Goal: Task Accomplishment & Management: Manage account settings

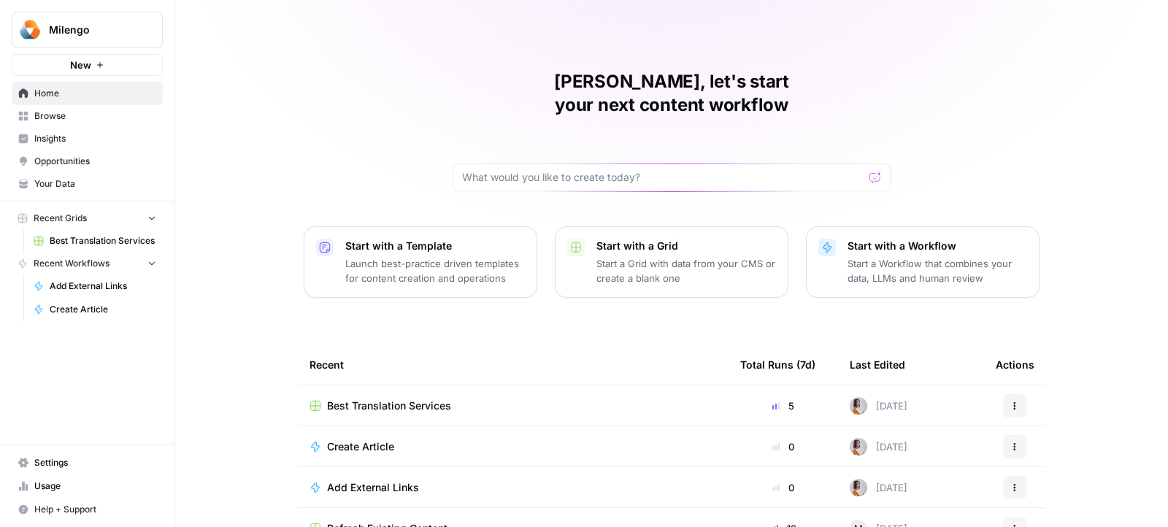
click at [340, 115] on div "Maria, let's start your next content workflow Start with a Template Launch best…" at bounding box center [671, 286] width 993 height 573
click at [317, 132] on div "Maria, let's start your next content workflow Start with a Template Launch best…" at bounding box center [671, 286] width 993 height 573
click at [81, 493] on span "Usage" at bounding box center [95, 486] width 122 height 13
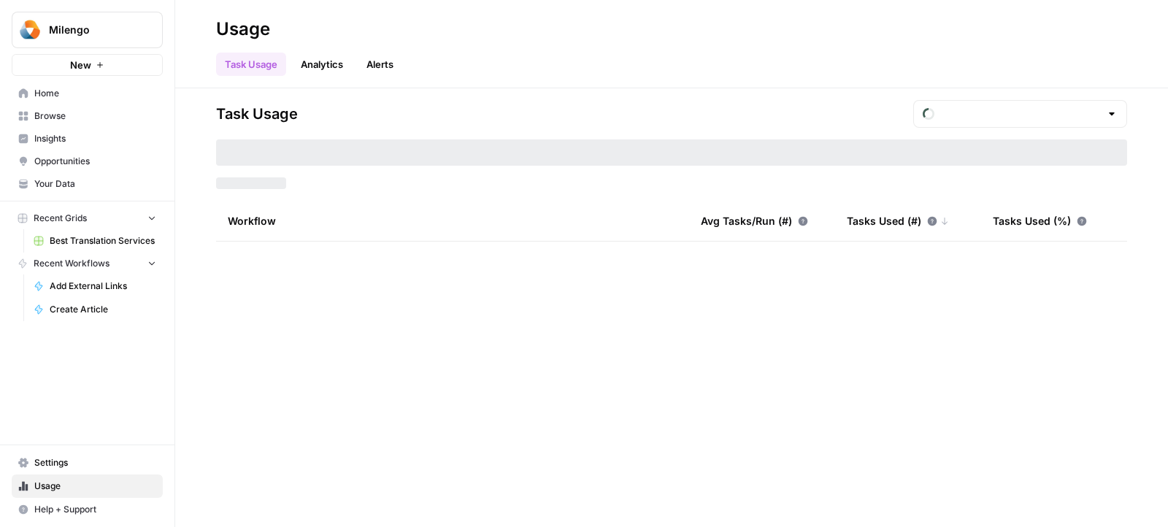
type input "September Tasks"
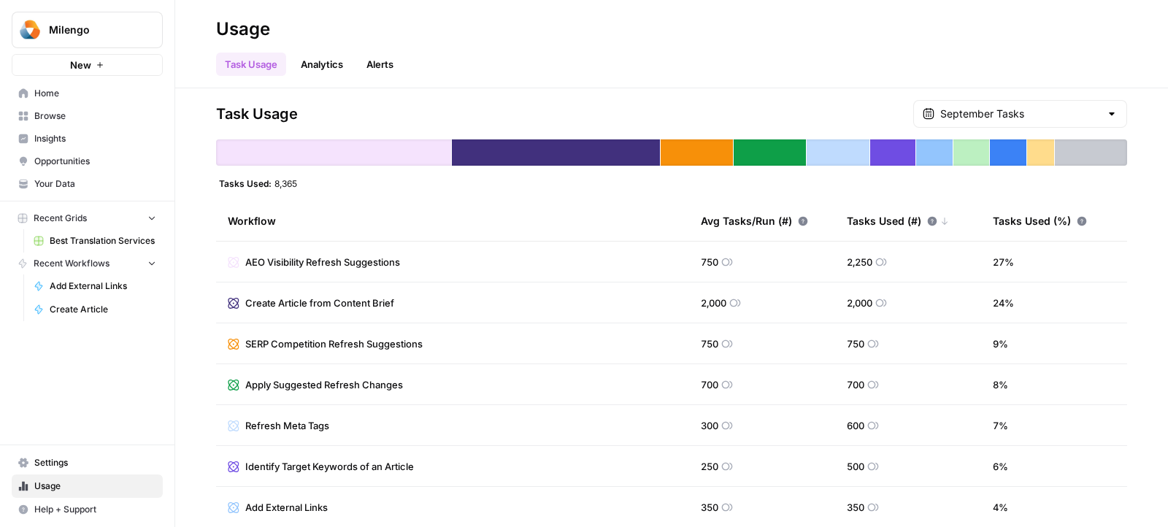
click at [520, 64] on div "Task Usage Analytics Alerts" at bounding box center [671, 58] width 911 height 35
click at [45, 463] on span "Settings" at bounding box center [95, 462] width 122 height 13
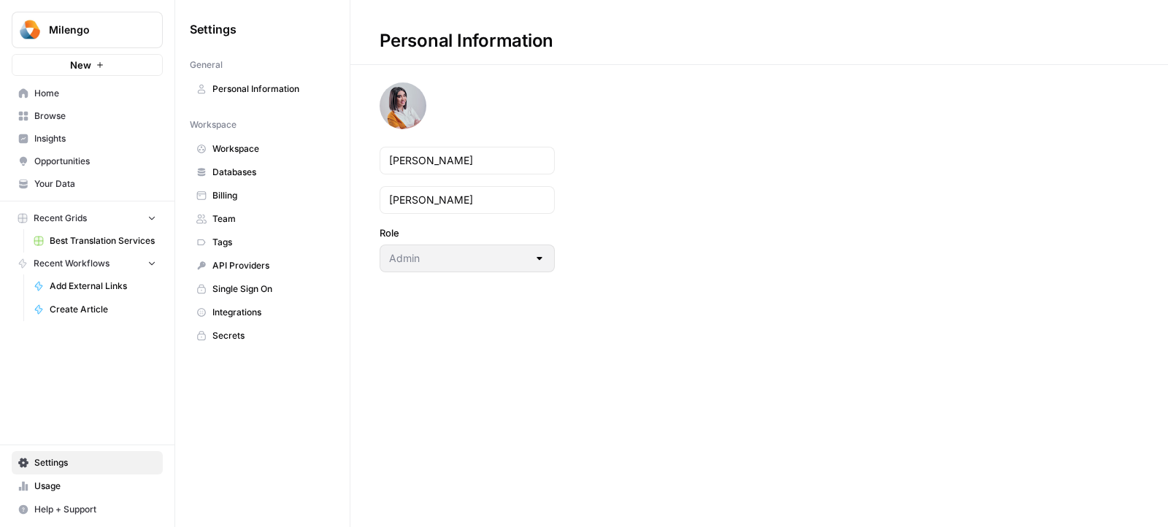
click at [221, 198] on span "Billing" at bounding box center [271, 195] width 116 height 13
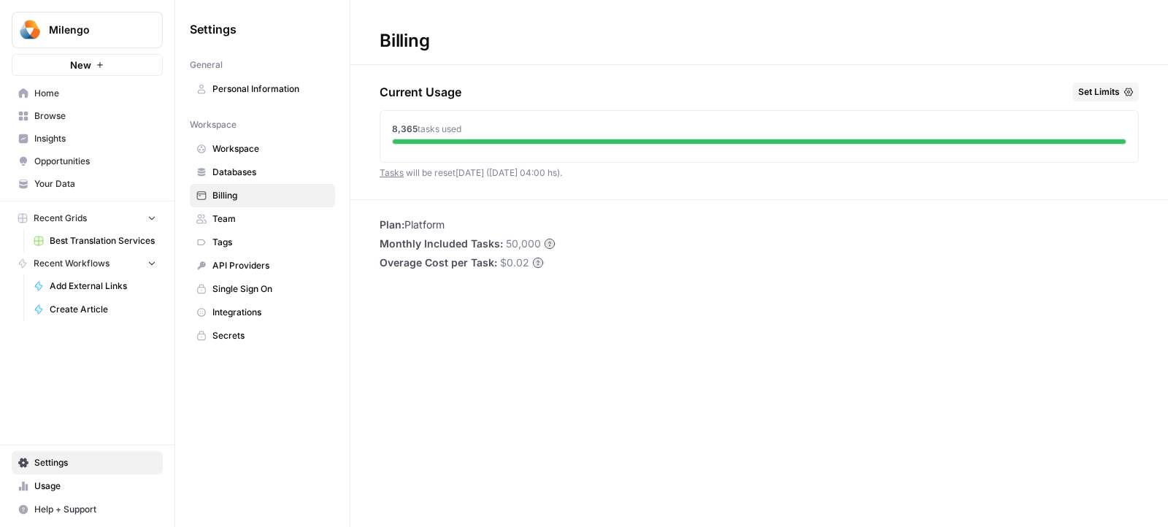
click at [99, 28] on span "Milengo" at bounding box center [93, 30] width 88 height 15
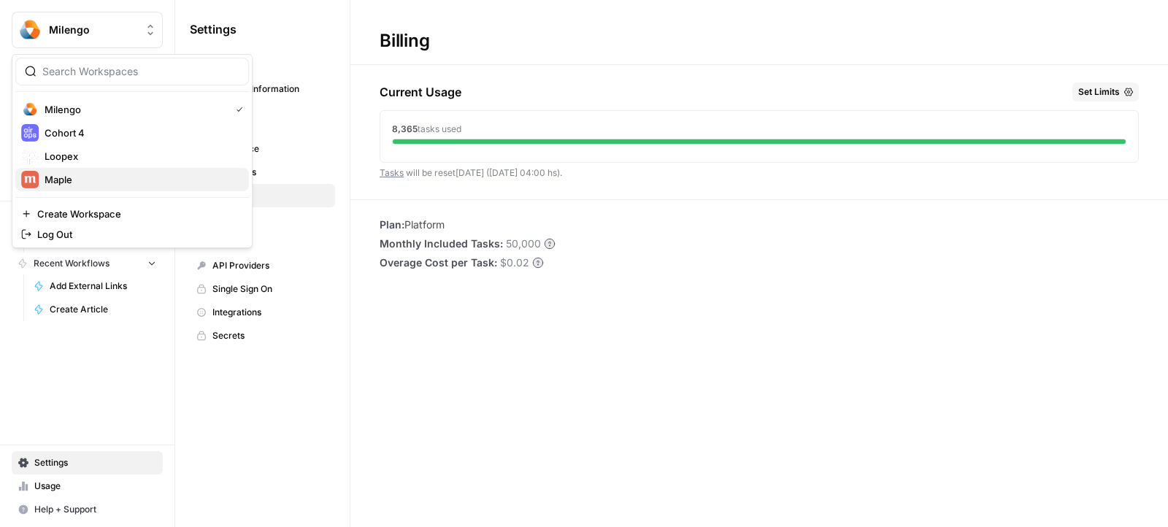
click at [62, 180] on span "Maple" at bounding box center [141, 179] width 193 height 15
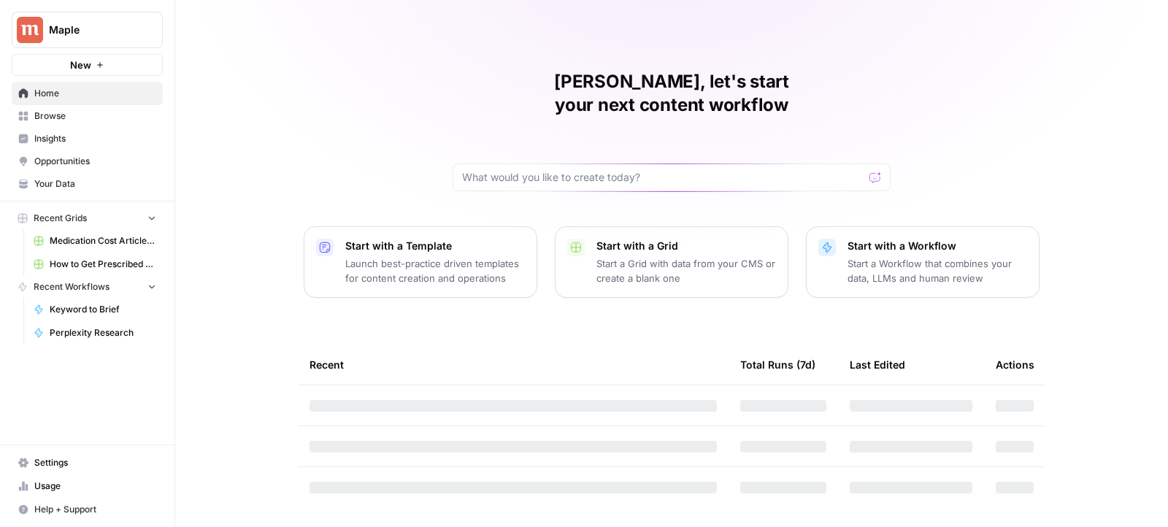
click at [82, 459] on span "Settings" at bounding box center [95, 462] width 122 height 13
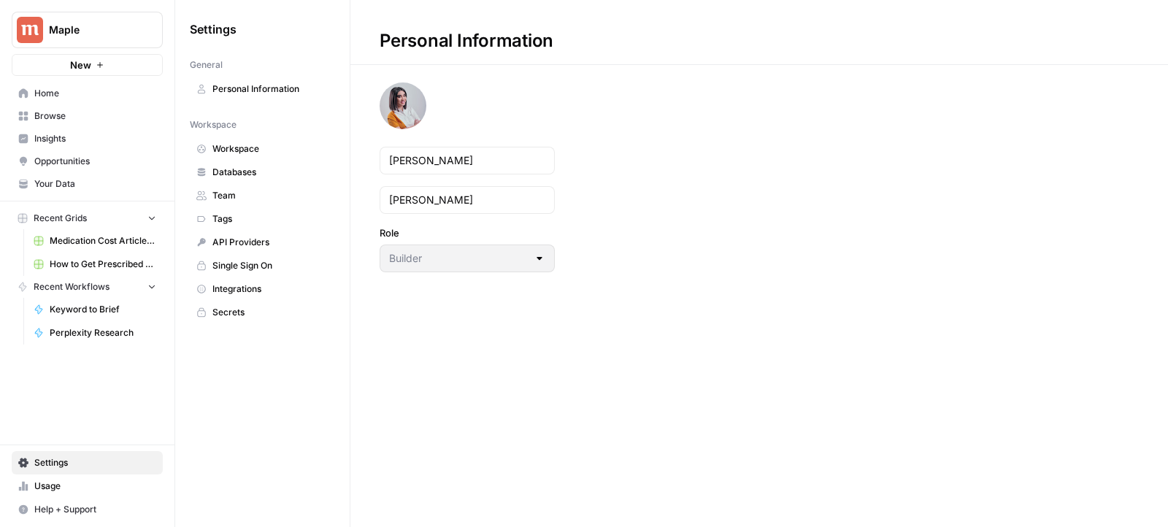
click at [79, 12] on button "Maple" at bounding box center [87, 30] width 151 height 37
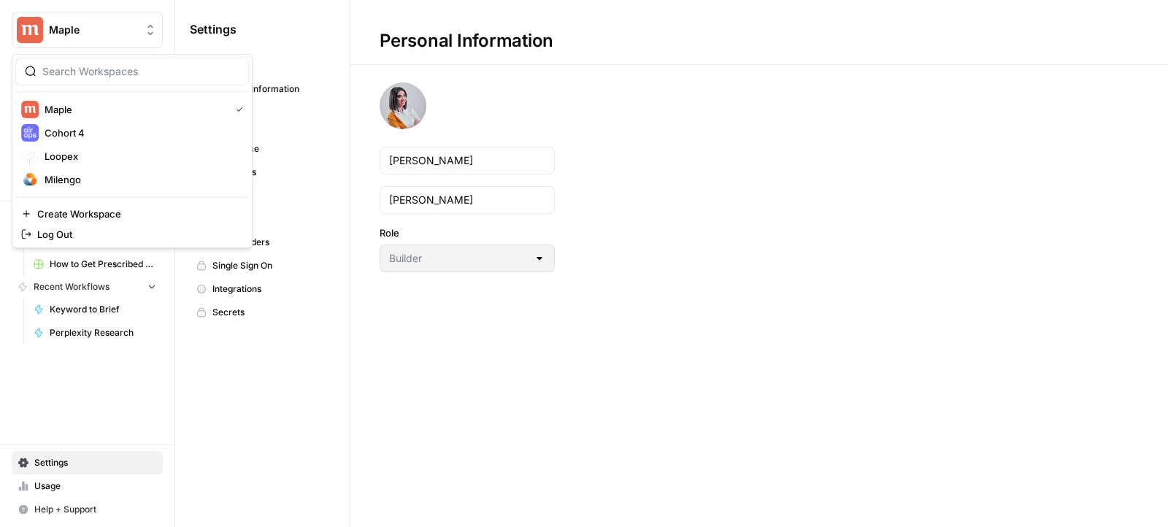
click at [324, 301] on link "Secrets" at bounding box center [262, 312] width 145 height 23
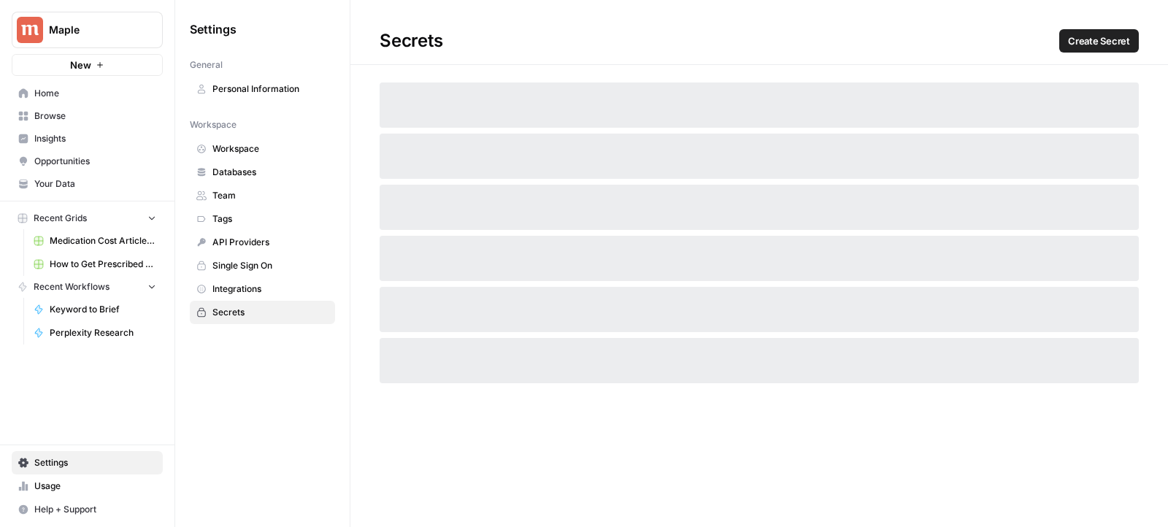
click at [256, 189] on span "Team" at bounding box center [271, 195] width 116 height 13
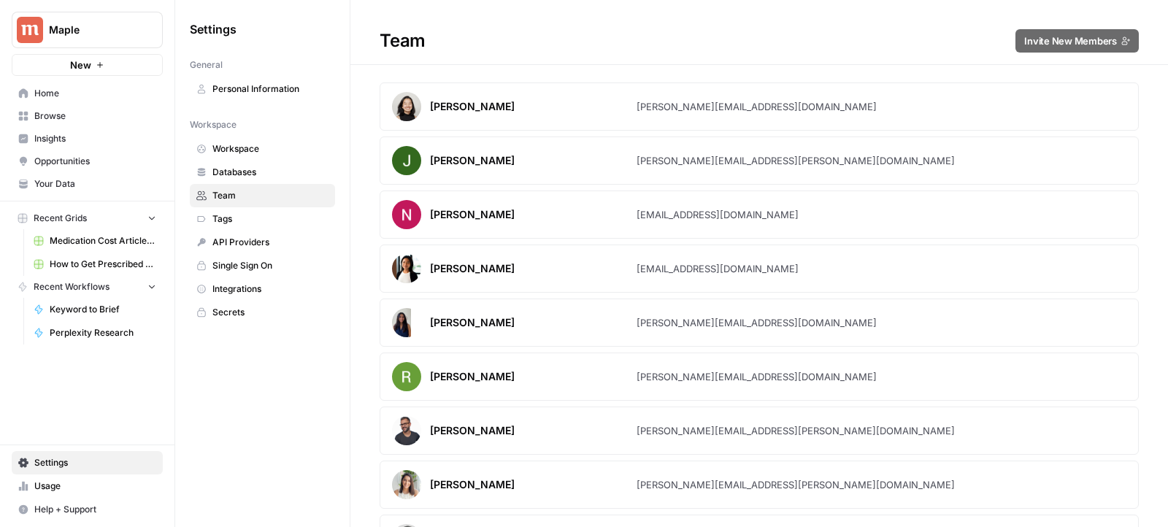
click at [118, 39] on button "Maple" at bounding box center [87, 30] width 151 height 37
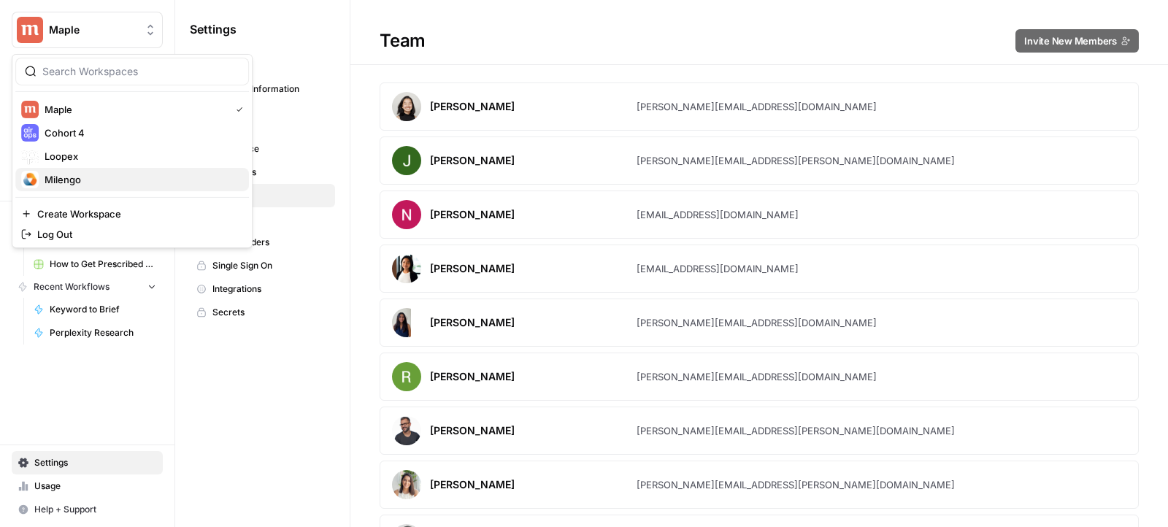
click at [80, 168] on button "Milengo" at bounding box center [132, 179] width 234 height 23
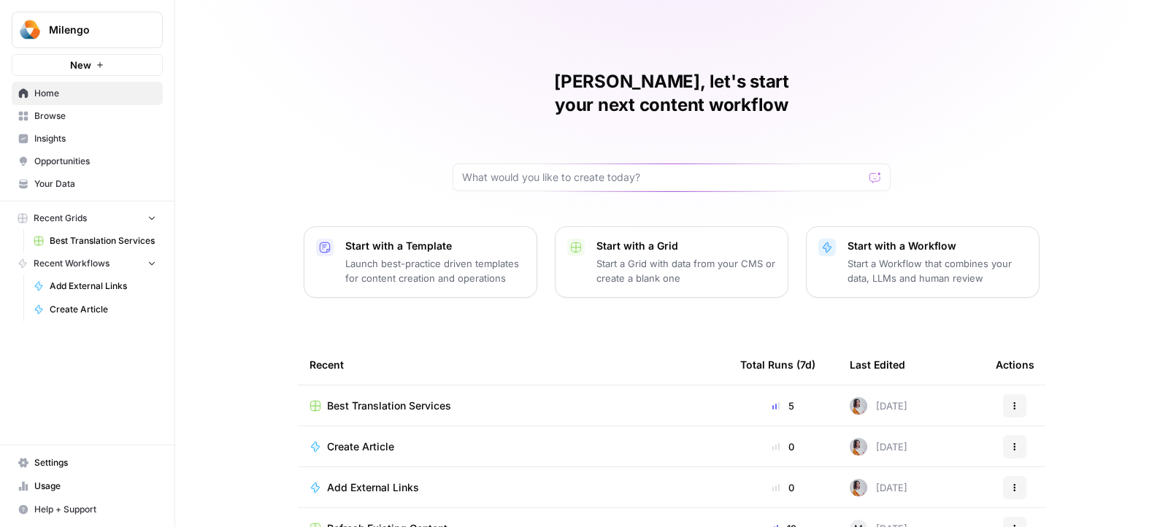
click at [88, 472] on link "Settings" at bounding box center [87, 462] width 151 height 23
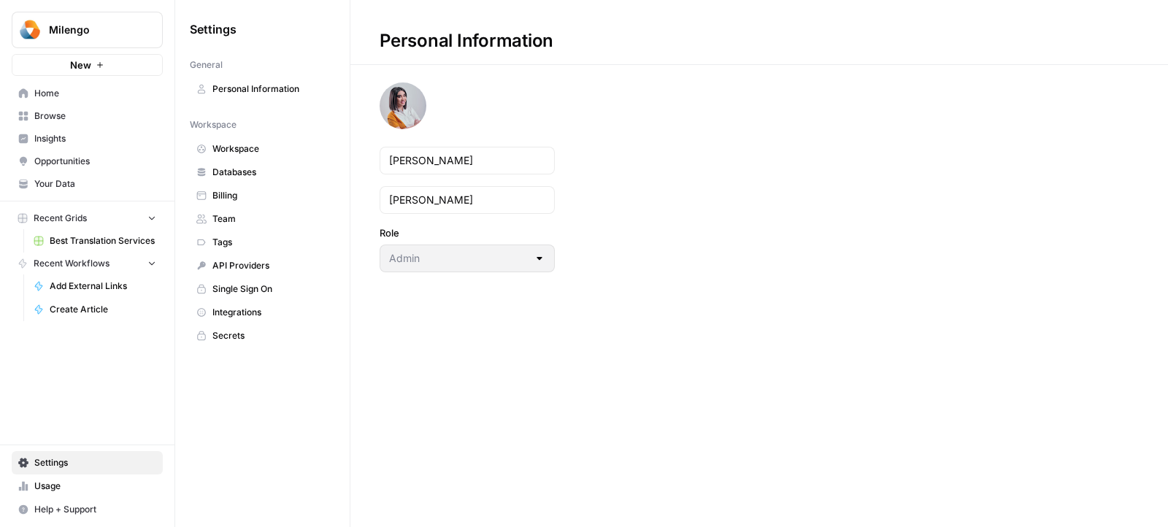
click at [229, 202] on link "Billing" at bounding box center [262, 195] width 145 height 23
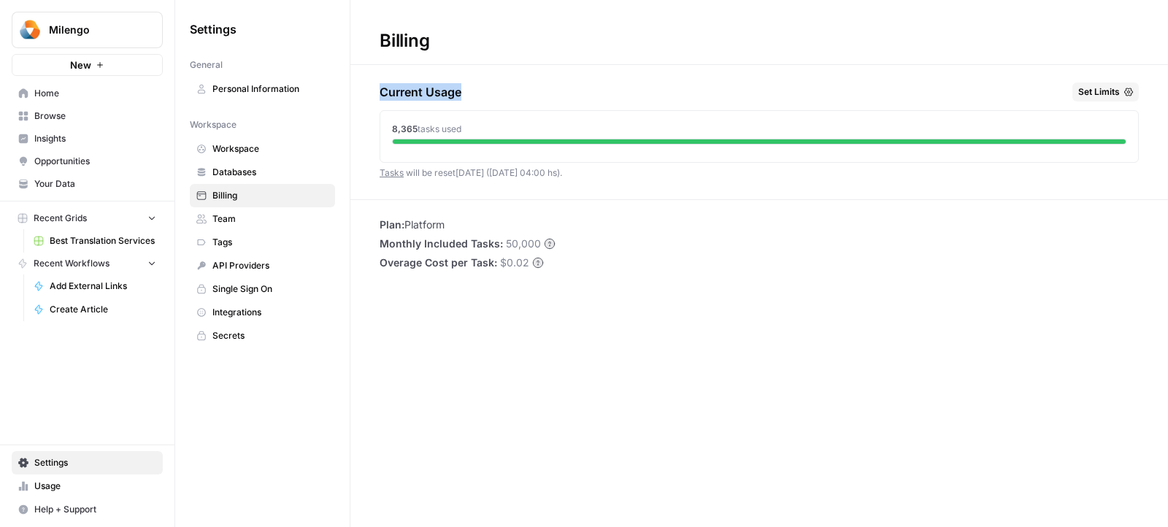
drag, startPoint x: 383, startPoint y: 91, endPoint x: 554, endPoint y: 91, distance: 170.1
click at [554, 91] on div "Current Usage Set Limits" at bounding box center [759, 95] width 759 height 25
drag, startPoint x: 391, startPoint y: 129, endPoint x: 467, endPoint y: 129, distance: 75.2
click at [467, 129] on div "8,365 tasks used" at bounding box center [759, 129] width 735 height 13
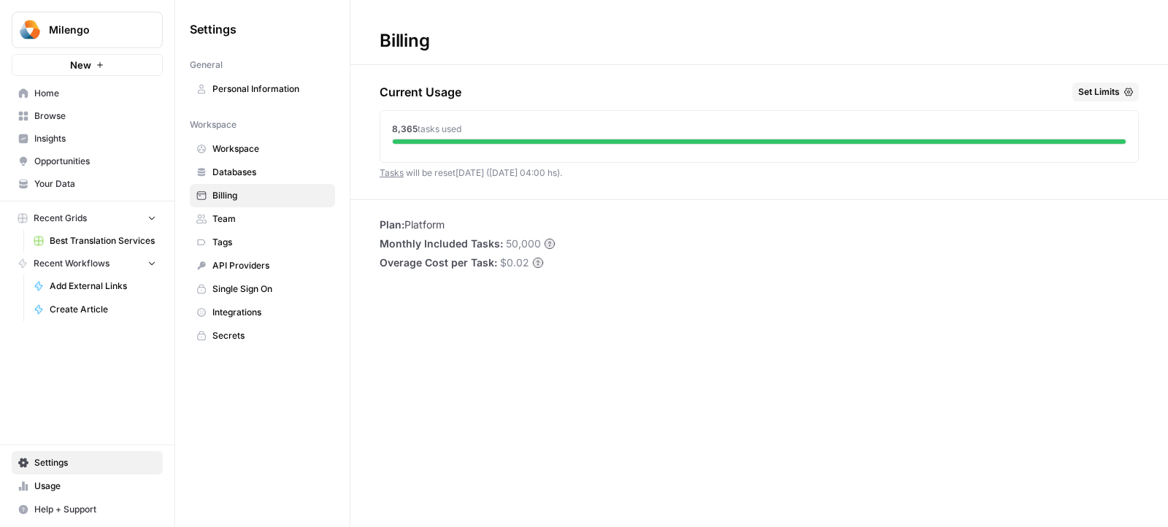
click at [467, 129] on div "8,365 tasks used" at bounding box center [759, 129] width 735 height 13
drag, startPoint x: 500, startPoint y: 173, endPoint x: 580, endPoint y: 172, distance: 79.6
click at [580, 173] on div "Current Usage Set Limits 8,365 tasks used Tasks will be reset [DATE] ([DATE] 04…" at bounding box center [759, 141] width 759 height 117
click at [580, 172] on div "Current Usage Set Limits 8,365 tasks used Tasks will be reset in 6 days (01 Oct…" at bounding box center [759, 141] width 759 height 117
drag, startPoint x: 580, startPoint y: 172, endPoint x: 497, endPoint y: 172, distance: 82.5
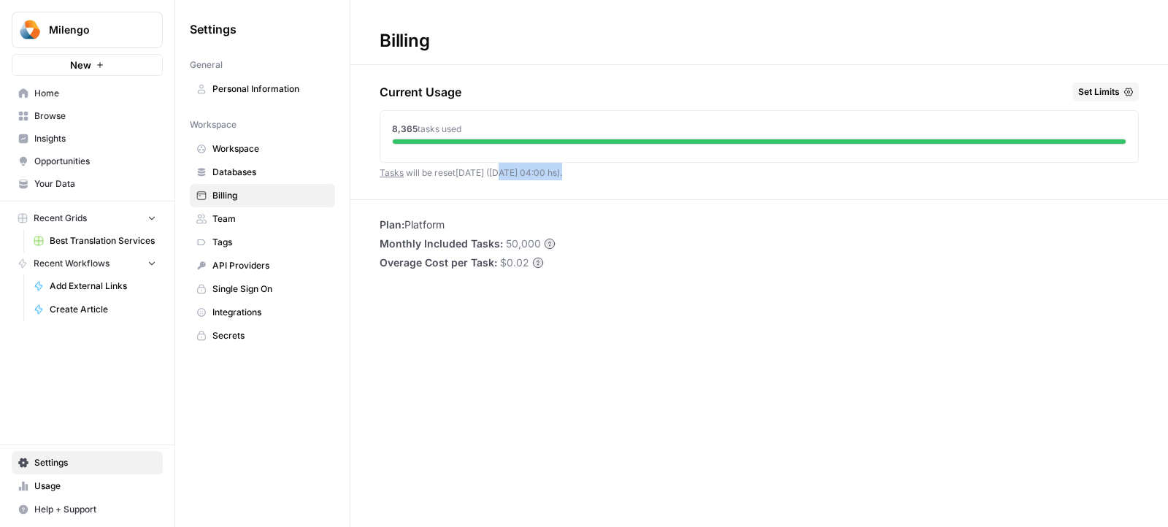
click at [497, 172] on div "Current Usage Set Limits 8,365 tasks used Tasks will be reset in 6 days (01 Oct…" at bounding box center [759, 141] width 759 height 117
click at [497, 172] on span "Tasks will be reset in 6 days (01 Oct 04:00 hs) ." at bounding box center [471, 172] width 183 height 11
click at [105, 33] on span "Milengo" at bounding box center [93, 30] width 88 height 15
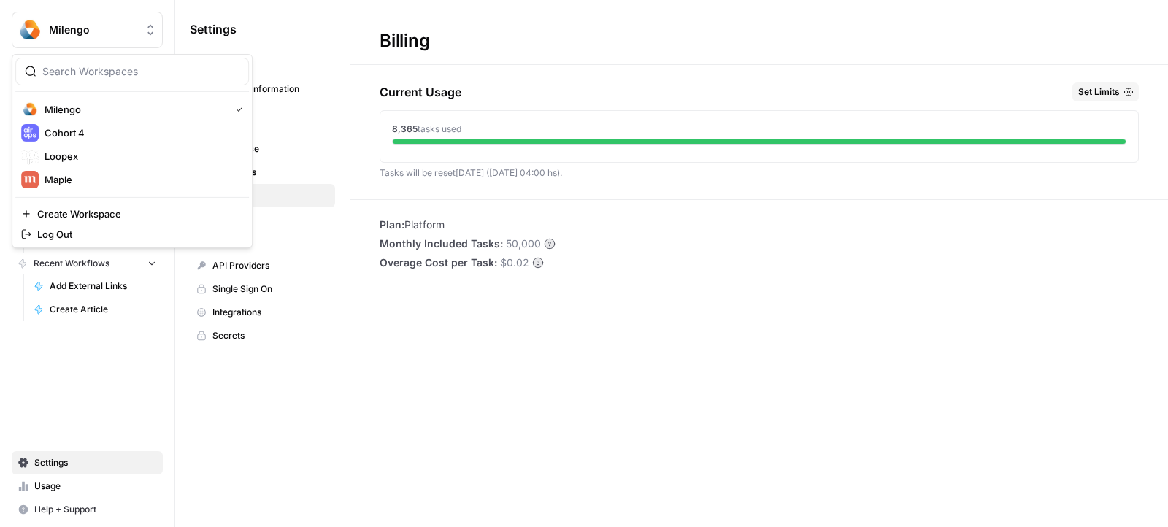
click at [596, 291] on div "Billing Current Usage Set Limits 8,365 tasks used Tasks will be reset in 6 days…" at bounding box center [760, 263] width 818 height 527
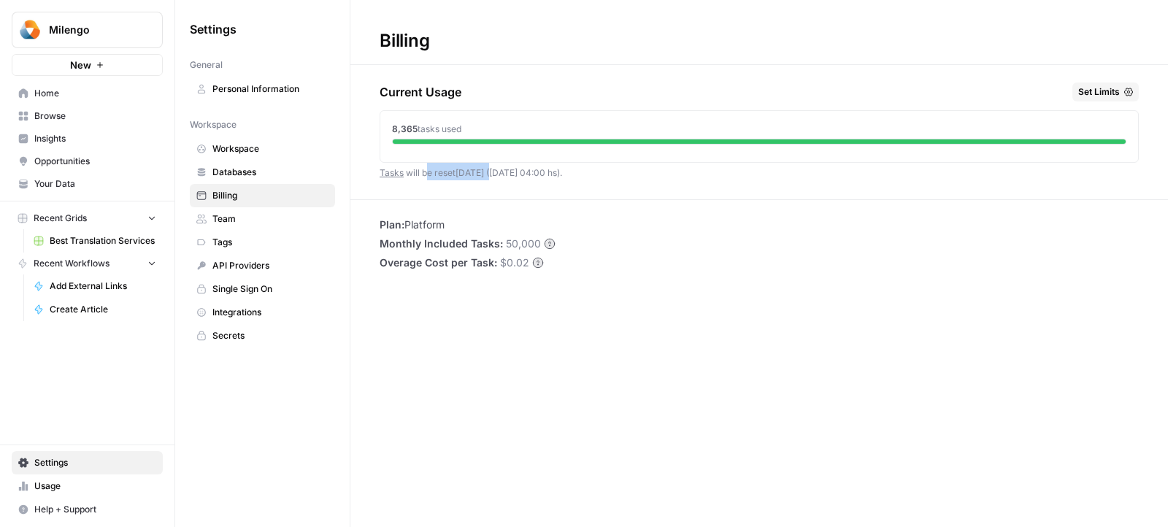
drag, startPoint x: 429, startPoint y: 172, endPoint x: 493, endPoint y: 172, distance: 63.5
click at [493, 172] on span "Tasks will be reset in 6 days (01 Oct 04:00 hs) ." at bounding box center [471, 172] width 183 height 11
drag, startPoint x: 499, startPoint y: 169, endPoint x: 576, endPoint y: 169, distance: 77.4
click at [576, 169] on div "Current Usage Set Limits 8,365 tasks used Tasks will be reset [DATE] ([DATE] 04…" at bounding box center [759, 141] width 759 height 117
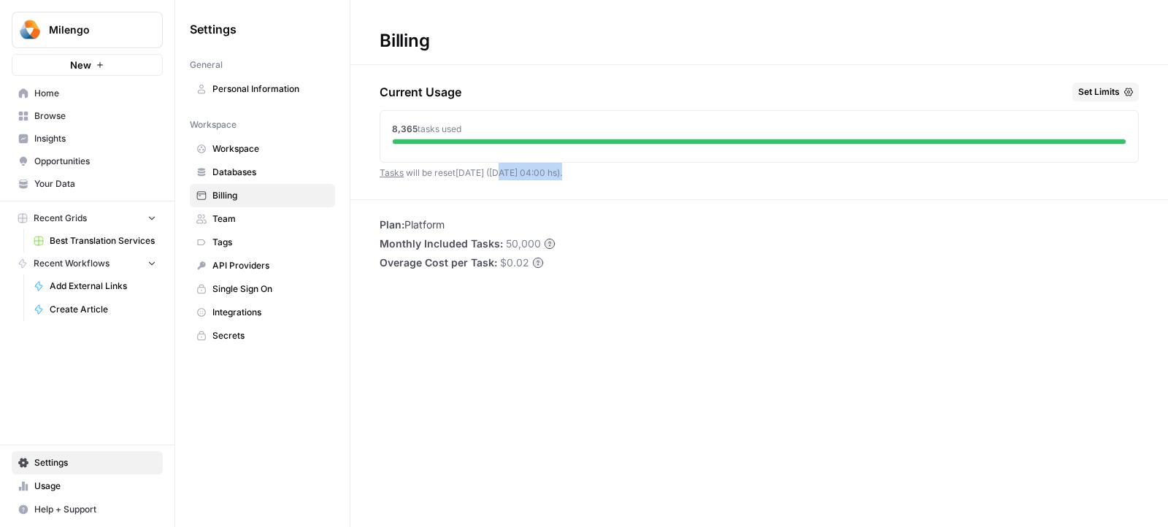
click at [576, 169] on div "Current Usage Set Limits 8,365 tasks used Tasks will be reset [DATE] ([DATE] 04…" at bounding box center [759, 141] width 759 height 117
drag, startPoint x: 384, startPoint y: 127, endPoint x: 516, endPoint y: 130, distance: 131.5
click at [516, 130] on div "8,365 tasks used" at bounding box center [759, 133] width 758 height 45
click at [516, 130] on div "8,365 tasks used" at bounding box center [759, 129] width 735 height 13
drag, startPoint x: 391, startPoint y: 130, endPoint x: 462, endPoint y: 130, distance: 70.8
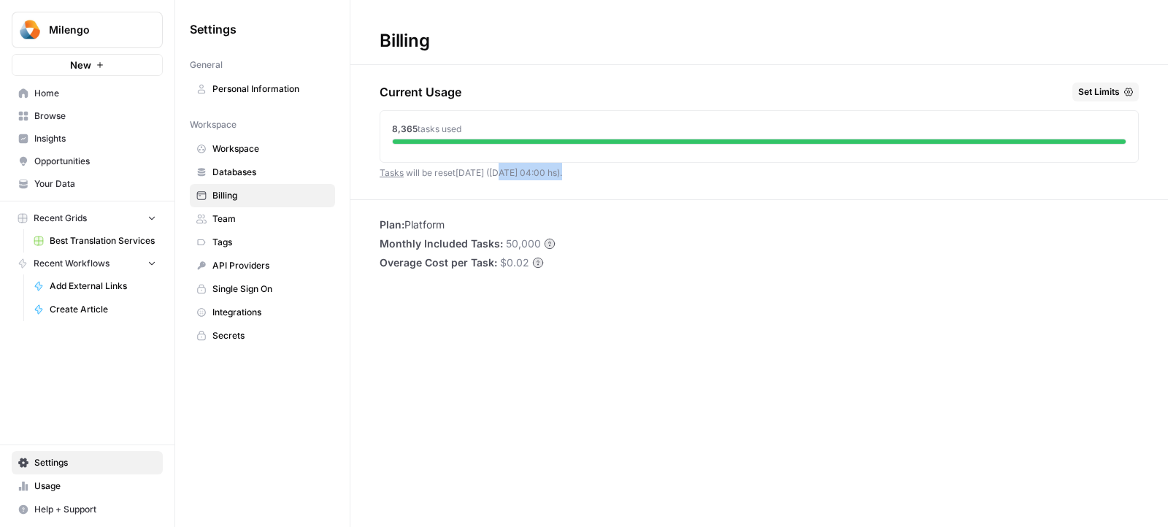
click at [462, 130] on span "8,365 tasks used" at bounding box center [426, 129] width 69 height 13
click at [462, 130] on span "tasks used" at bounding box center [440, 128] width 44 height 11
click at [516, 167] on span "Tasks will be reset [DATE] ([DATE] 04:00 hs) ." at bounding box center [471, 172] width 183 height 11
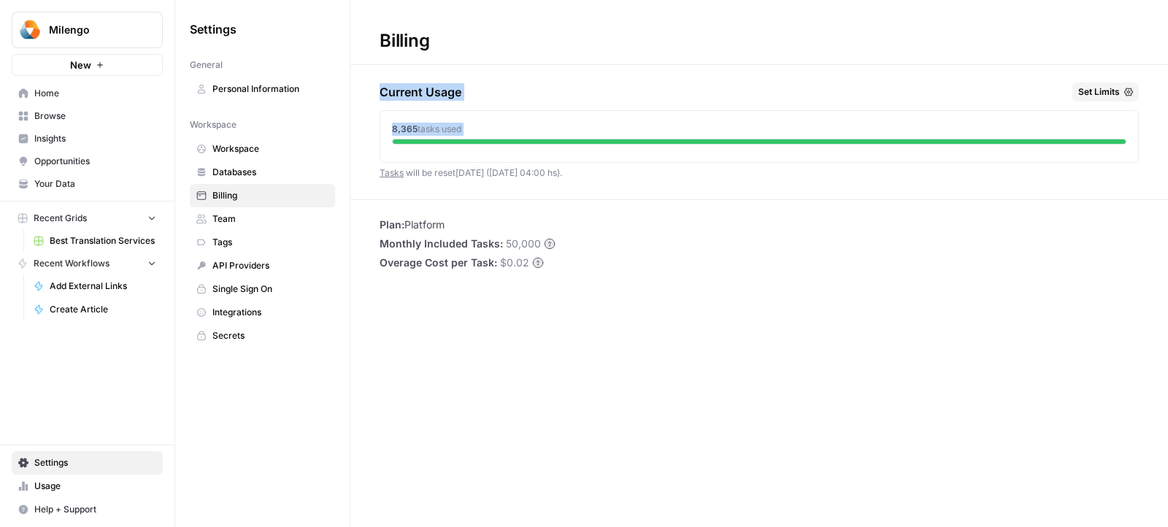
click at [516, 167] on span "Tasks will be reset [DATE] ([DATE] 04:00 hs) ." at bounding box center [471, 172] width 183 height 11
click at [116, 35] on span "Milengo" at bounding box center [93, 30] width 88 height 15
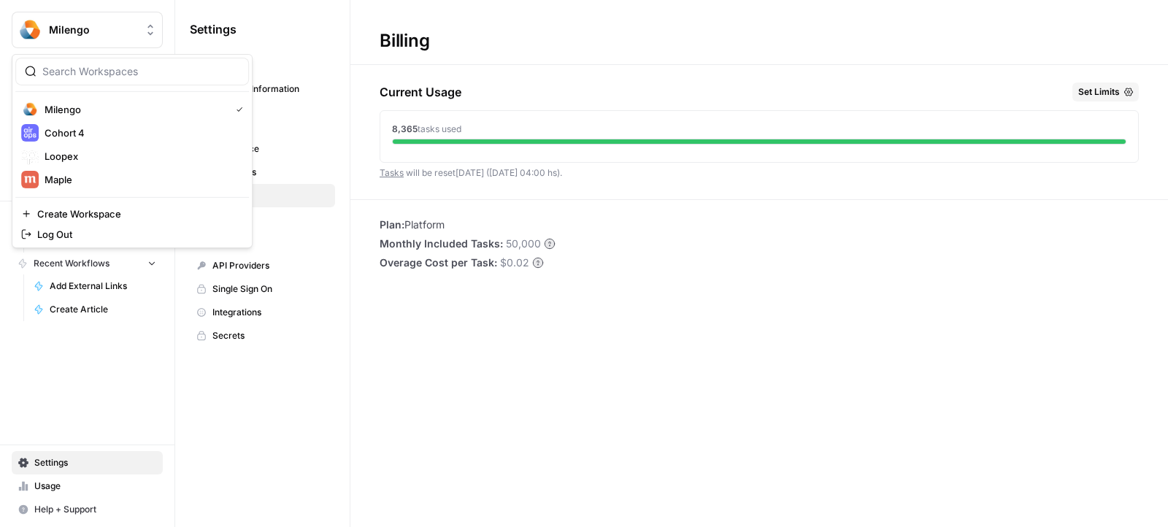
click at [96, 351] on div "Milengo New Home Browse Insights Opportunities Your Data Recent Grids Best Tran…" at bounding box center [87, 263] width 175 height 527
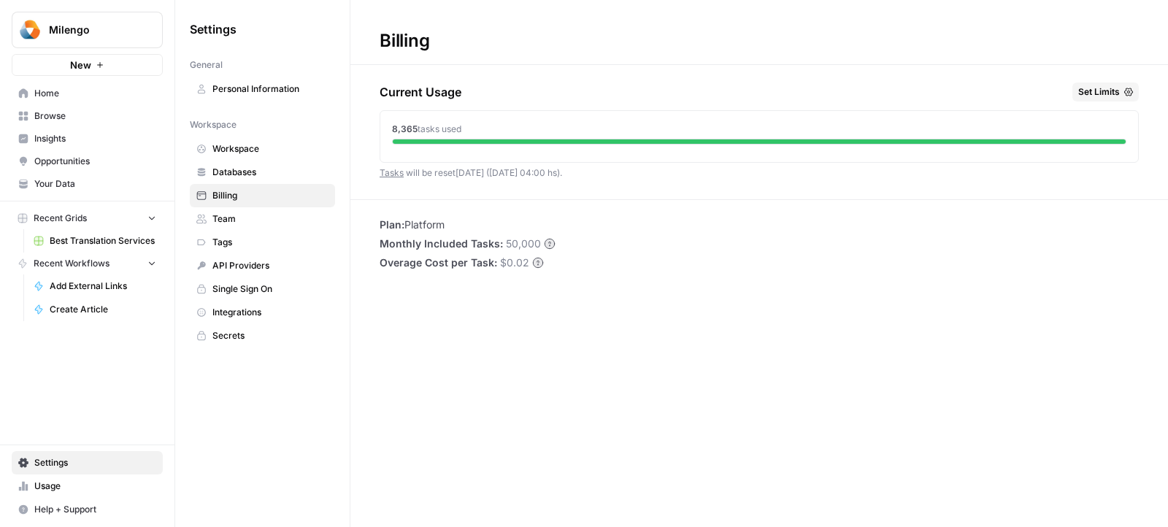
click at [79, 468] on span "Settings" at bounding box center [95, 462] width 122 height 13
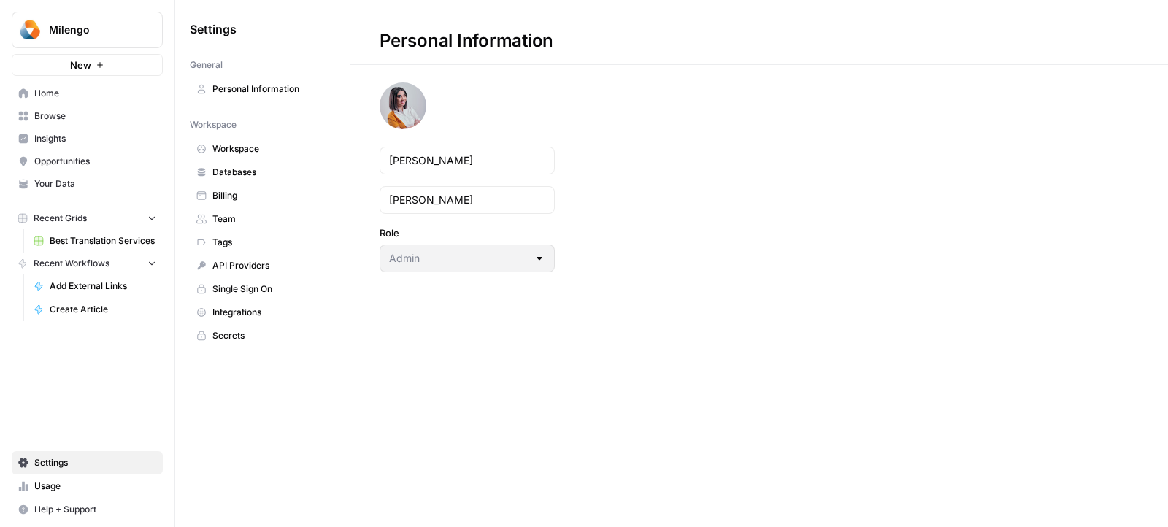
click at [250, 189] on span "Billing" at bounding box center [271, 195] width 116 height 13
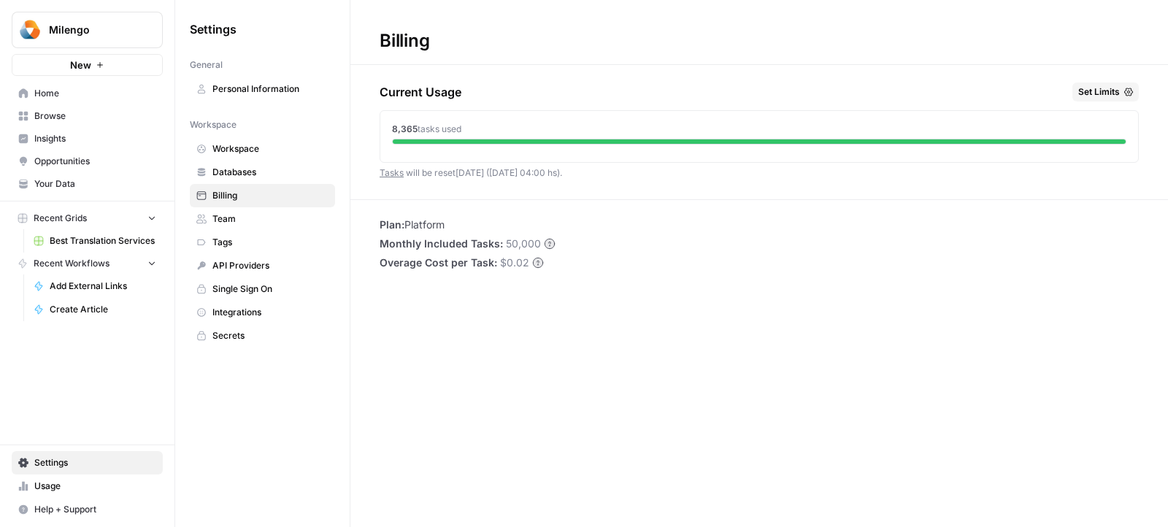
click at [110, 19] on button "Milengo" at bounding box center [87, 30] width 151 height 37
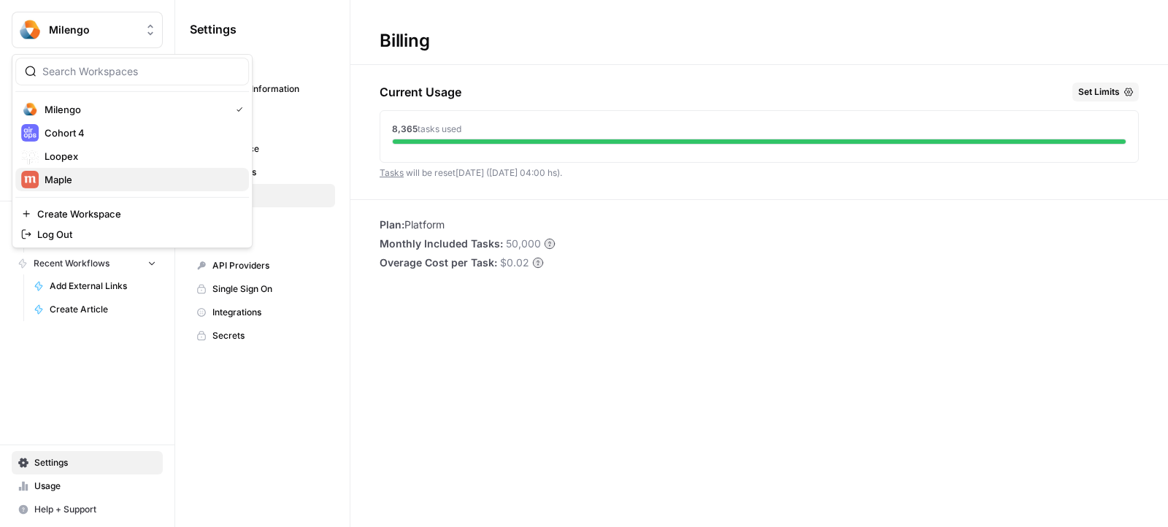
click at [79, 181] on span "Maple" at bounding box center [141, 179] width 193 height 15
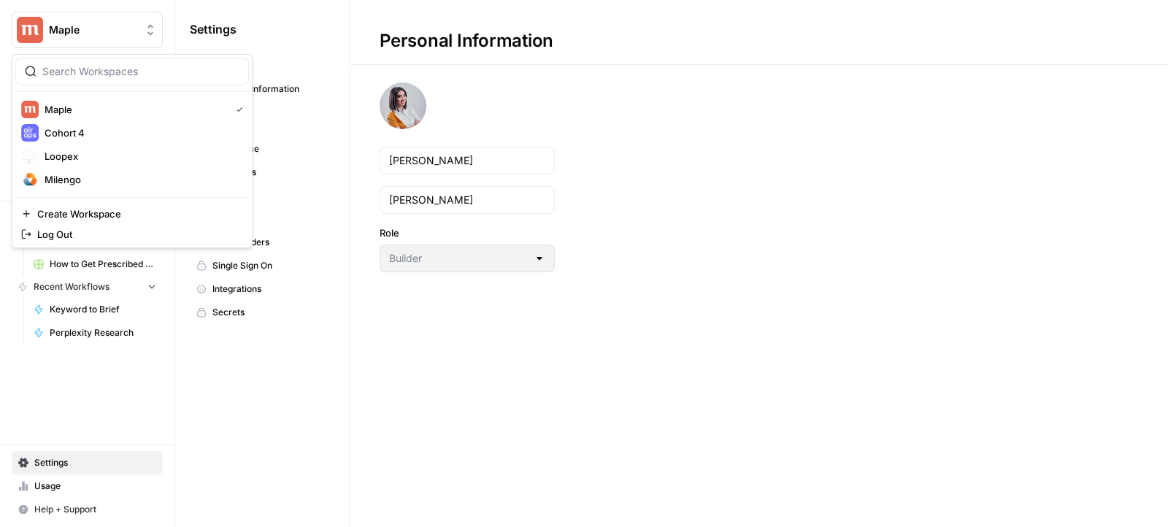
click at [98, 24] on span "Maple" at bounding box center [93, 30] width 88 height 15
click at [88, 175] on span "Milengo" at bounding box center [141, 179] width 193 height 15
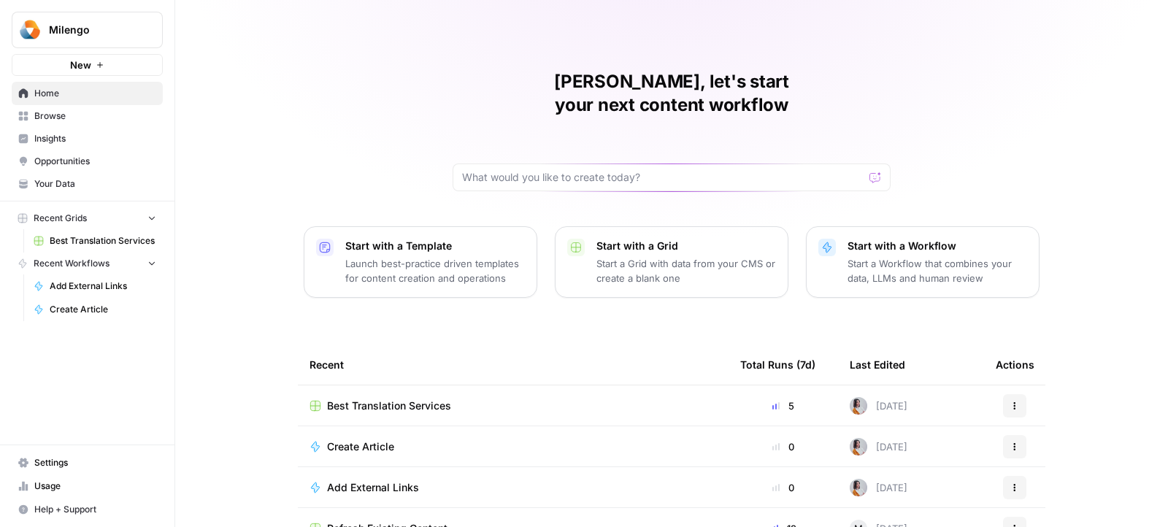
click at [65, 465] on span "Settings" at bounding box center [95, 462] width 122 height 13
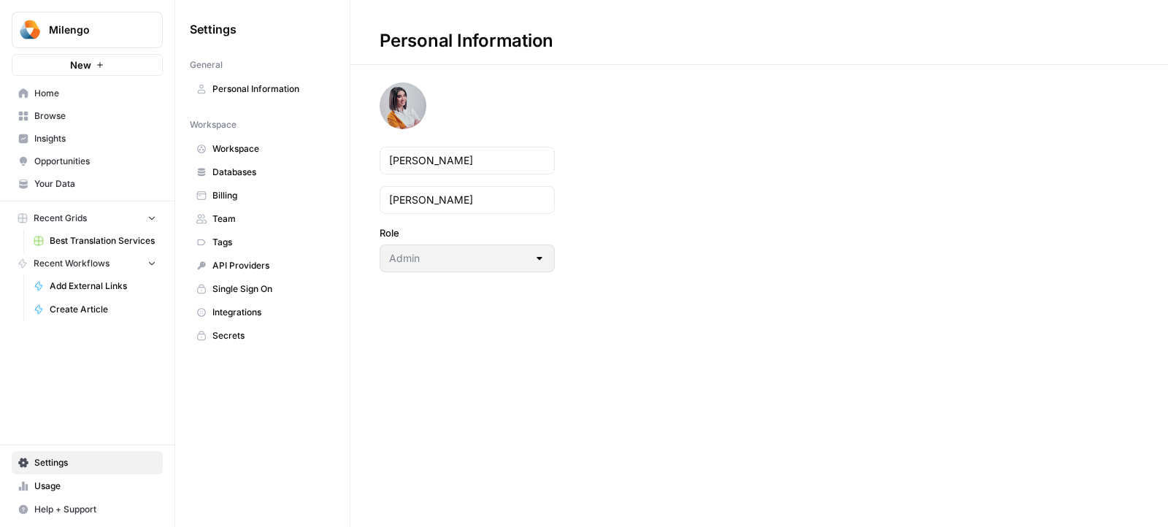
click at [237, 200] on link "Billing" at bounding box center [262, 195] width 145 height 23
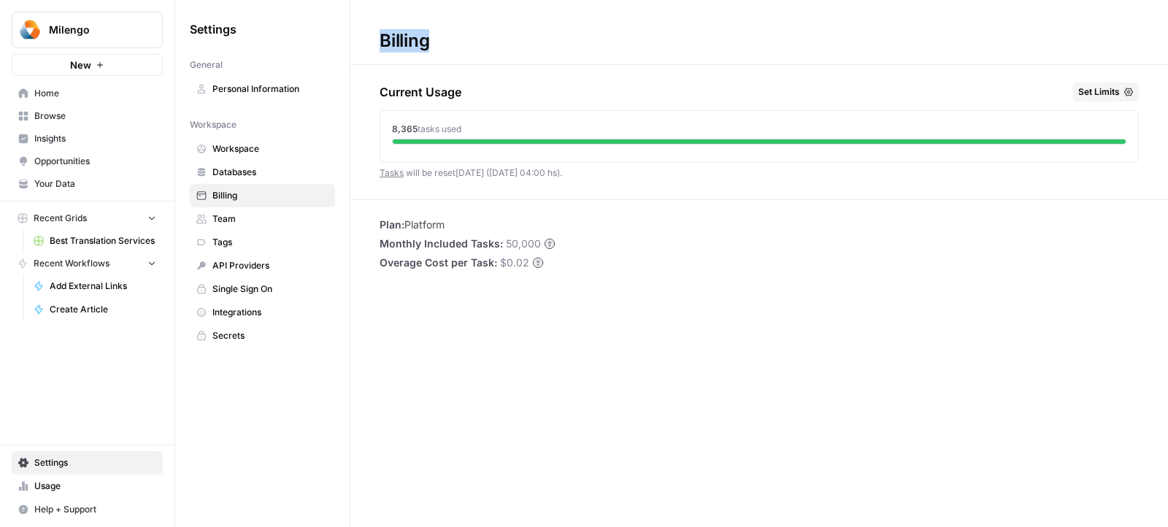
drag, startPoint x: 380, startPoint y: 41, endPoint x: 435, endPoint y: 41, distance: 55.5
click at [435, 41] on div "Billing" at bounding box center [405, 40] width 108 height 23
click at [438, 62] on h1 "Billing" at bounding box center [760, 32] width 818 height 65
drag, startPoint x: 383, startPoint y: 92, endPoint x: 513, endPoint y: 92, distance: 130.7
click at [513, 92] on div "Current Usage Set Limits" at bounding box center [759, 95] width 759 height 25
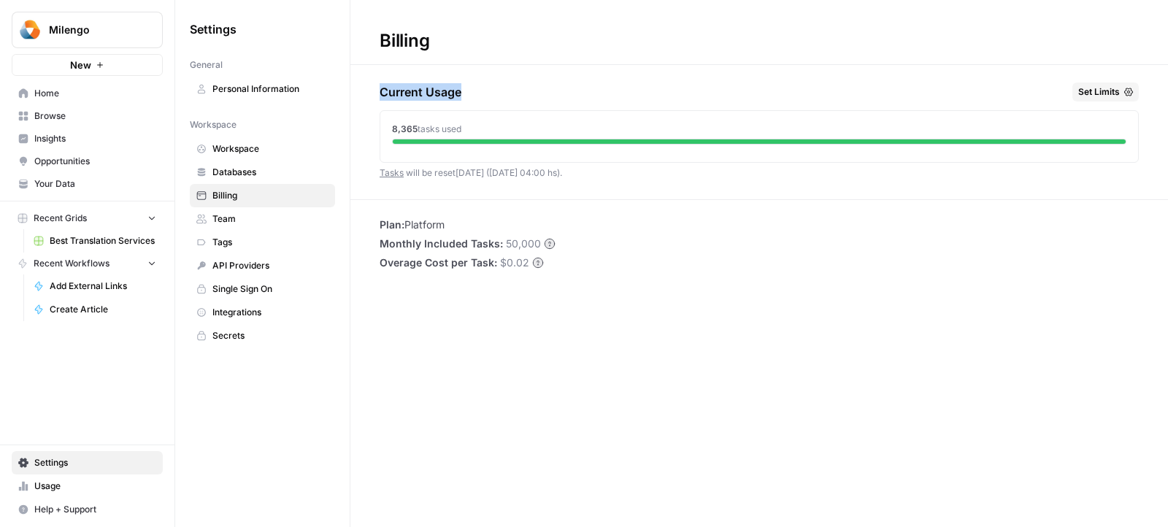
click at [513, 92] on div "Current Usage Set Limits" at bounding box center [759, 95] width 759 height 25
drag, startPoint x: 386, startPoint y: 132, endPoint x: 483, endPoint y: 132, distance: 97.1
click at [483, 132] on div "8,365 tasks used" at bounding box center [759, 133] width 758 height 45
click at [483, 132] on div "8,365 tasks used" at bounding box center [759, 129] width 735 height 13
drag, startPoint x: 504, startPoint y: 241, endPoint x: 570, endPoint y: 241, distance: 65.7
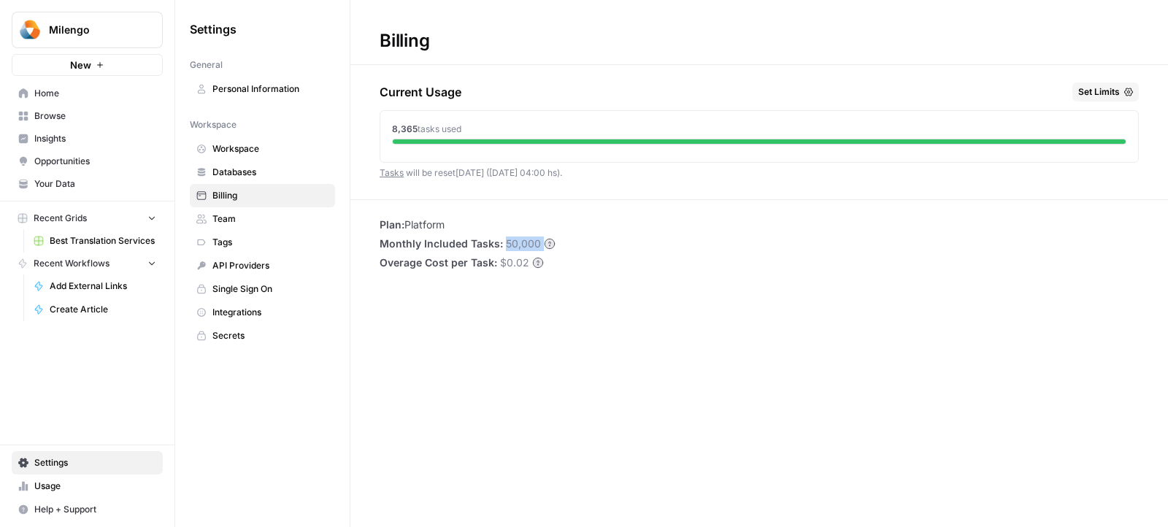
click at [570, 241] on div "Plan: Platform Monthly Included Tasks: 50,000 Overage Cost per Task: $0.02" at bounding box center [760, 244] width 818 height 53
click at [484, 238] on span "Monthly Included Tasks:" at bounding box center [441, 244] width 123 height 15
drag, startPoint x: 379, startPoint y: 227, endPoint x: 453, endPoint y: 227, distance: 74.5
click at [453, 227] on li "Plan: Platform" at bounding box center [468, 225] width 176 height 15
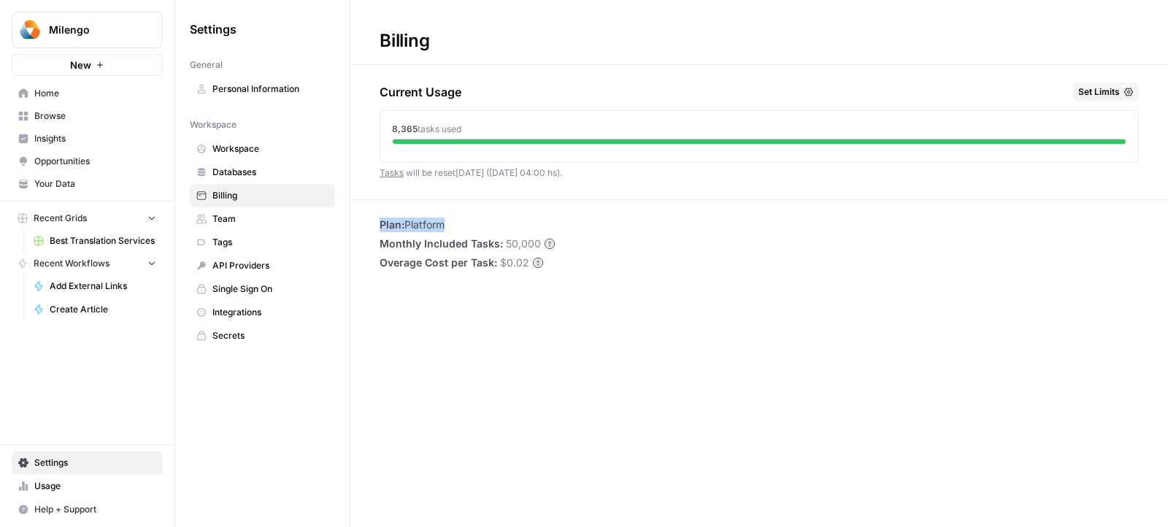
click at [453, 227] on li "Plan: Platform" at bounding box center [468, 225] width 176 height 15
drag, startPoint x: 470, startPoint y: 170, endPoint x: 560, endPoint y: 170, distance: 89.8
click at [560, 170] on span "Tasks will be reset in 6 days (01 Oct 04:00 hs) ." at bounding box center [471, 172] width 183 height 11
drag, startPoint x: 499, startPoint y: 170, endPoint x: 510, endPoint y: 170, distance: 11.0
click at [510, 170] on span "Tasks will be reset in 6 days (01 Oct 04:00 hs) ." at bounding box center [471, 172] width 183 height 11
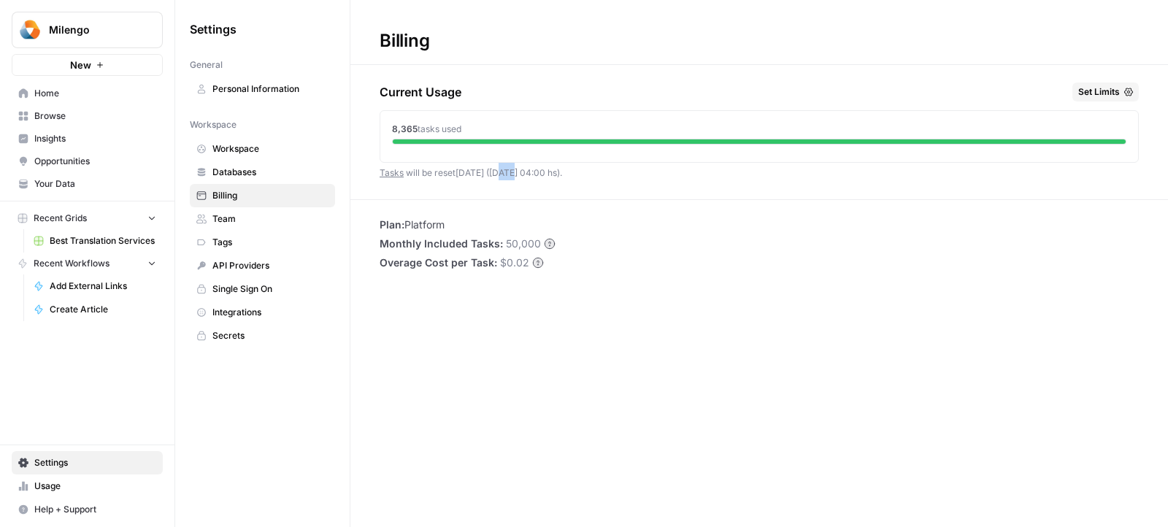
click at [510, 170] on span "Tasks will be reset in 6 days (01 Oct 04:00 hs) ." at bounding box center [471, 172] width 183 height 11
drag, startPoint x: 470, startPoint y: 172, endPoint x: 482, endPoint y: 172, distance: 12.4
click at [482, 172] on span "Tasks will be reset in 6 days (01 Oct 04:00 hs) ." at bounding box center [471, 172] width 183 height 11
drag, startPoint x: 514, startPoint y: 170, endPoint x: 505, endPoint y: 170, distance: 9.5
click at [505, 170] on span "Tasks will be reset in 6 days (01 Oct 04:00 hs) ." at bounding box center [471, 172] width 183 height 11
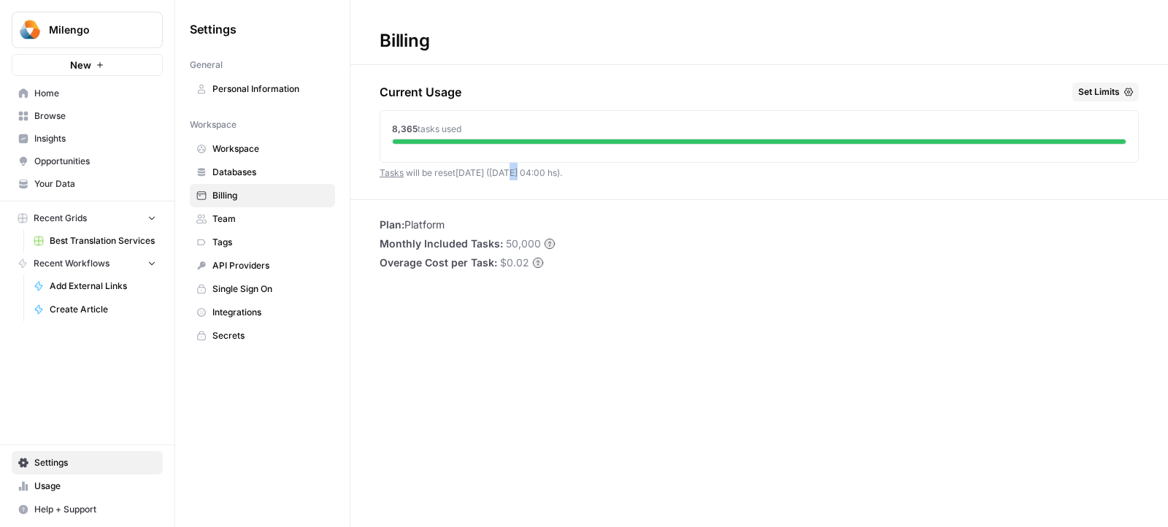
click at [505, 170] on span "Tasks will be reset in 6 days (01 Oct 04:00 hs) ." at bounding box center [471, 172] width 183 height 11
click at [503, 234] on ul "Plan: Platform Monthly Included Tasks: 50,000 Overage Cost per Task: $0.02" at bounding box center [468, 244] width 176 height 53
click at [69, 482] on span "Usage" at bounding box center [95, 486] width 122 height 13
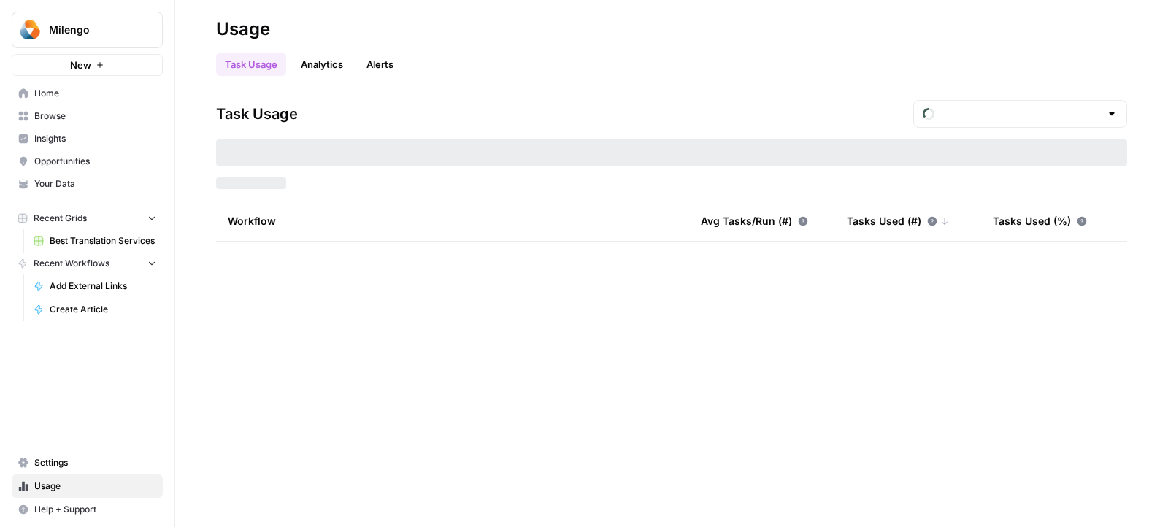
type input "September Tasks"
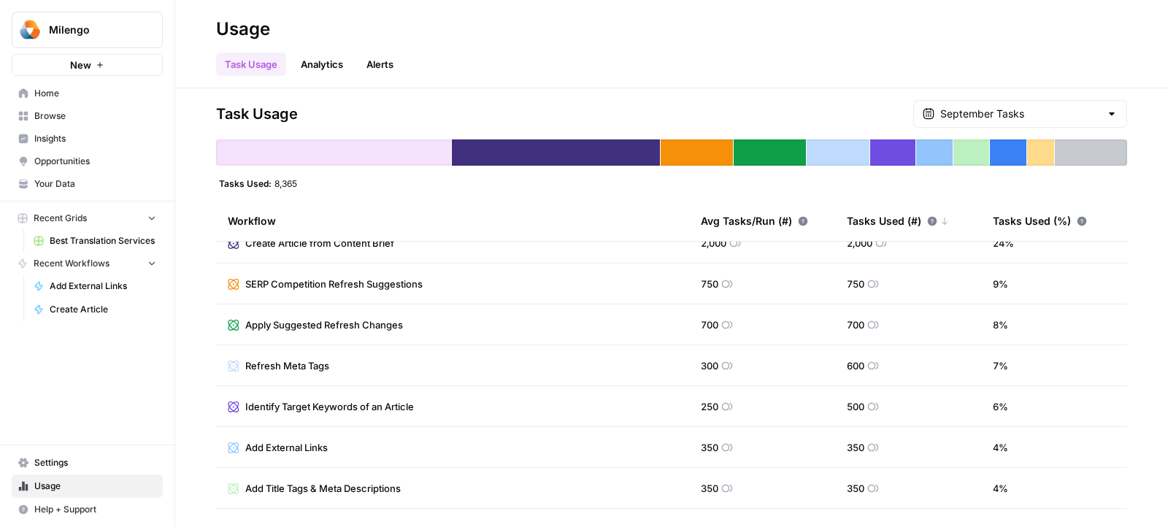
scroll to position [66, 0]
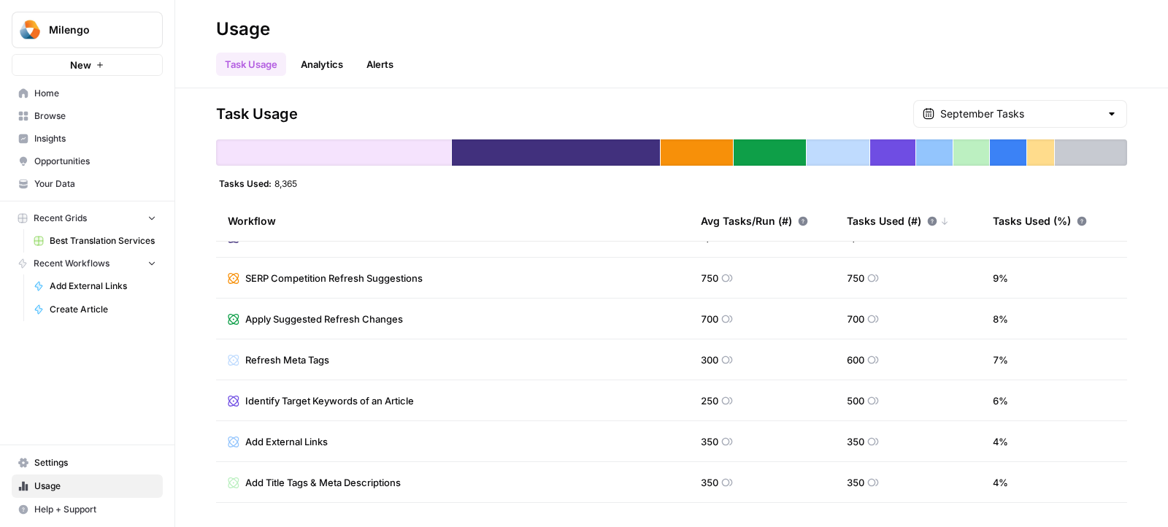
click at [118, 234] on span "Best Translation Services" at bounding box center [103, 240] width 107 height 13
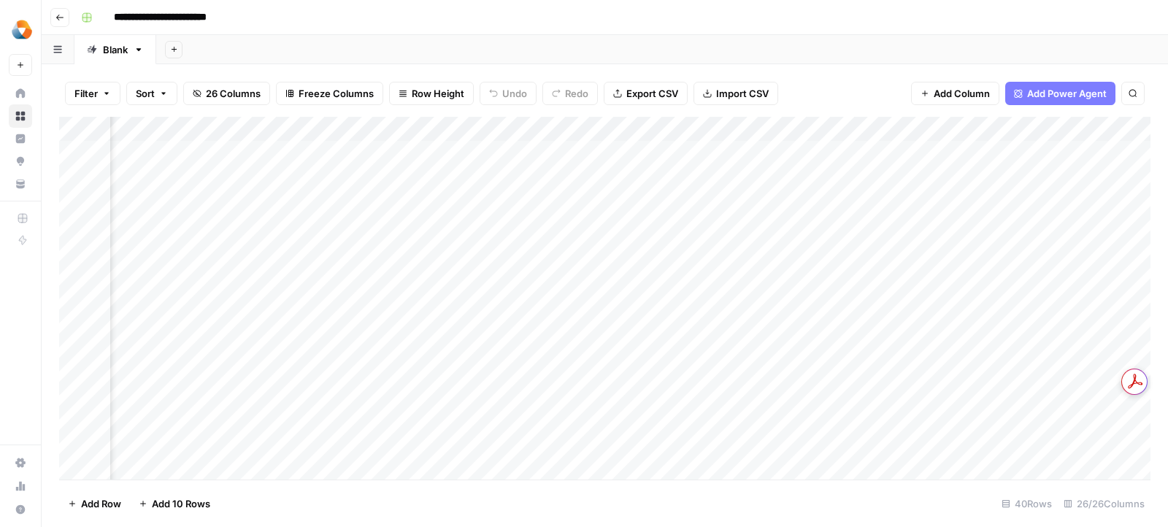
scroll to position [0, 501]
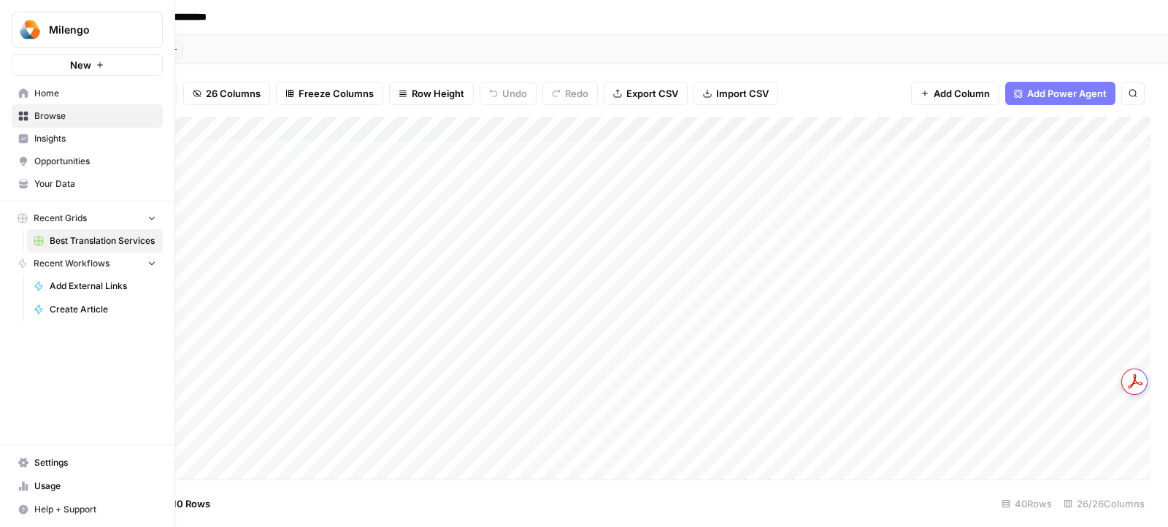
click at [54, 490] on span "Usage" at bounding box center [95, 486] width 122 height 13
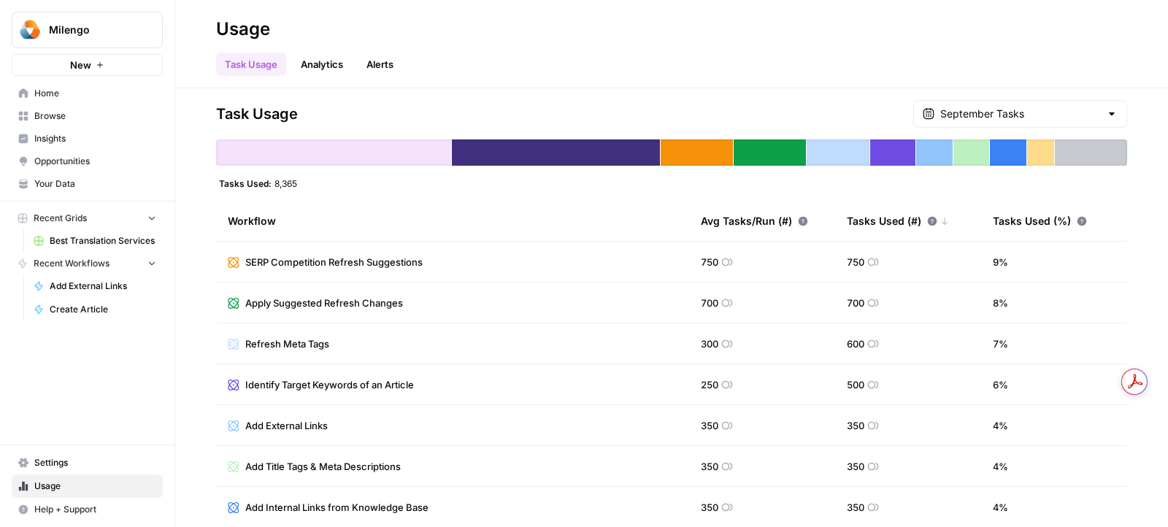
scroll to position [163, 0]
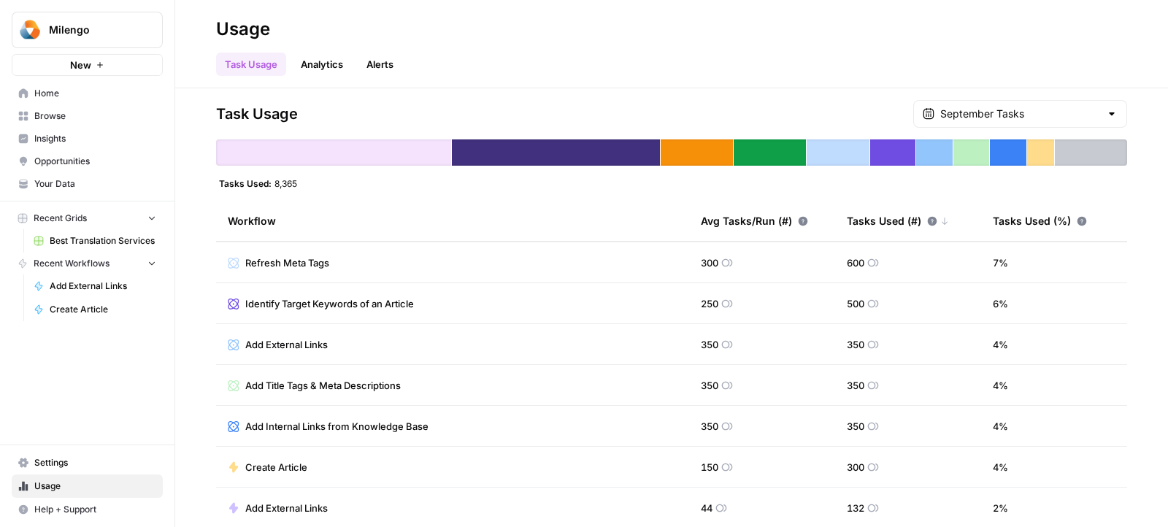
drag, startPoint x: 849, startPoint y: 345, endPoint x: 865, endPoint y: 345, distance: 16.1
click at [865, 345] on span "350" at bounding box center [856, 344] width 18 height 15
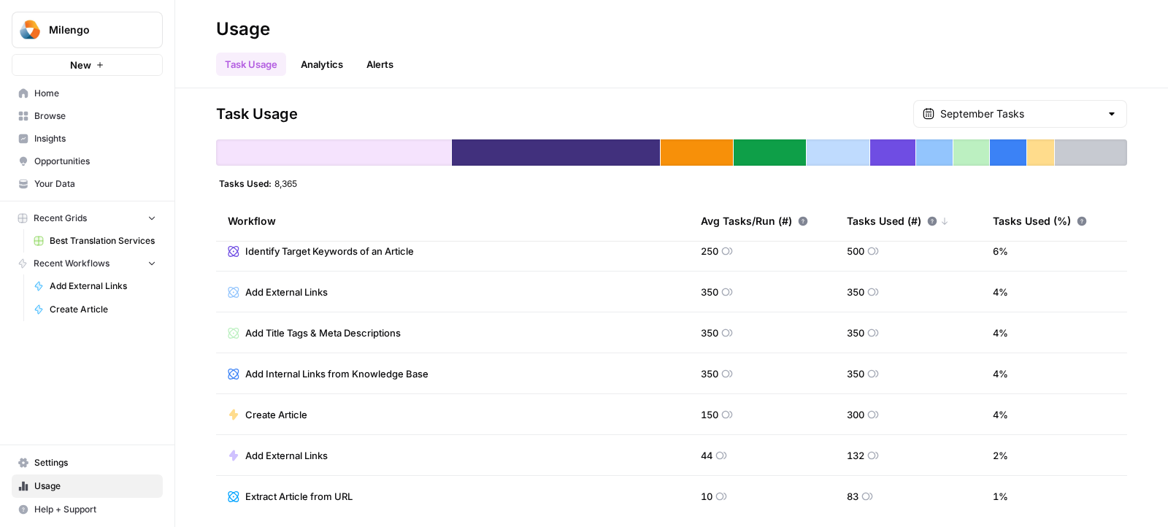
click at [289, 411] on span "Create Article" at bounding box center [276, 414] width 62 height 15
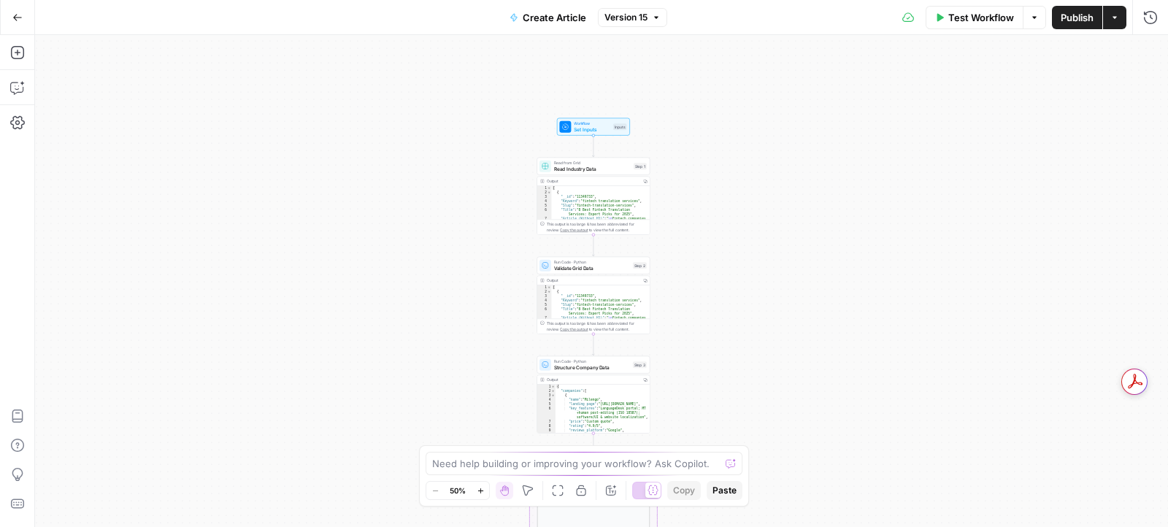
click at [600, 169] on span "Read Industry Data" at bounding box center [592, 168] width 77 height 7
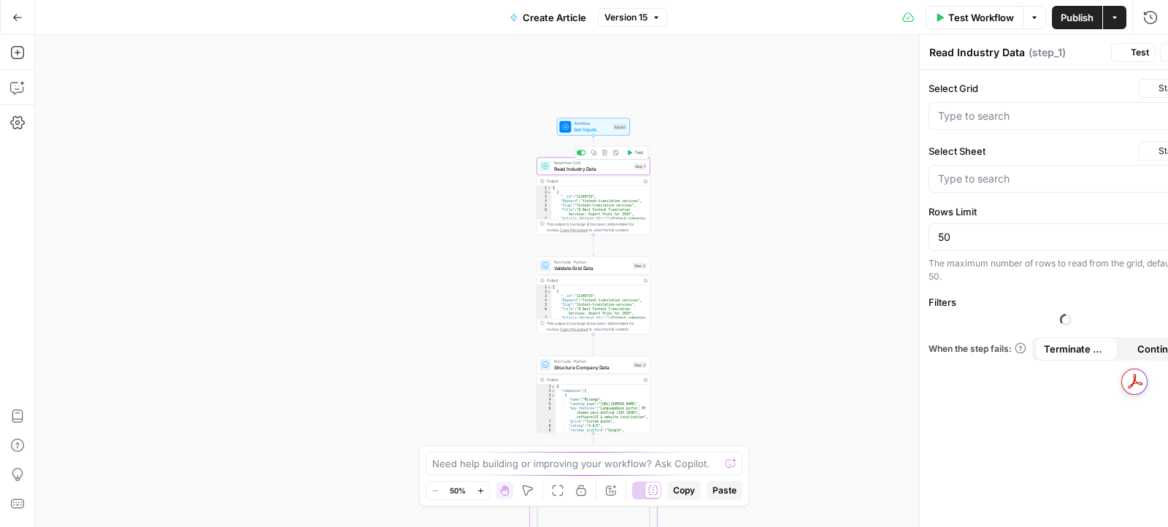
type input "Blank"
type input "Best Translation Services"
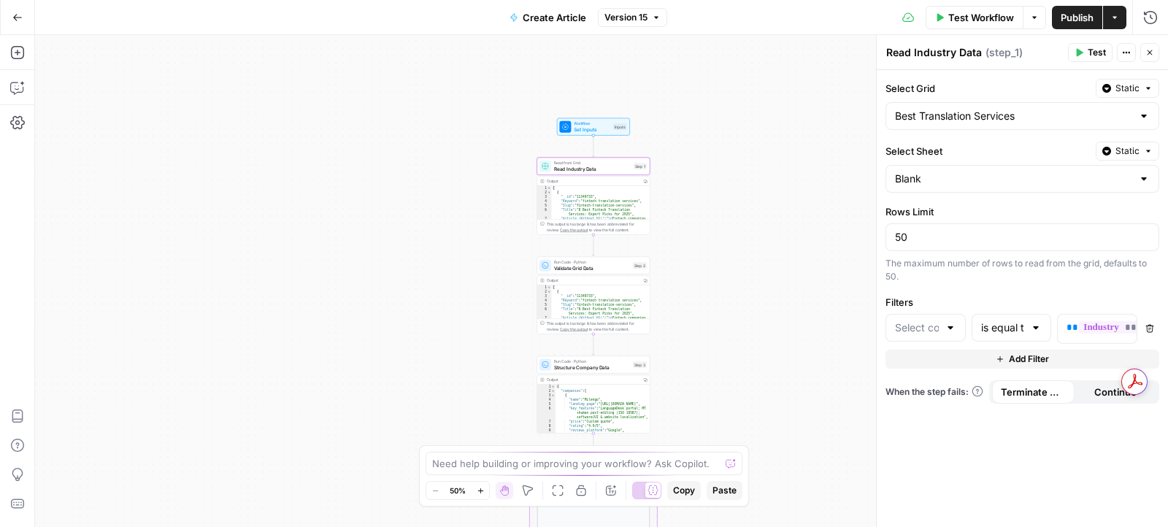
type input "Industry"
click at [1147, 22] on div "Close" at bounding box center [1141, 24] width 26 height 15
click at [1154, 14] on icon "button" at bounding box center [1151, 17] width 15 height 15
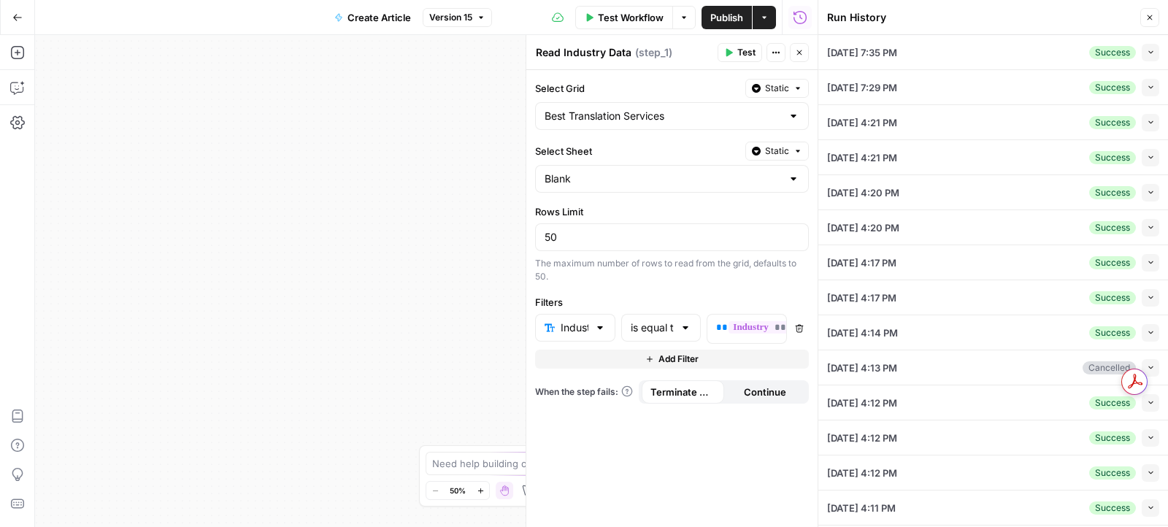
click at [996, 51] on div "09/23/25 at 7:35 PM Success Collapse" at bounding box center [993, 52] width 332 height 34
click at [1144, 51] on button "Collapse" at bounding box center [1151, 53] width 18 height 18
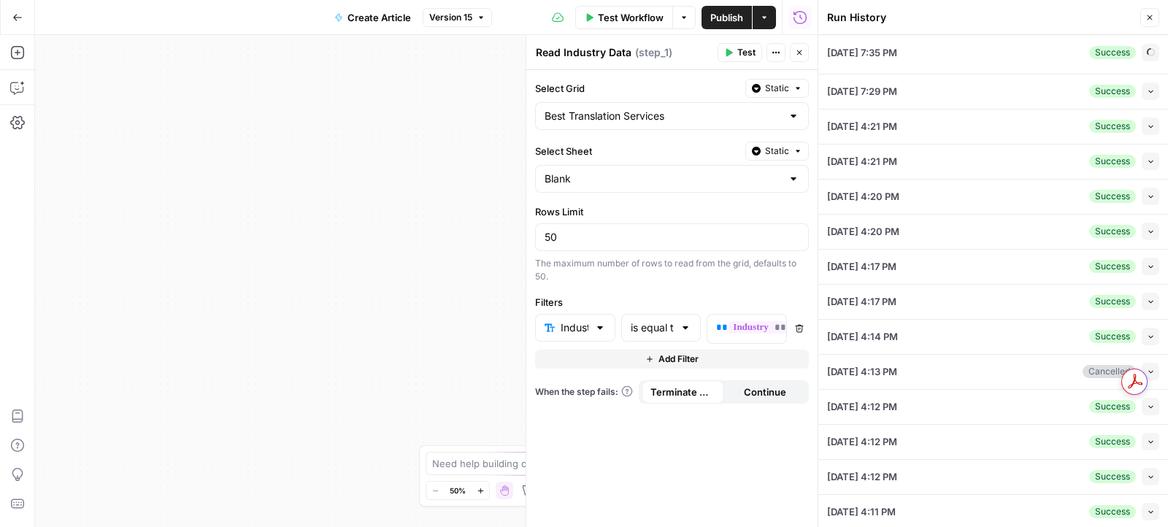
type input "Milengo"
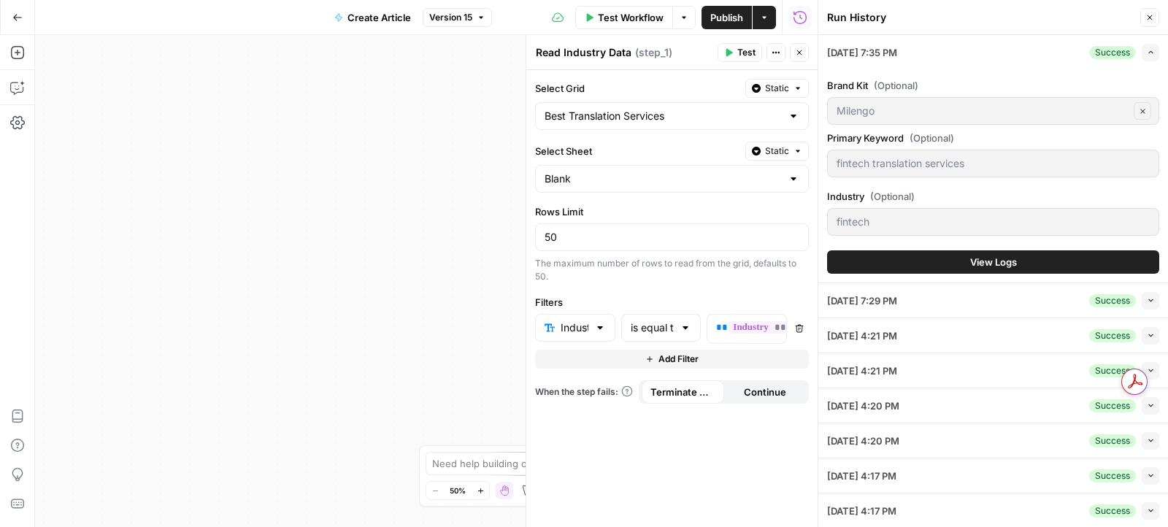
click at [922, 258] on button "View Logs" at bounding box center [993, 261] width 332 height 23
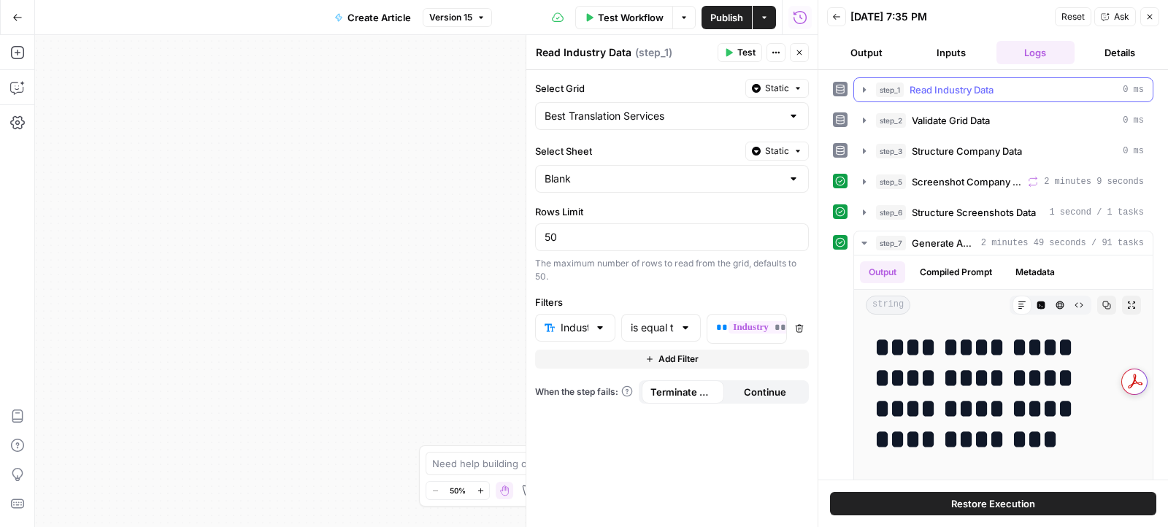
click at [859, 91] on icon "button" at bounding box center [865, 90] width 12 height 12
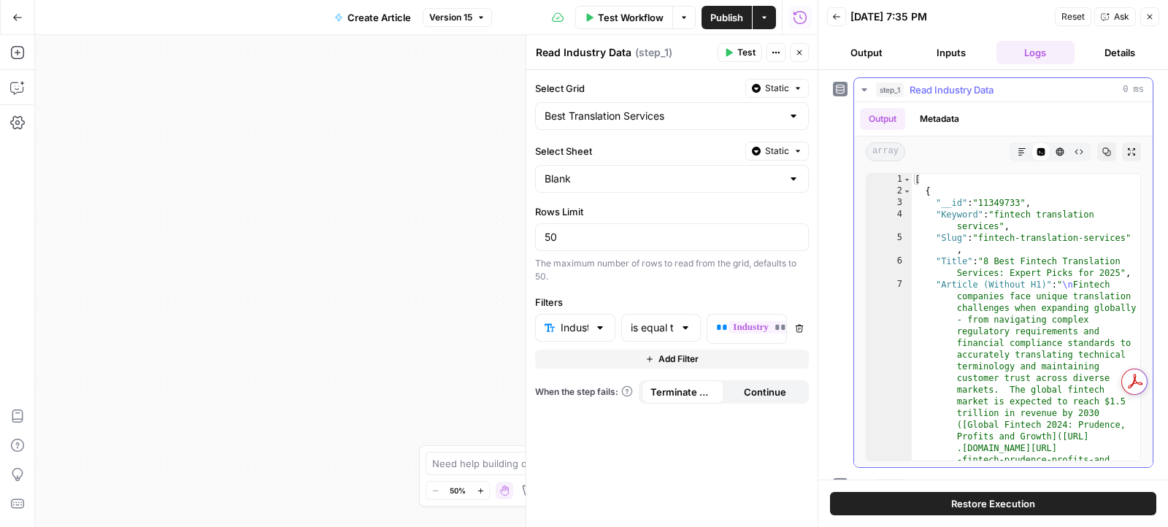
click at [859, 91] on icon "button" at bounding box center [865, 90] width 12 height 12
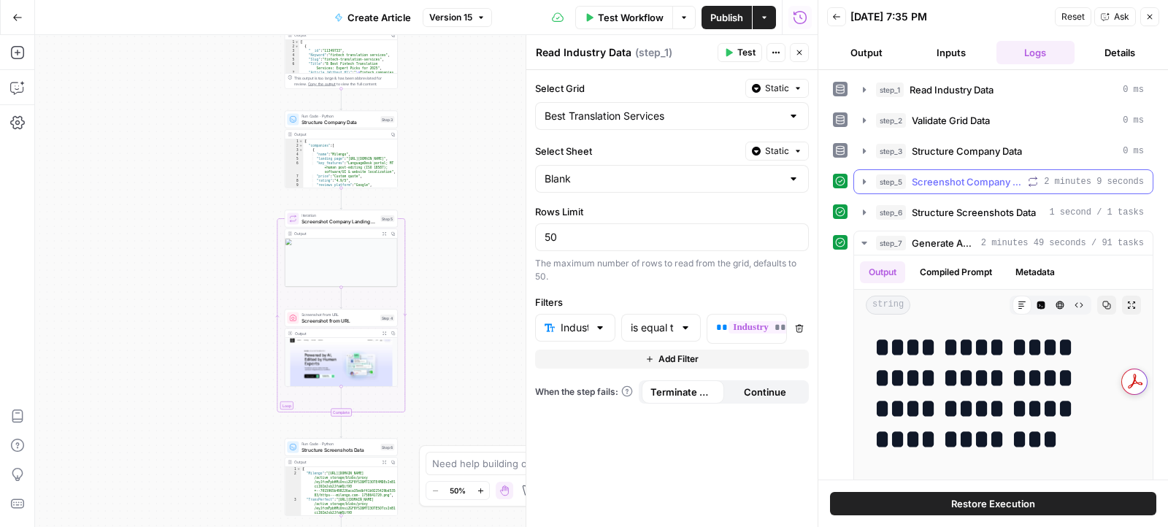
click at [865, 170] on button "step_5 Screenshot Company Landing Pages 2 minutes 9 seconds" at bounding box center [1003, 181] width 299 height 23
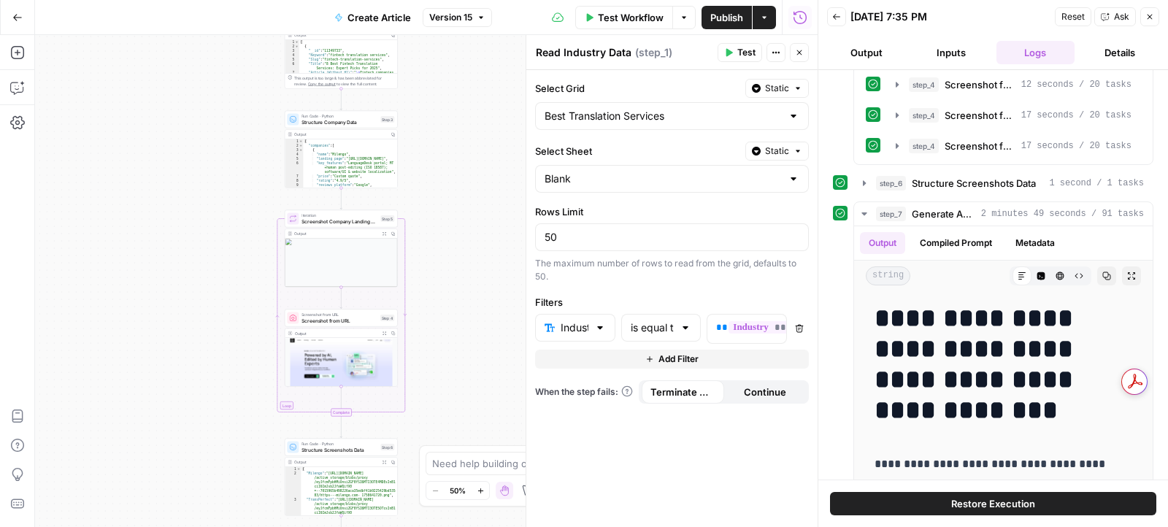
scroll to position [714, 0]
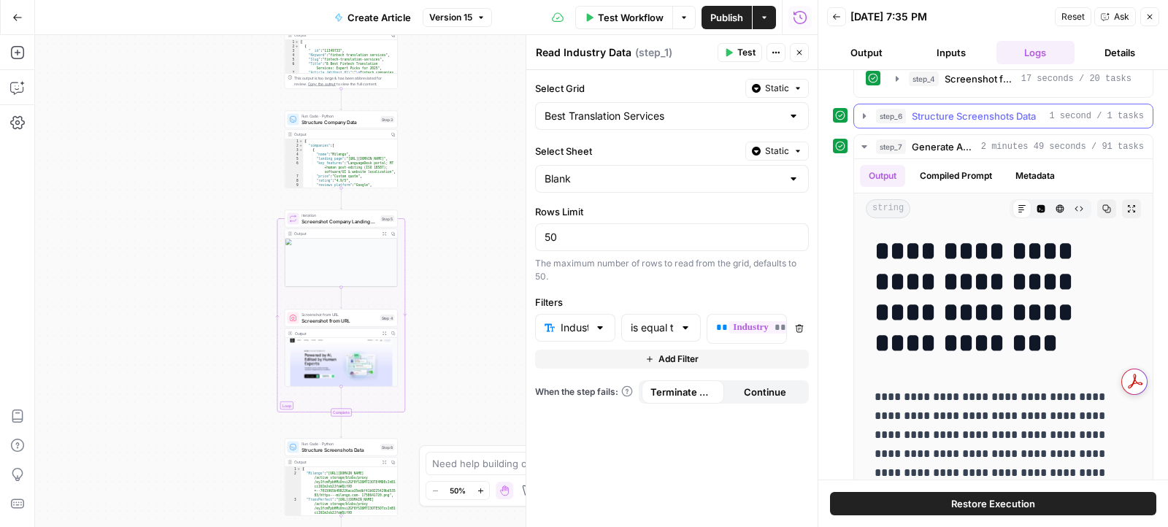
click at [860, 110] on icon "button" at bounding box center [865, 116] width 12 height 12
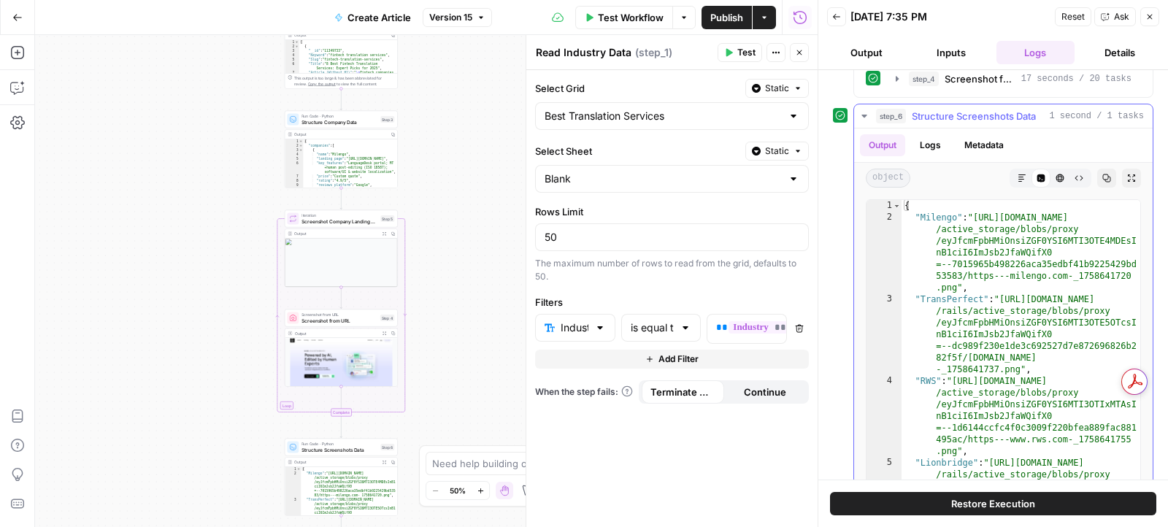
click at [860, 110] on icon "button" at bounding box center [865, 116] width 12 height 12
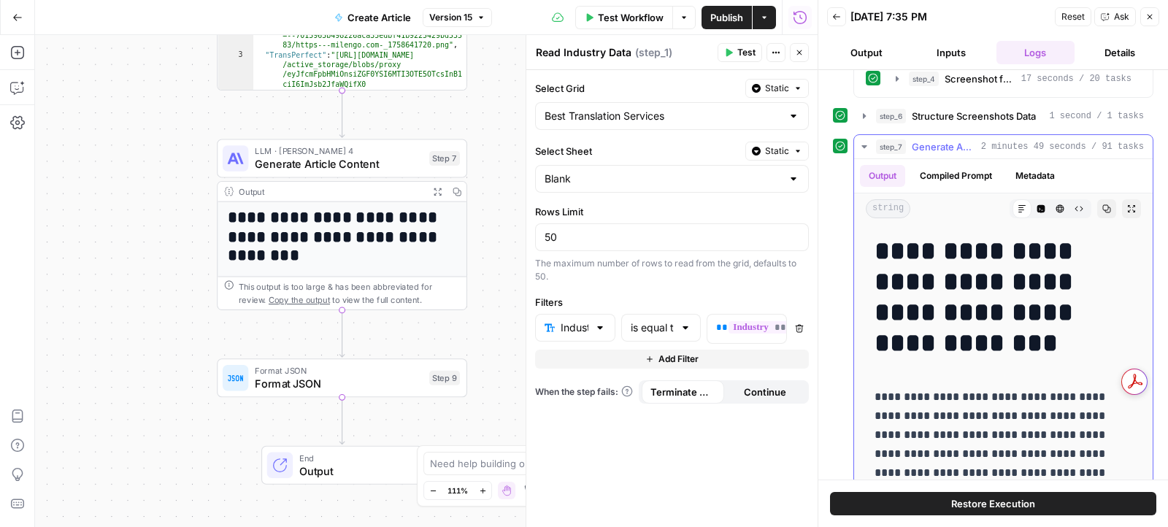
click at [859, 141] on icon "button" at bounding box center [865, 147] width 12 height 12
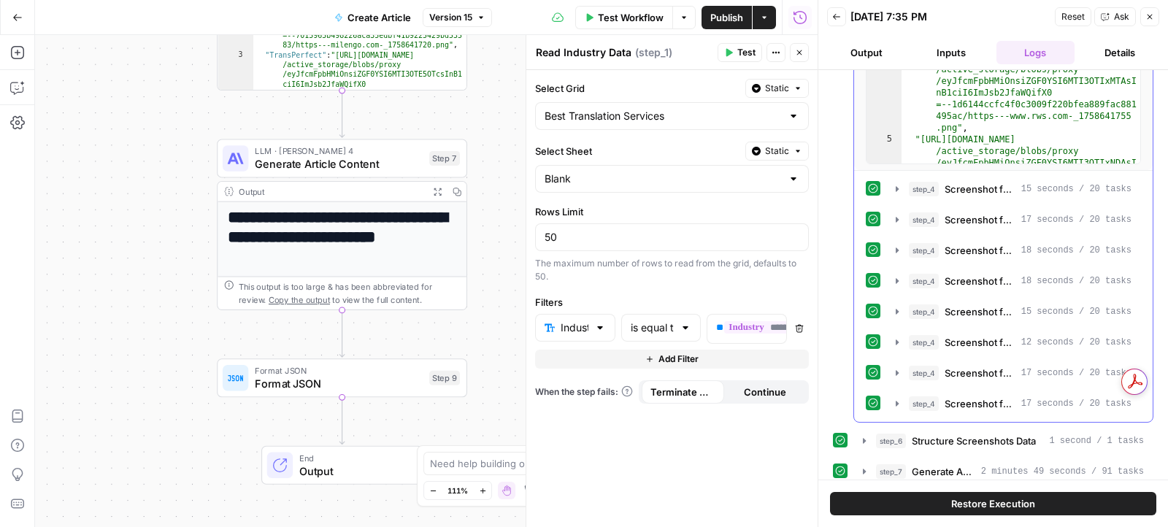
scroll to position [0, 0]
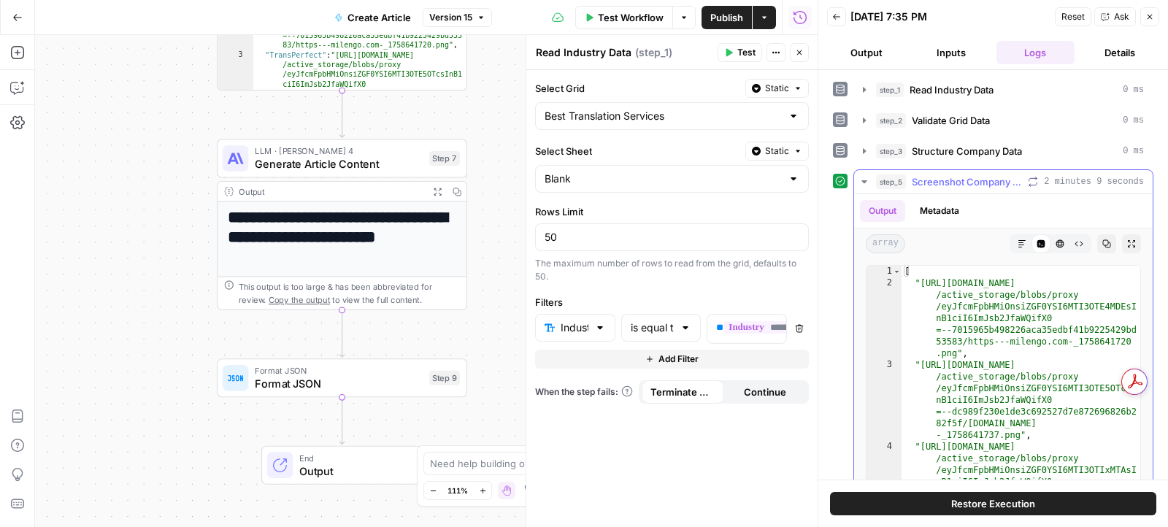
click at [862, 185] on button "step_5 Screenshot Company Landing Pages 2 minutes 9 seconds" at bounding box center [1003, 181] width 299 height 23
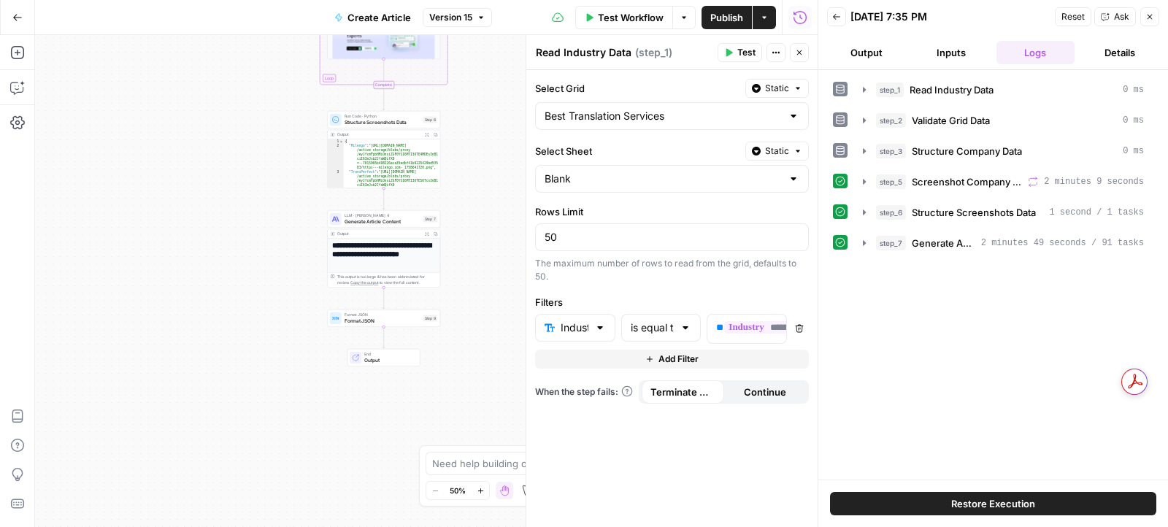
click at [16, 19] on icon "button" at bounding box center [17, 17] width 10 height 10
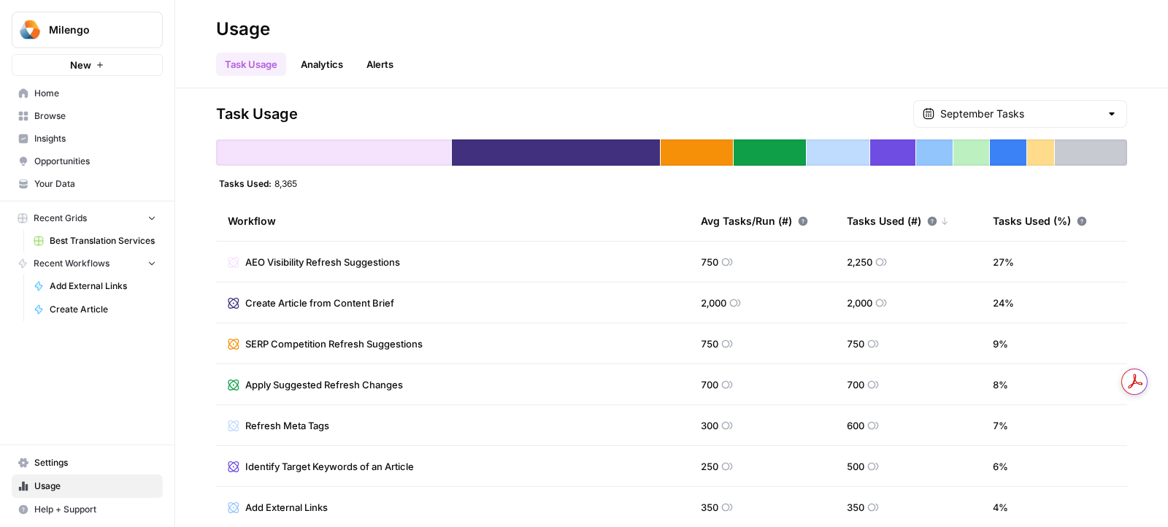
scroll to position [215, 0]
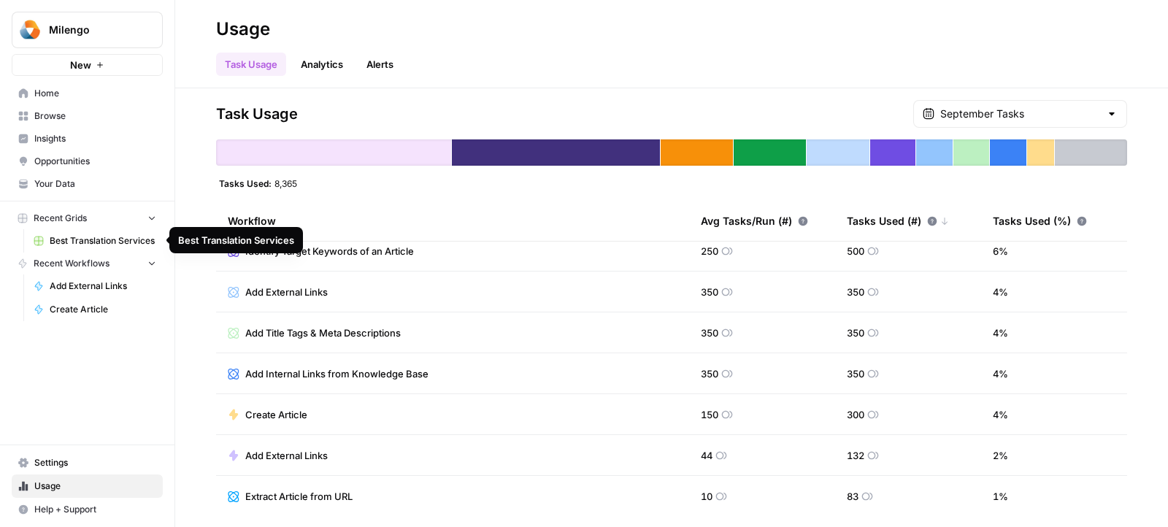
click at [123, 242] on span "Best Translation Services" at bounding box center [103, 240] width 107 height 13
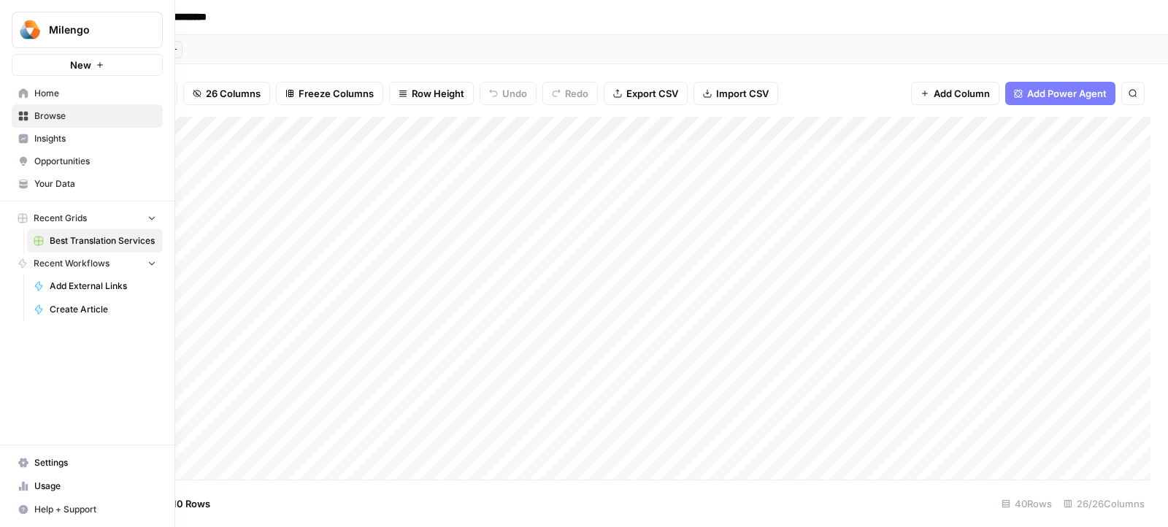
click at [29, 464] on link "Settings" at bounding box center [87, 462] width 151 height 23
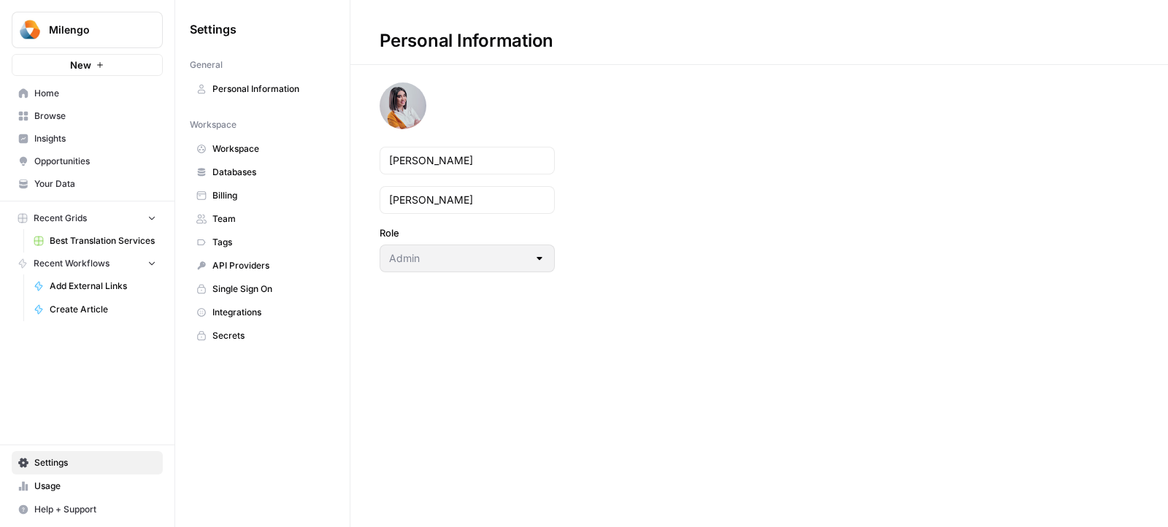
click at [238, 200] on link "Billing" at bounding box center [262, 195] width 145 height 23
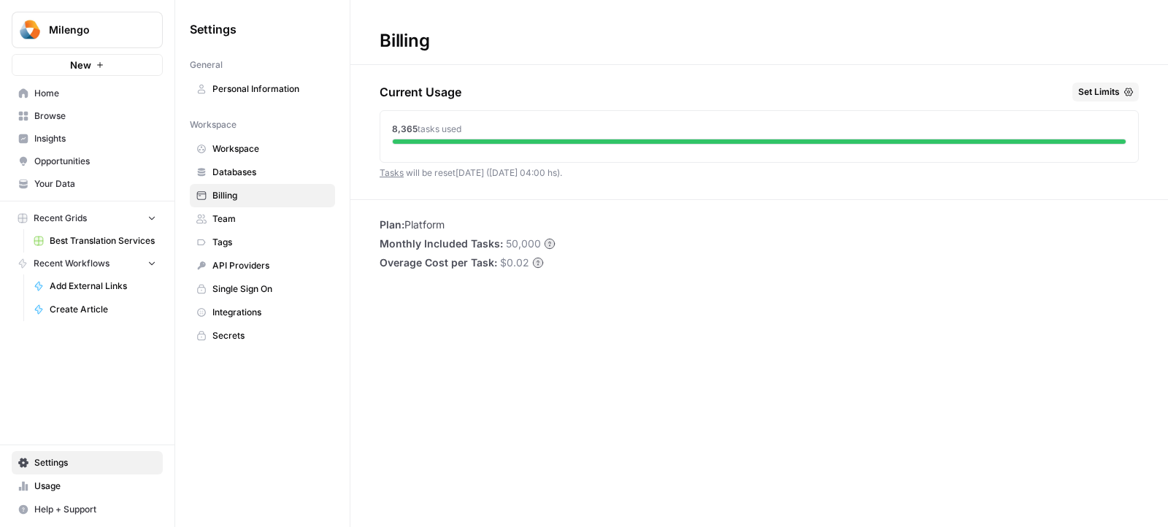
drag, startPoint x: 391, startPoint y: 129, endPoint x: 508, endPoint y: 129, distance: 116.1
click at [508, 129] on div "8,365 tasks used" at bounding box center [759, 129] width 735 height 13
drag, startPoint x: 508, startPoint y: 129, endPoint x: 386, endPoint y: 128, distance: 122.0
click at [386, 128] on div "8,365 tasks used" at bounding box center [759, 133] width 758 height 45
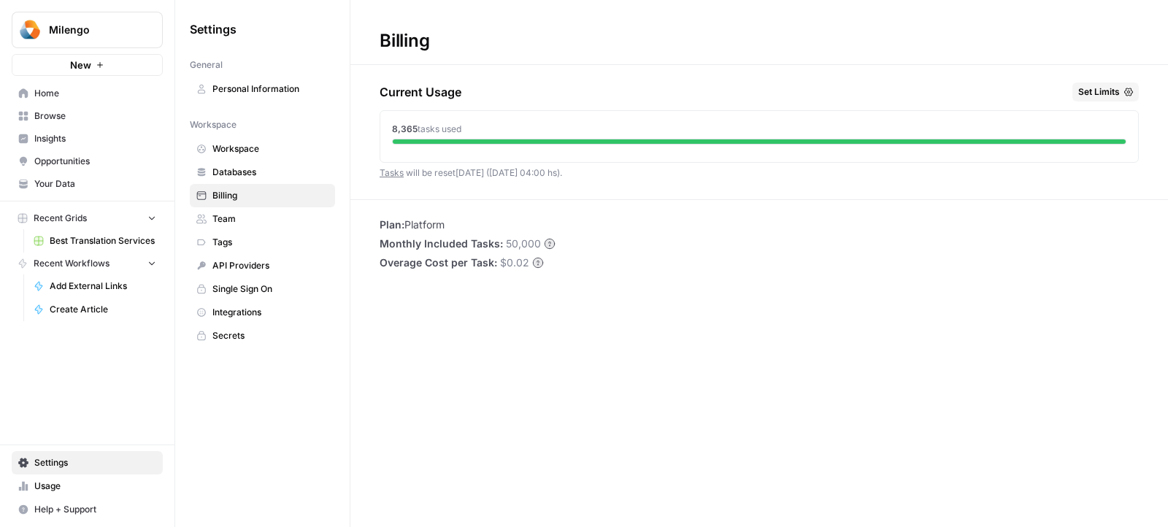
click at [386, 128] on div "8,365 tasks used" at bounding box center [759, 133] width 758 height 45
click at [51, 240] on span "Best Translation Services" at bounding box center [103, 240] width 107 height 13
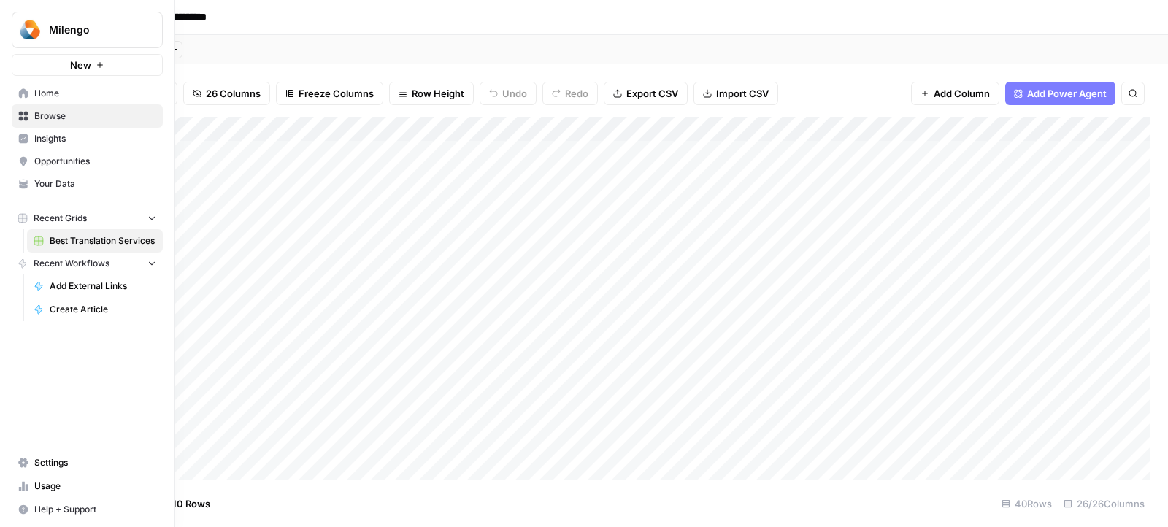
click at [47, 464] on span "Settings" at bounding box center [95, 462] width 122 height 13
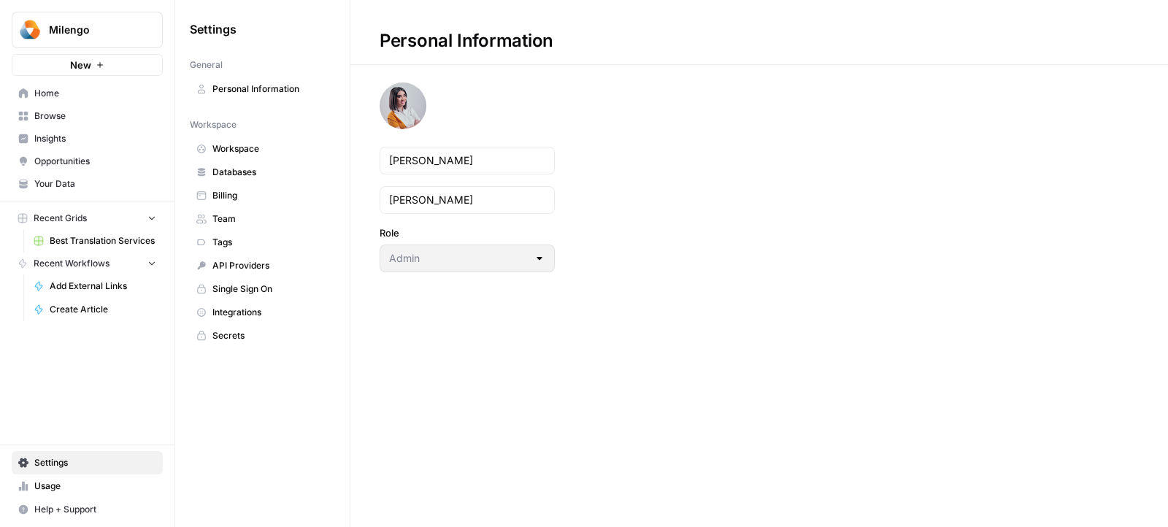
click at [221, 191] on span "Billing" at bounding box center [271, 195] width 116 height 13
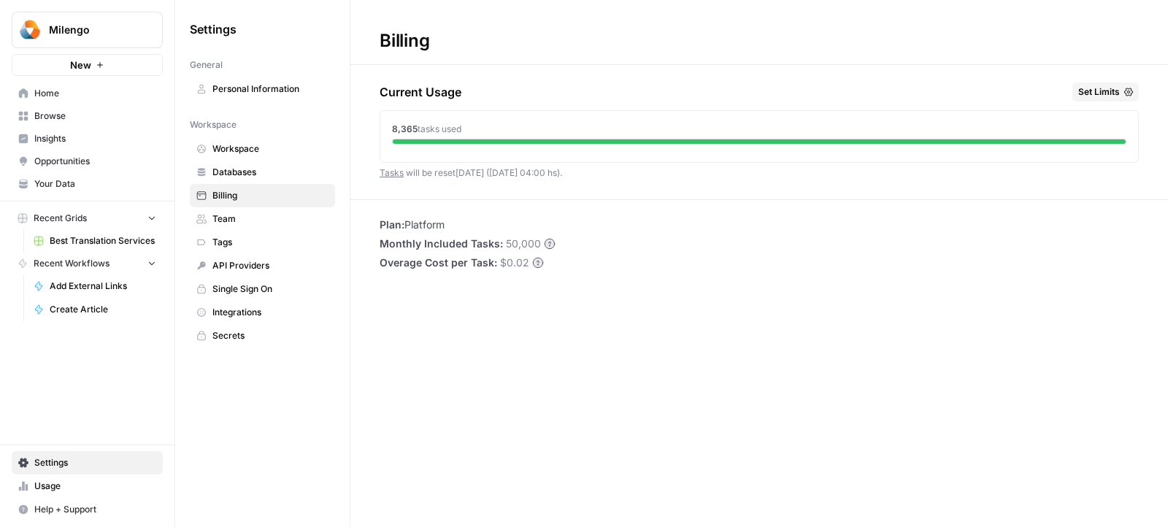
click at [396, 222] on span "Plan:" at bounding box center [392, 224] width 25 height 12
drag, startPoint x: 462, startPoint y: 226, endPoint x: 397, endPoint y: 226, distance: 65.0
click at [397, 226] on li "Plan: Platform" at bounding box center [468, 225] width 176 height 15
click at [397, 226] on span "Plan:" at bounding box center [392, 224] width 25 height 12
drag, startPoint x: 382, startPoint y: 226, endPoint x: 498, endPoint y: 226, distance: 116.1
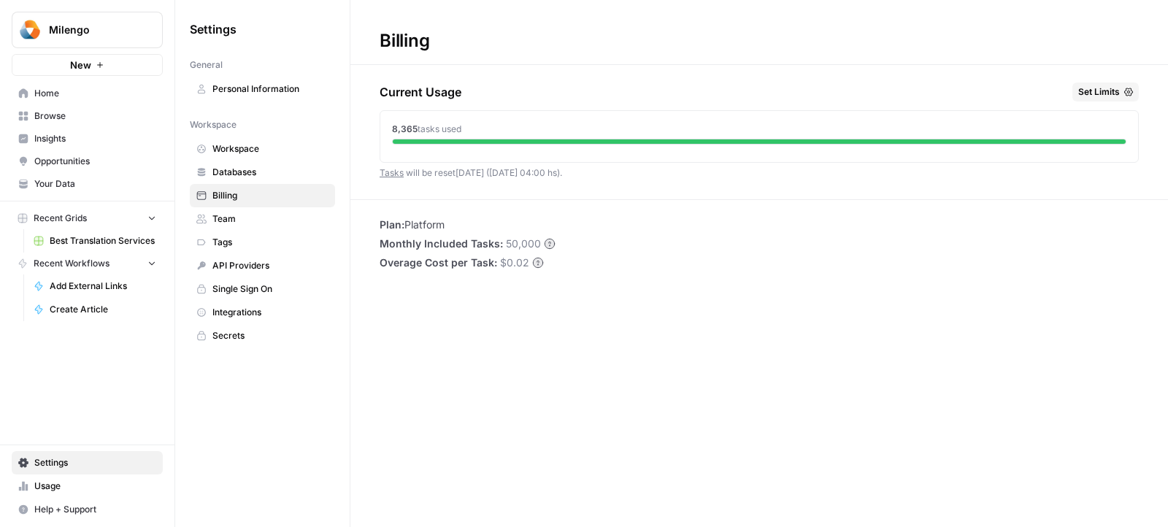
click at [495, 226] on li "Plan: Platform" at bounding box center [468, 225] width 176 height 15
click at [498, 226] on li "Plan: Platform" at bounding box center [468, 225] width 176 height 15
drag, startPoint x: 375, startPoint y: 174, endPoint x: 405, endPoint y: 174, distance: 30.7
click at [405, 174] on div "Current Usage Set Limits 8,365 tasks used Tasks will be reset in 6 days (01 Oct…" at bounding box center [760, 141] width 818 height 117
click at [445, 168] on span "Tasks will be reset in 6 days (01 Oct 04:00 hs) ." at bounding box center [471, 172] width 183 height 11
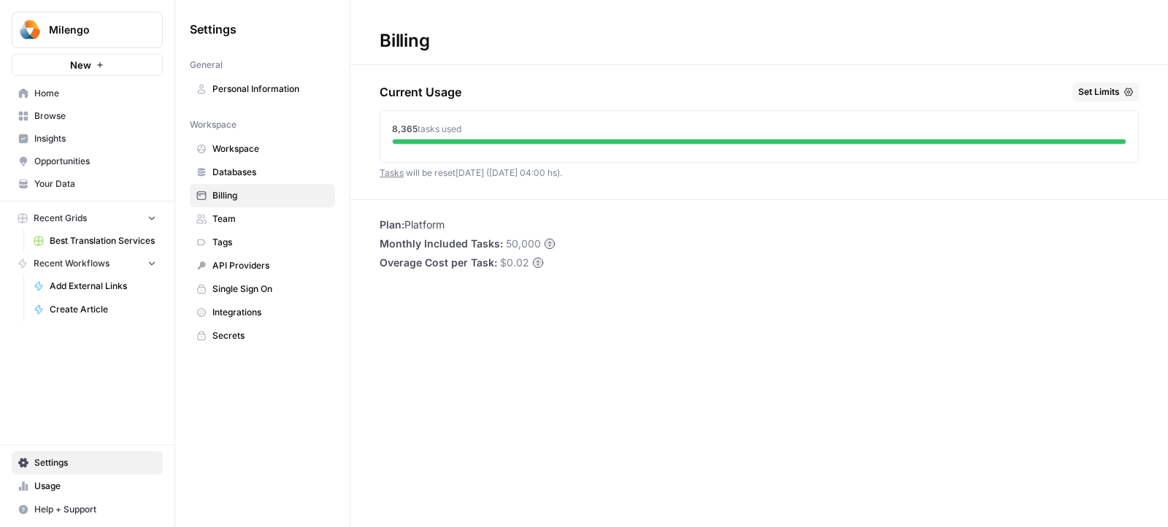
click at [43, 464] on span "Settings" at bounding box center [95, 462] width 122 height 13
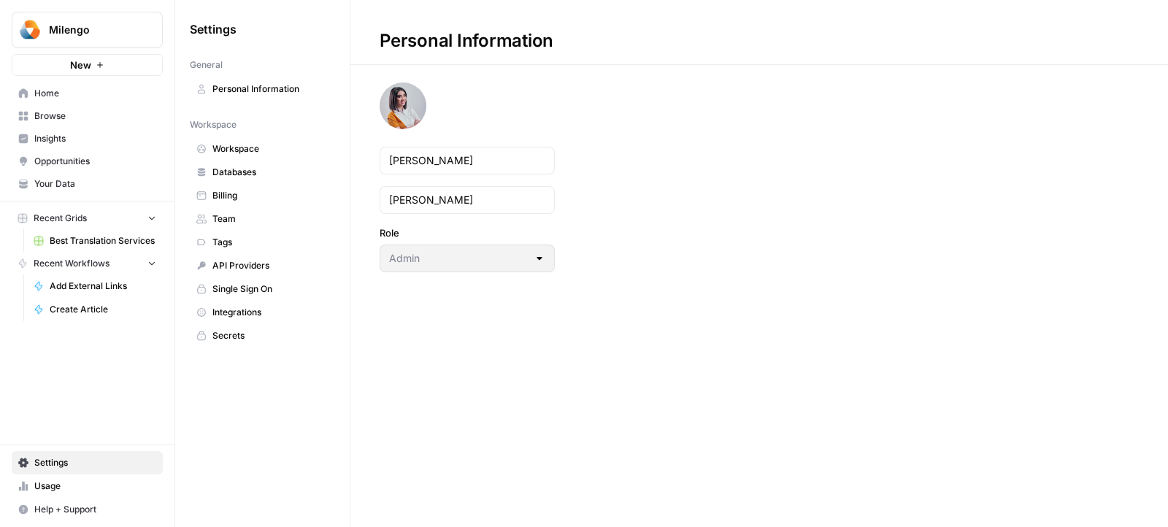
click at [293, 196] on span "Billing" at bounding box center [271, 195] width 116 height 13
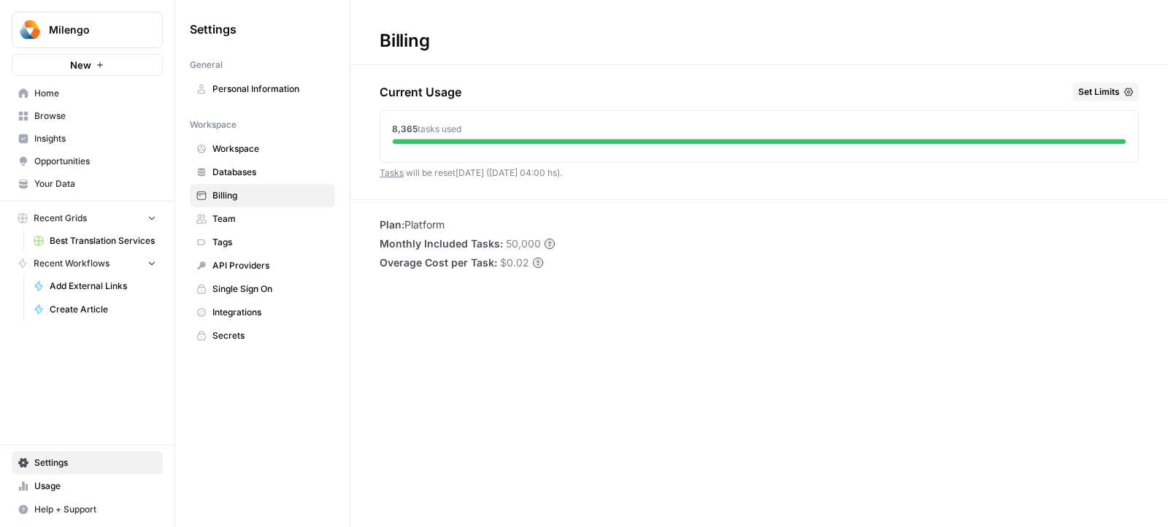
drag, startPoint x: 371, startPoint y: 39, endPoint x: 592, endPoint y: 312, distance: 350.5
click at [592, 313] on div "Billing Current Usage Set Limits 8,365 tasks used Tasks will be reset in 6 days…" at bounding box center [760, 263] width 818 height 527
click at [592, 312] on div "Billing Current Usage Set Limits 8,365 tasks used Tasks will be reset in 6 days…" at bounding box center [760, 263] width 818 height 527
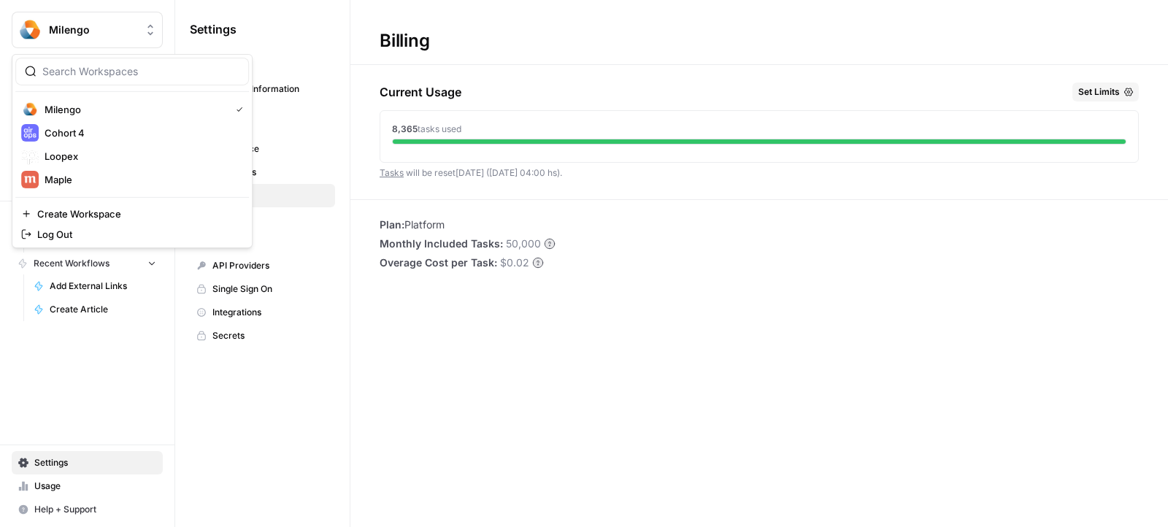
click at [82, 34] on span "Milengo" at bounding box center [93, 30] width 88 height 15
click at [70, 183] on span "Maple" at bounding box center [141, 179] width 193 height 15
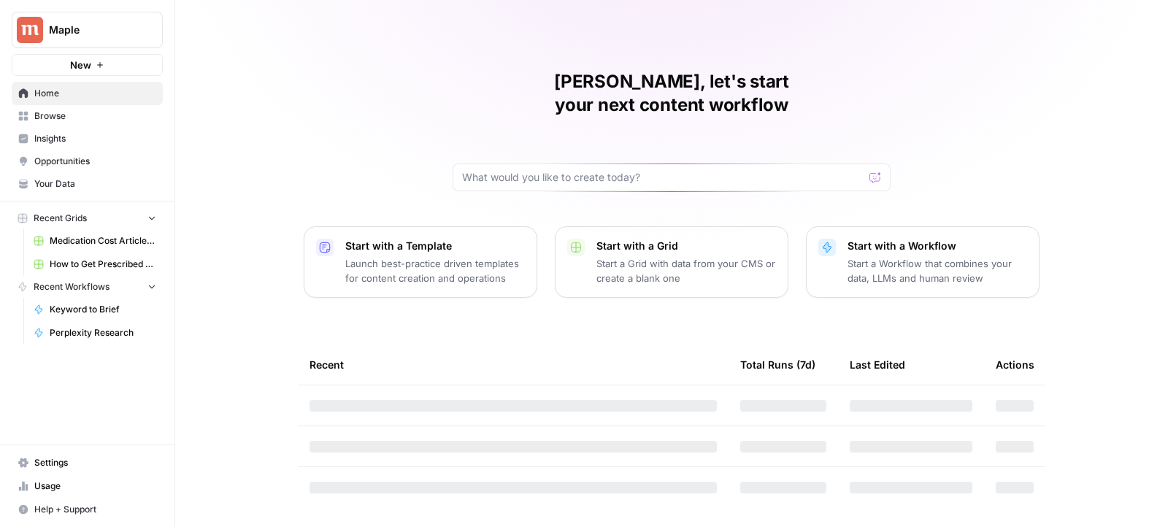
click at [47, 469] on span "Settings" at bounding box center [95, 462] width 122 height 13
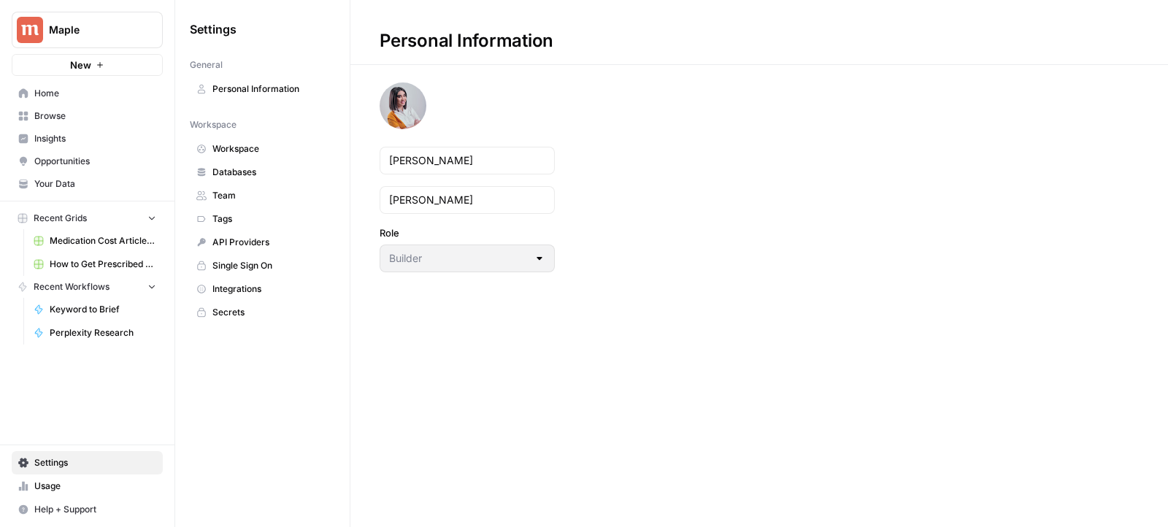
click at [88, 28] on span "Maple" at bounding box center [93, 30] width 88 height 15
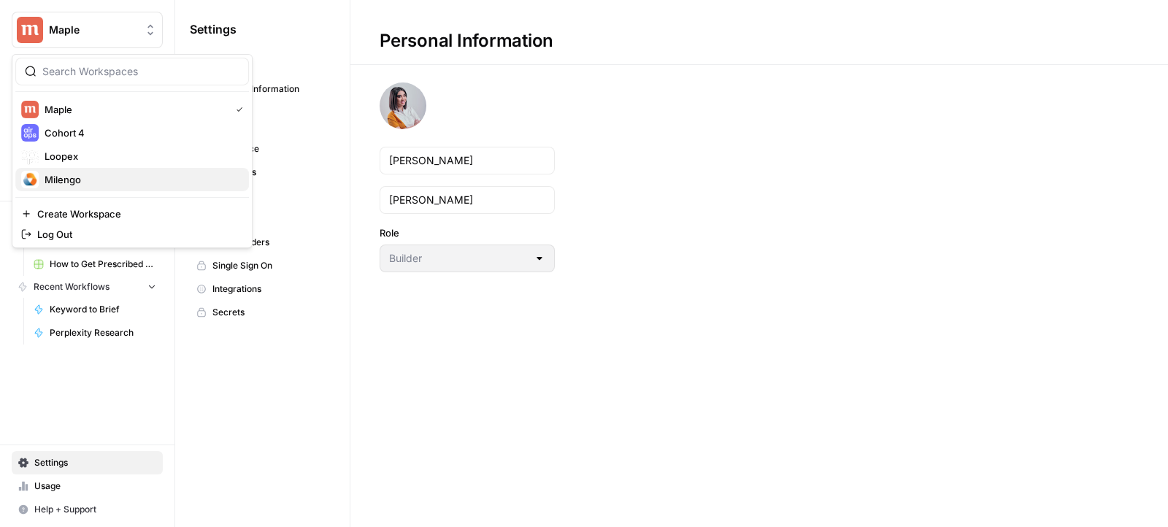
click at [81, 177] on span "Milengo" at bounding box center [141, 179] width 193 height 15
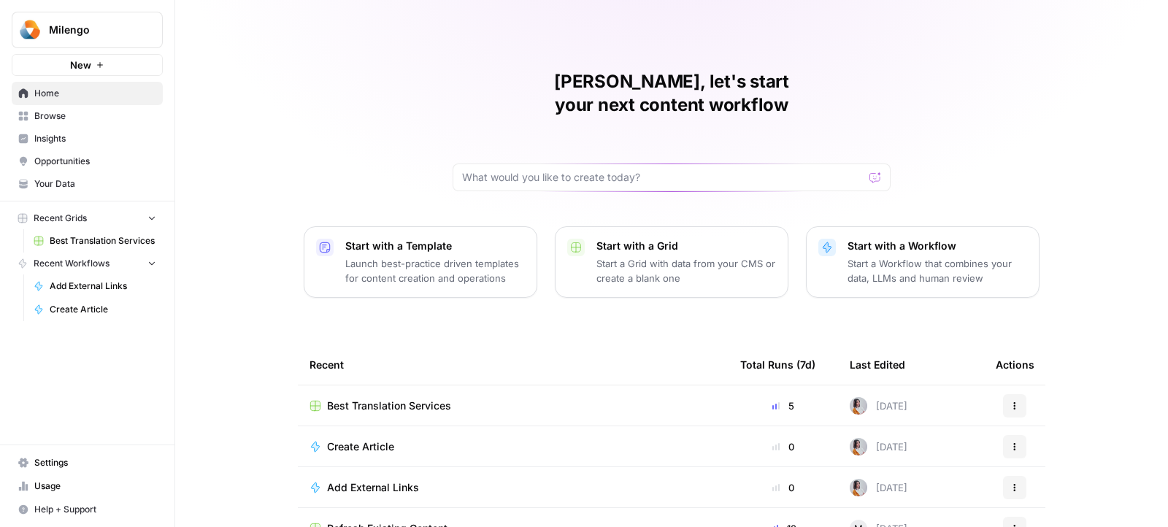
click at [47, 465] on span "Settings" at bounding box center [95, 462] width 122 height 13
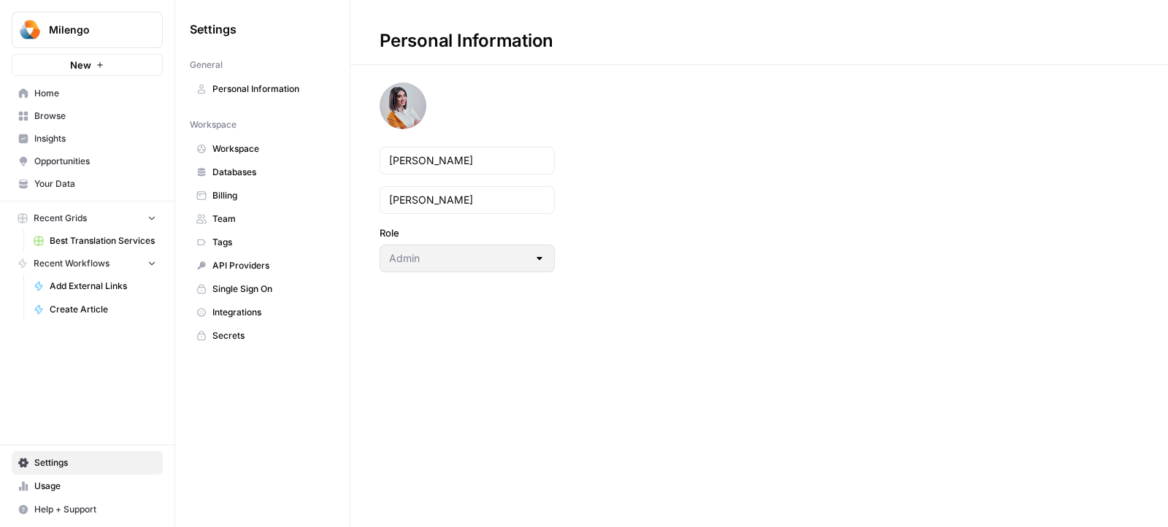
click at [72, 489] on span "Usage" at bounding box center [95, 486] width 122 height 13
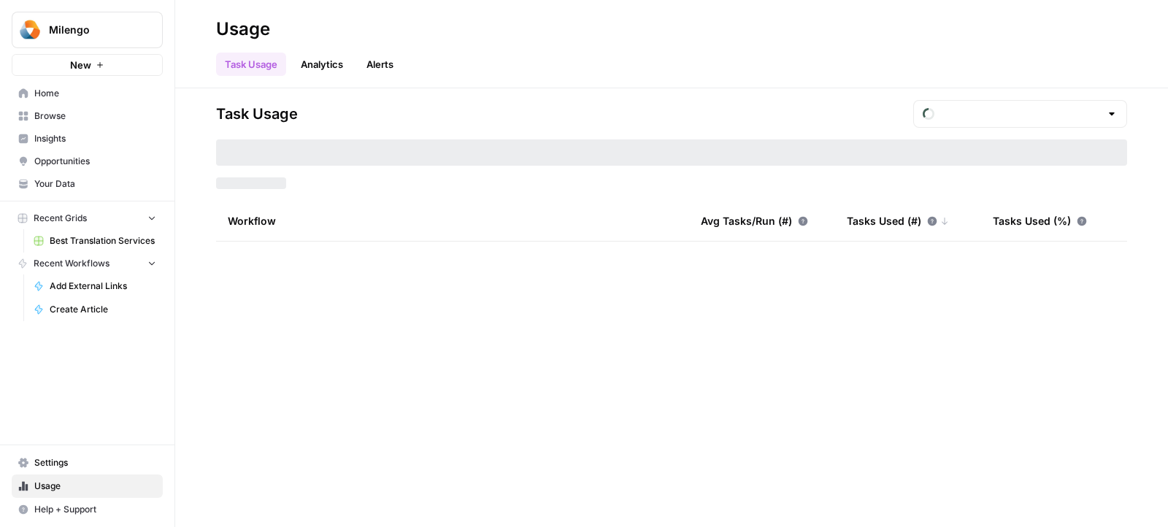
type input "September Tasks"
click at [72, 467] on span "Settings" at bounding box center [95, 462] width 122 height 13
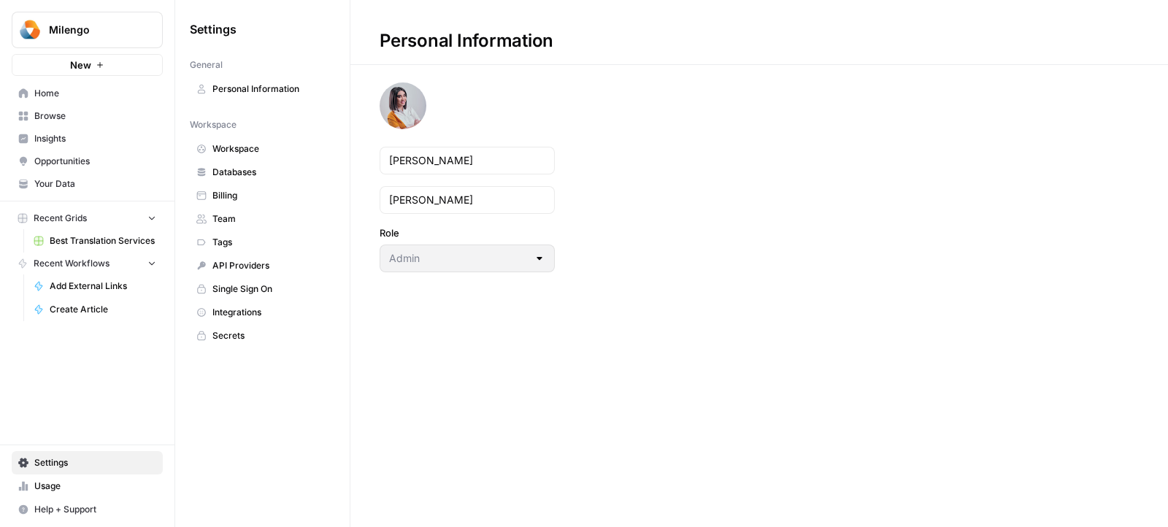
click at [61, 481] on span "Usage" at bounding box center [95, 486] width 122 height 13
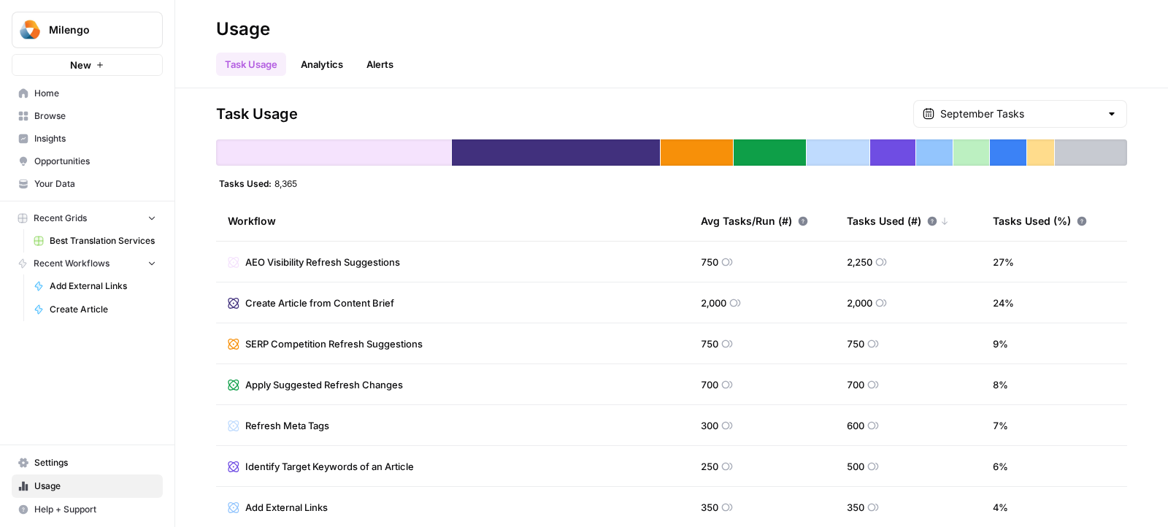
click at [66, 469] on span "Settings" at bounding box center [95, 462] width 122 height 13
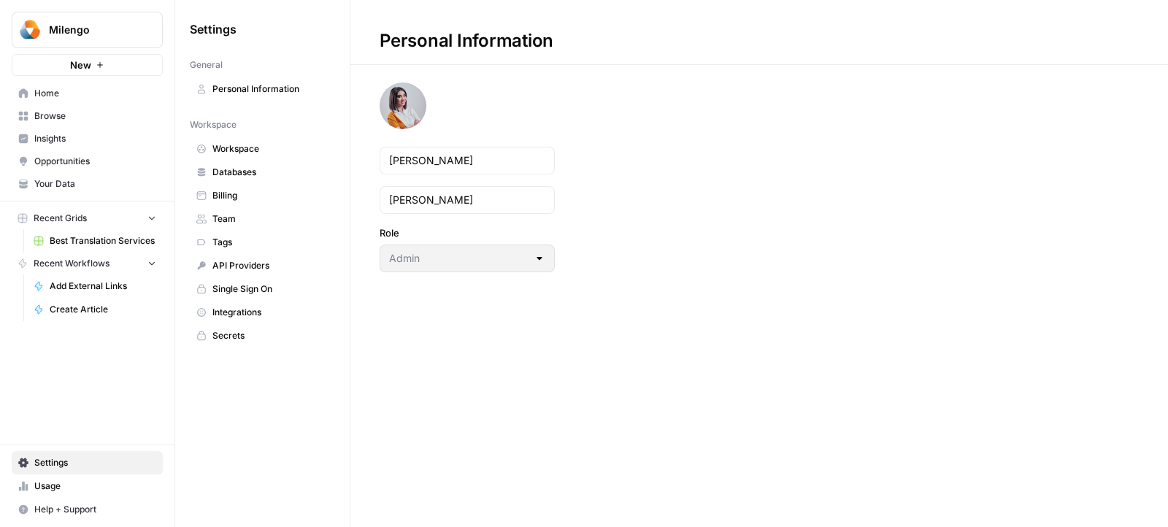
click at [262, 191] on span "Billing" at bounding box center [271, 195] width 116 height 13
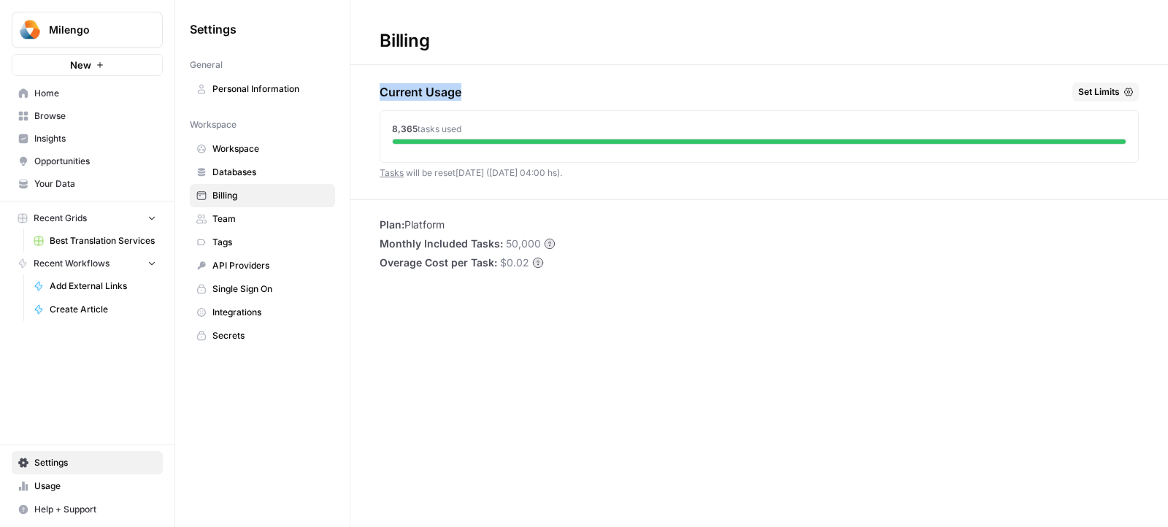
drag, startPoint x: 383, startPoint y: 91, endPoint x: 476, endPoint y: 91, distance: 93.5
click at [476, 91] on div "Current Usage Set Limits" at bounding box center [759, 95] width 759 height 25
drag, startPoint x: 469, startPoint y: 131, endPoint x: 389, endPoint y: 131, distance: 79.6
click at [389, 131] on div "8,365 tasks used" at bounding box center [759, 133] width 758 height 45
drag, startPoint x: 372, startPoint y: 171, endPoint x: 573, endPoint y: 170, distance: 200.8
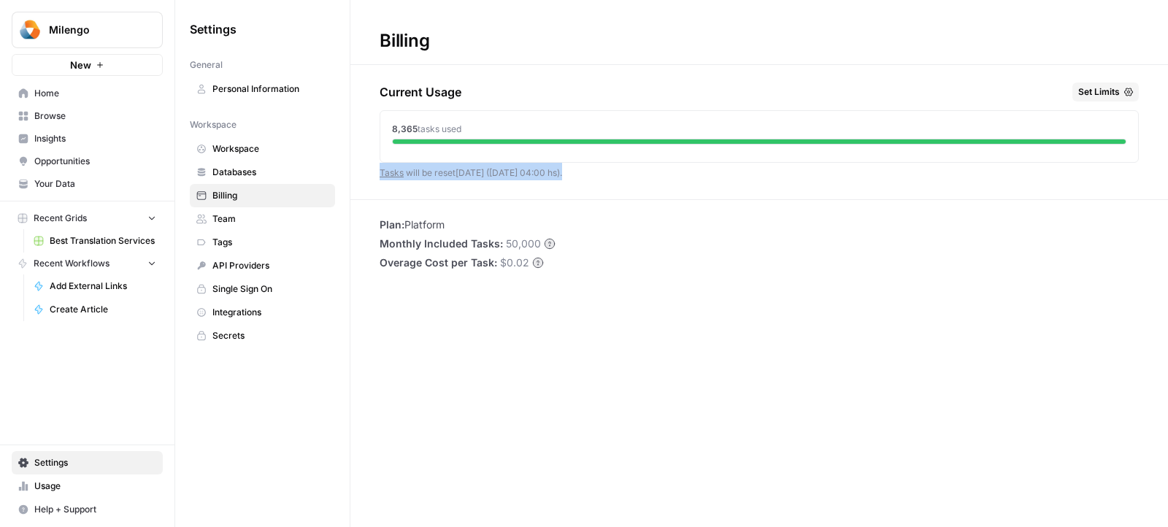
click at [573, 171] on div "Current Usage Set Limits 8,365 tasks used Tasks will be reset in 6 days (01 Oct…" at bounding box center [760, 141] width 818 height 117
click at [573, 170] on div "Current Usage Set Limits 8,365 tasks used Tasks will be reset in 6 days (01 Oct…" at bounding box center [759, 141] width 759 height 117
drag, startPoint x: 378, startPoint y: 234, endPoint x: 443, endPoint y: 234, distance: 64.3
click at [432, 234] on div "Plan: Platform Monthly Included Tasks: 50,000 Overage Cost per Task: $0.02" at bounding box center [760, 244] width 818 height 53
drag, startPoint x: 505, startPoint y: 242, endPoint x: 567, endPoint y: 242, distance: 62.8
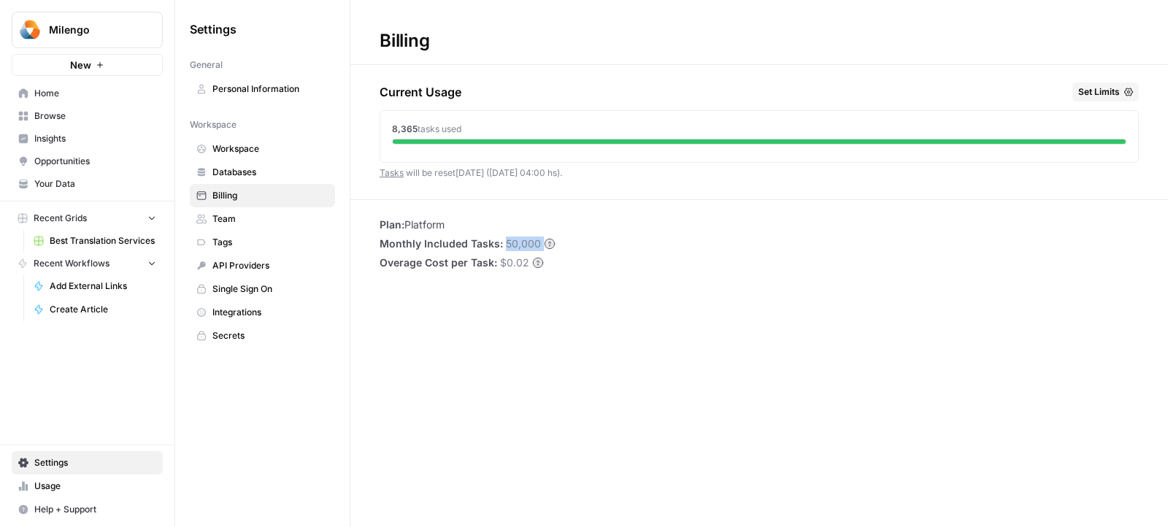
click at [567, 242] on div "Plan: Platform Monthly Included Tasks: 50,000 Overage Cost per Task: $0.02" at bounding box center [760, 244] width 818 height 53
drag, startPoint x: 379, startPoint y: 262, endPoint x: 483, endPoint y: 261, distance: 104.4
click at [483, 261] on span "Overage Cost per Task:" at bounding box center [439, 263] width 118 height 15
click at [581, 129] on div "8,365 tasks used" at bounding box center [759, 129] width 735 height 13
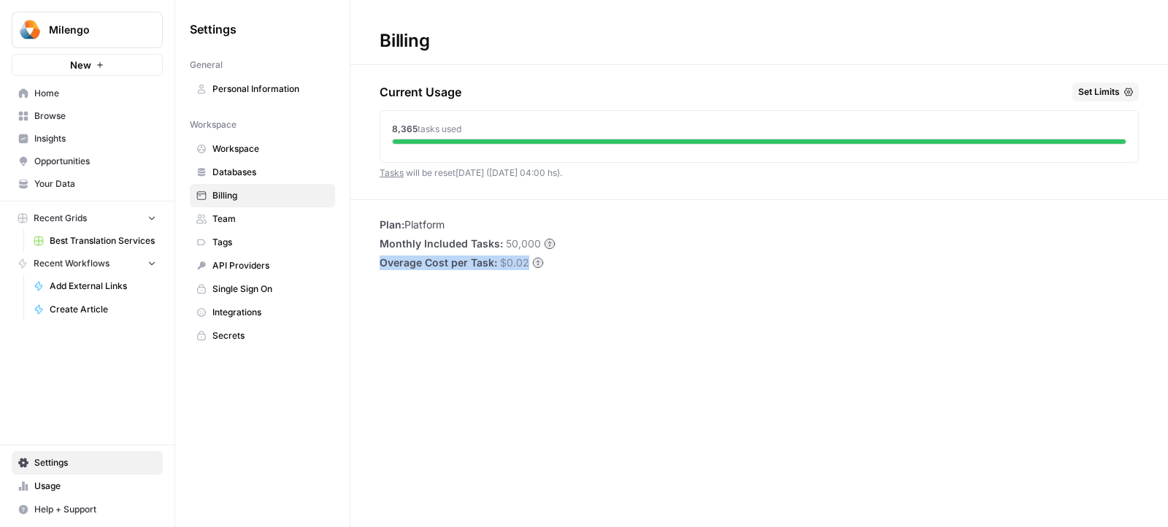
drag, startPoint x: 558, startPoint y: 269, endPoint x: 380, endPoint y: 265, distance: 177.5
click at [380, 265] on div "Plan: Platform Monthly Included Tasks: 50,000 Overage Cost per Task: $0.02" at bounding box center [760, 244] width 818 height 53
click at [505, 262] on span "$0.02" at bounding box center [514, 263] width 29 height 15
drag, startPoint x: 497, startPoint y: 262, endPoint x: 527, endPoint y: 262, distance: 29.2
click at [527, 262] on li "Overage Cost per Task: $0.02" at bounding box center [468, 263] width 176 height 15
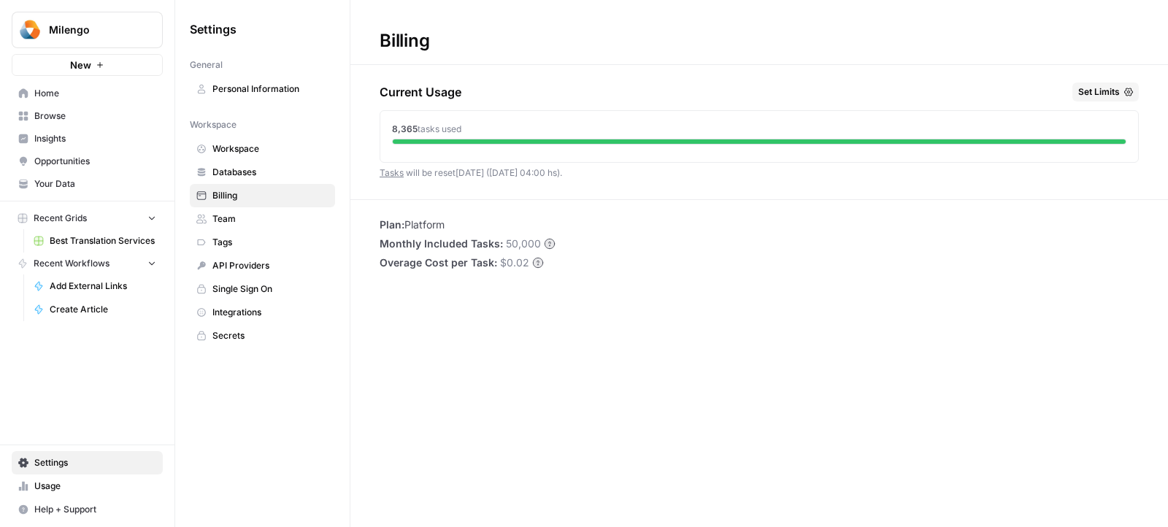
click at [399, 267] on span "Overage Cost per Task:" at bounding box center [439, 263] width 118 height 15
click at [110, 42] on button "Milengo" at bounding box center [87, 30] width 151 height 37
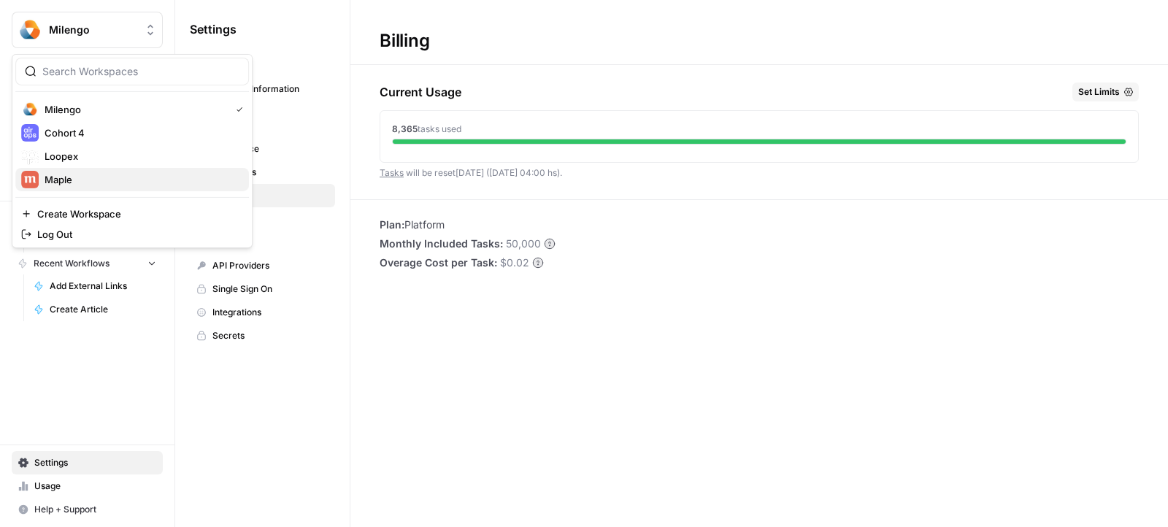
click at [109, 177] on span "Maple" at bounding box center [141, 179] width 193 height 15
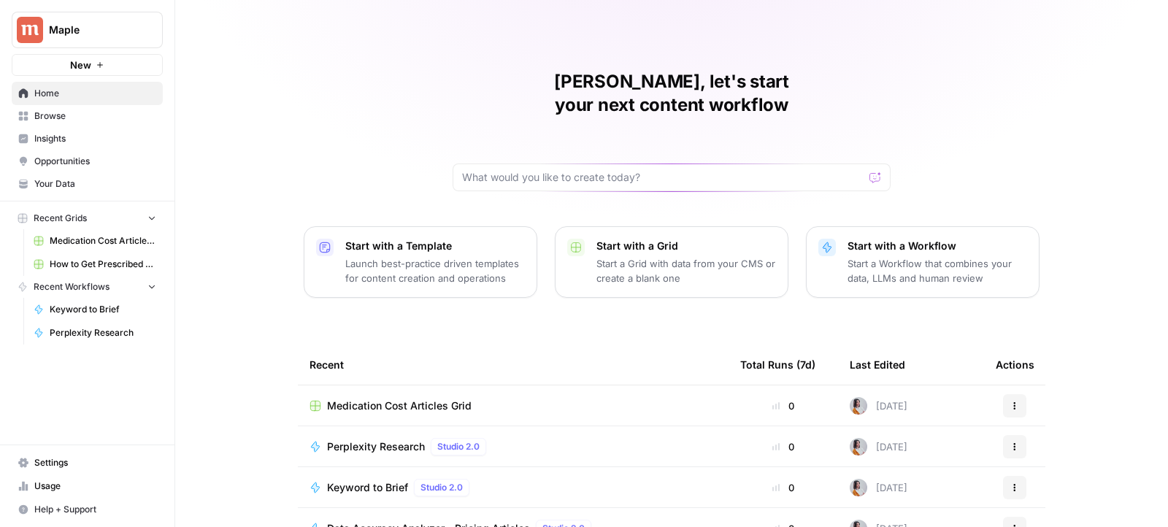
click at [75, 467] on span "Settings" at bounding box center [95, 462] width 122 height 13
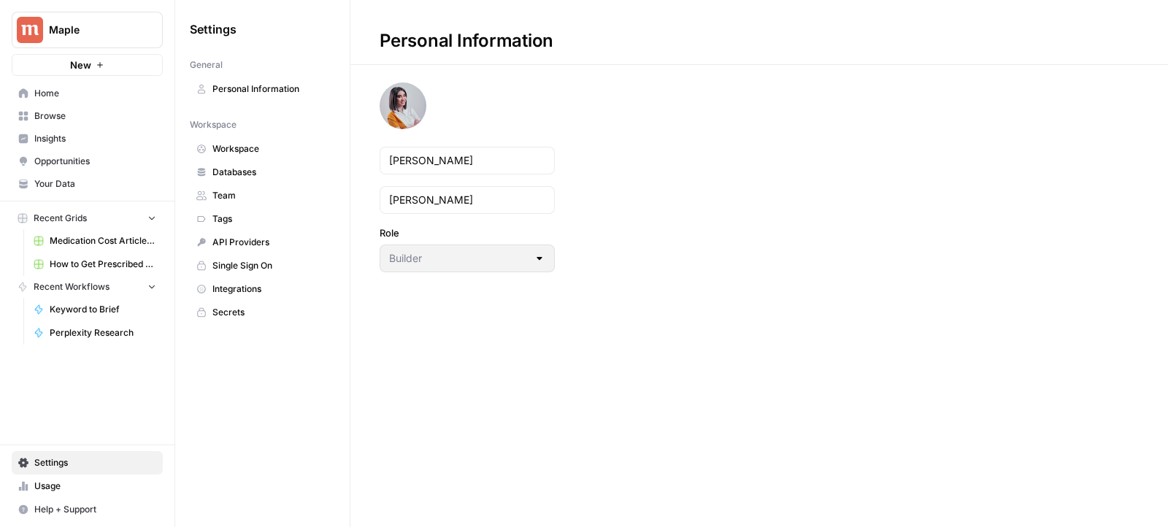
click at [107, 45] on button "Maple" at bounding box center [87, 30] width 151 height 37
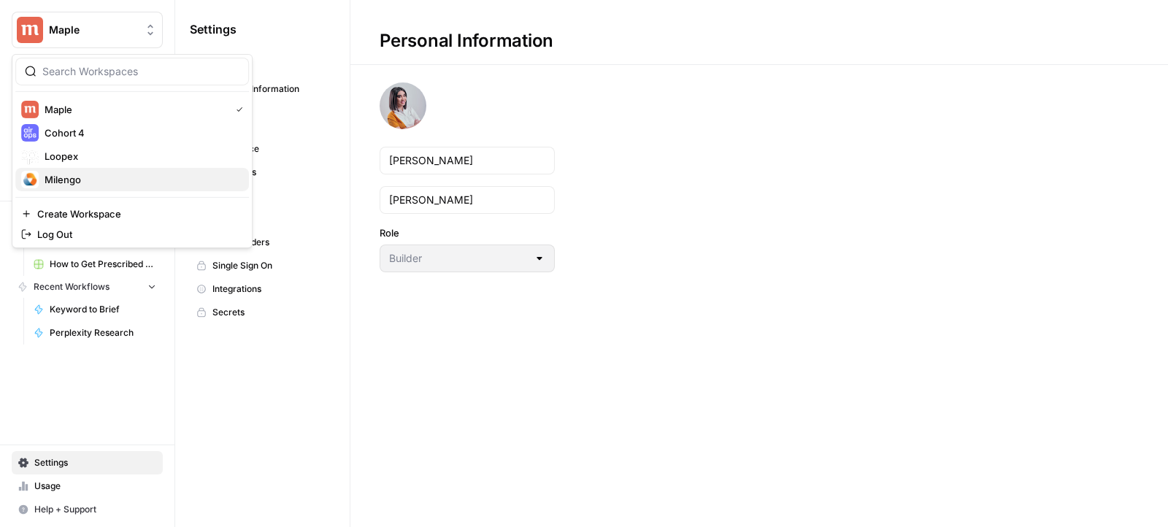
click at [71, 175] on span "Milengo" at bounding box center [141, 179] width 193 height 15
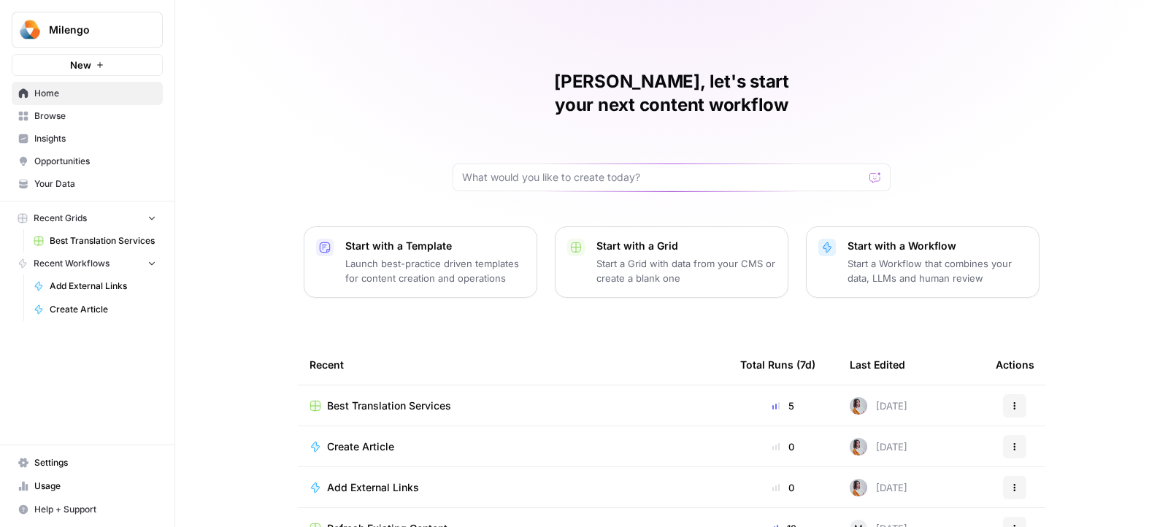
click at [77, 465] on span "Settings" at bounding box center [95, 462] width 122 height 13
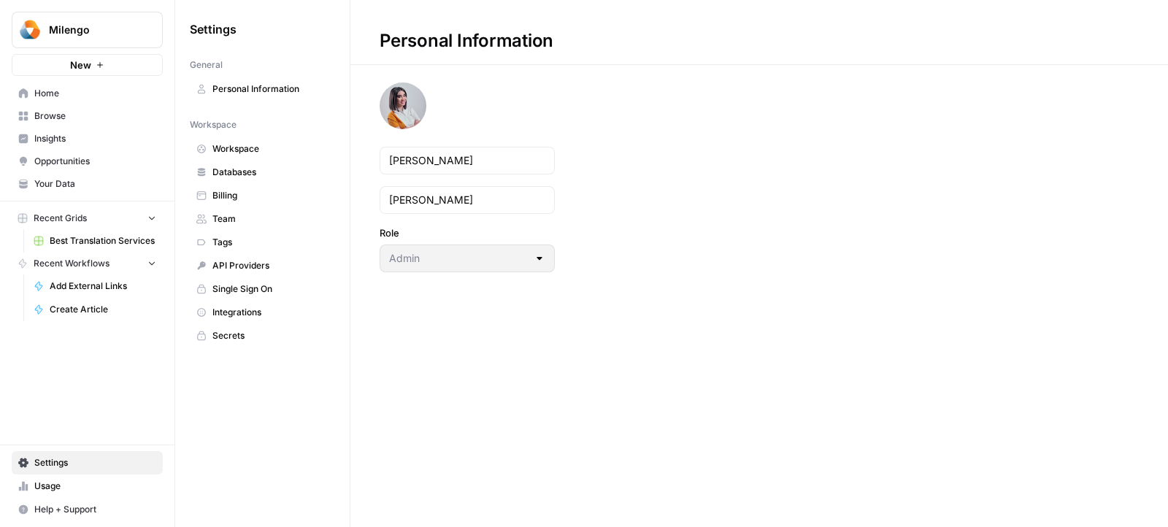
click at [279, 198] on span "Billing" at bounding box center [271, 195] width 116 height 13
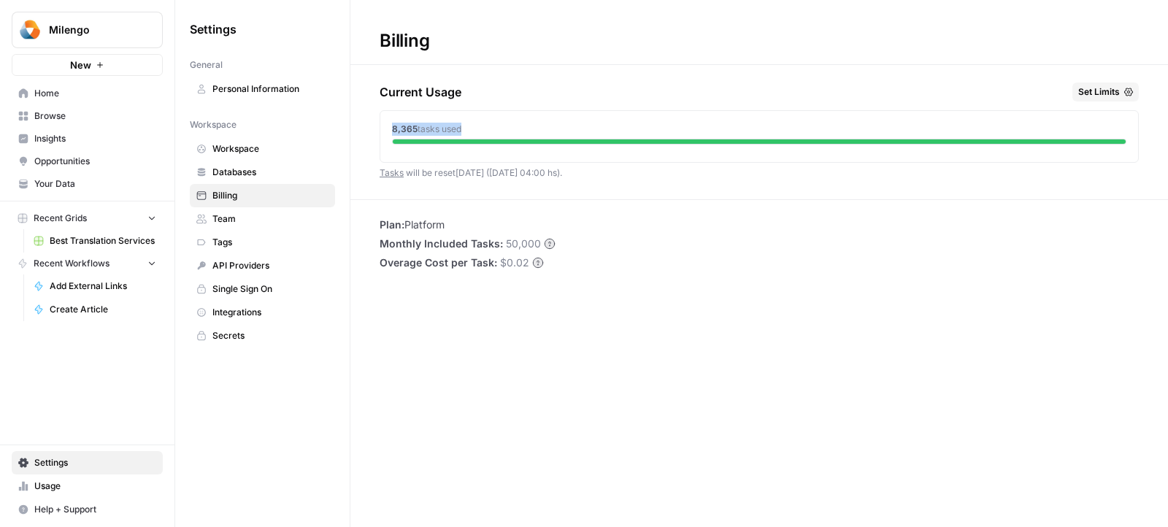
drag, startPoint x: 391, startPoint y: 124, endPoint x: 459, endPoint y: 124, distance: 68.6
click at [459, 124] on div "8,365 tasks used" at bounding box center [759, 133] width 758 height 45
click at [459, 124] on span "tasks used" at bounding box center [440, 128] width 44 height 11
drag, startPoint x: 502, startPoint y: 171, endPoint x: 589, endPoint y: 171, distance: 86.9
click at [589, 171] on div "Current Usage Set Limits 8,365 tasks used Tasks will be reset [DATE] ([DATE] 04…" at bounding box center [759, 141] width 759 height 117
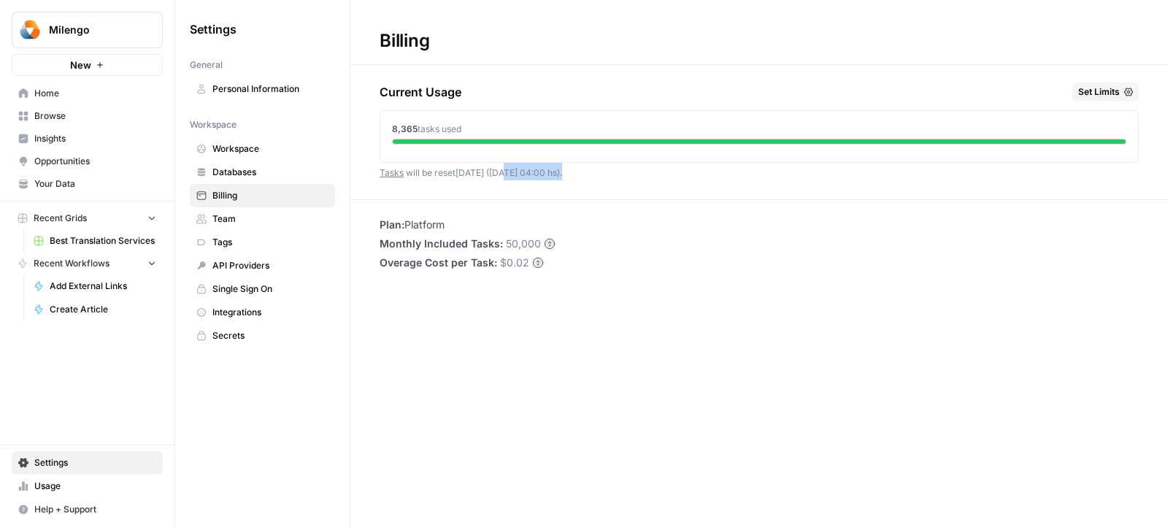
click at [589, 171] on div "Current Usage Set Limits 8,365 tasks used Tasks will be reset [DATE] ([DATE] 04…" at bounding box center [759, 141] width 759 height 117
drag, startPoint x: 589, startPoint y: 171, endPoint x: 468, endPoint y: 170, distance: 120.5
click at [468, 170] on div "Current Usage Set Limits 8,365 tasks used Tasks will be reset [DATE] ([DATE] 04…" at bounding box center [759, 141] width 759 height 117
click at [468, 170] on span "Tasks will be reset [DATE] ([DATE] 04:00 hs) ." at bounding box center [471, 172] width 183 height 11
drag, startPoint x: 499, startPoint y: 171, endPoint x: 572, endPoint y: 172, distance: 72.3
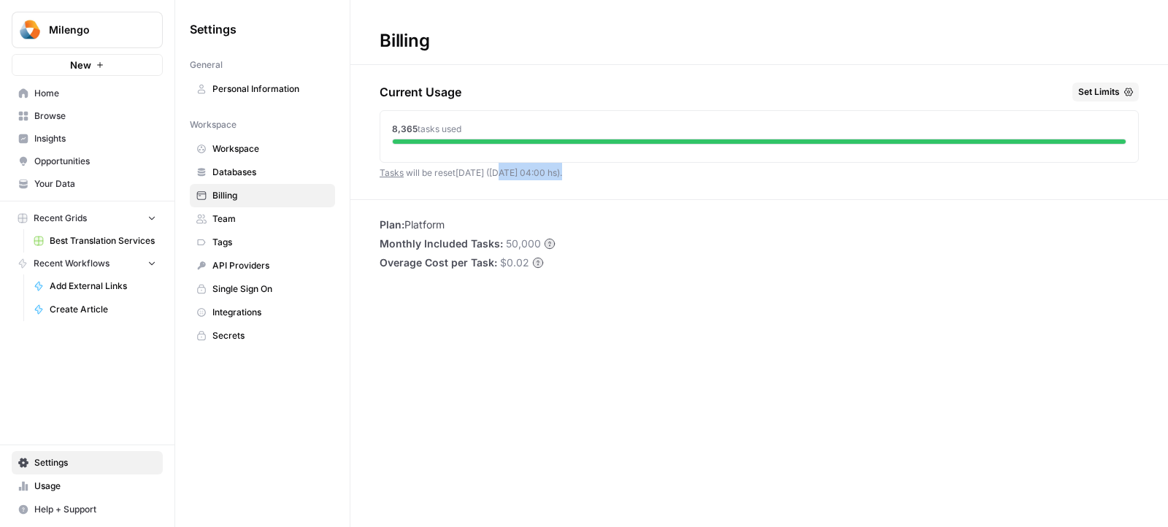
click at [562, 172] on span "Tasks will be reset [DATE] ([DATE] 04:00 hs) ." at bounding box center [471, 172] width 183 height 11
drag, startPoint x: 393, startPoint y: 125, endPoint x: 495, endPoint y: 126, distance: 102.2
click at [495, 126] on div "8,365 tasks used" at bounding box center [759, 129] width 735 height 13
click at [608, 128] on div "8,365 tasks used" at bounding box center [759, 129] width 735 height 13
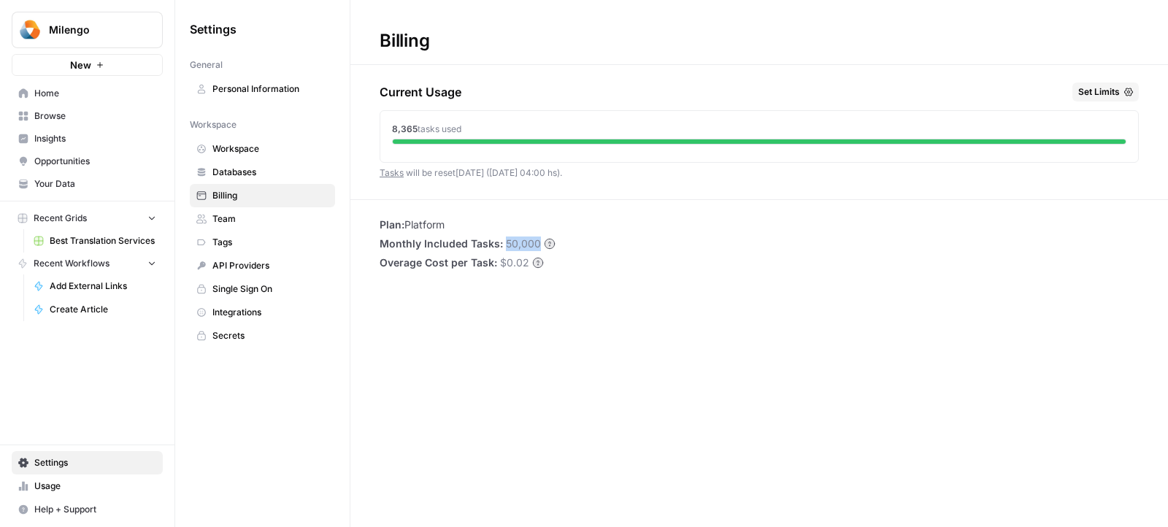
drag, startPoint x: 502, startPoint y: 243, endPoint x: 538, endPoint y: 243, distance: 35.8
click at [538, 243] on li "Monthly Included Tasks: 50,000" at bounding box center [468, 244] width 176 height 15
drag, startPoint x: 391, startPoint y: 128, endPoint x: 472, endPoint y: 132, distance: 81.2
click at [472, 132] on div "8,365 tasks used" at bounding box center [759, 129] width 735 height 13
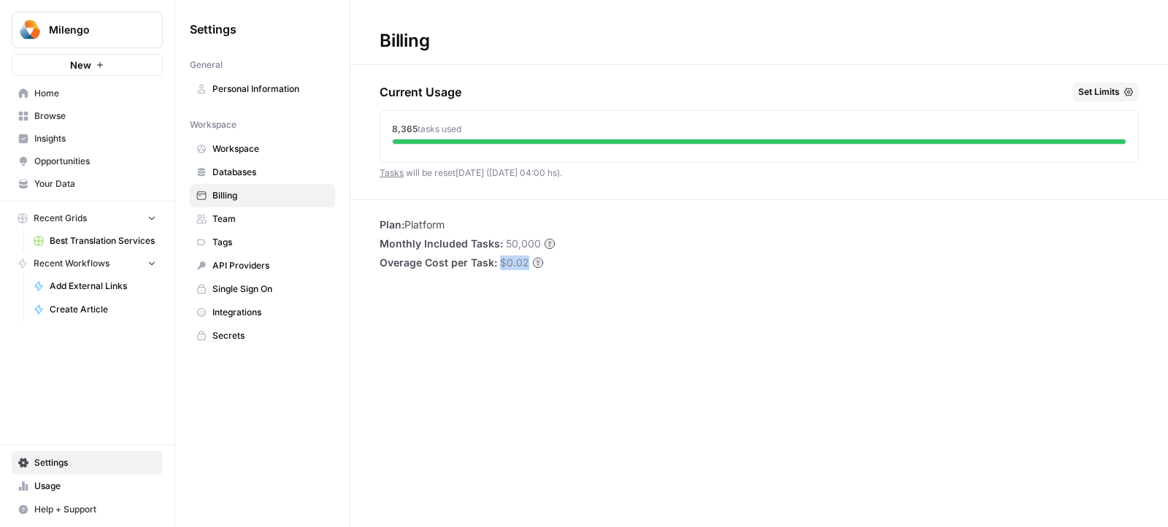
drag, startPoint x: 499, startPoint y: 263, endPoint x: 532, endPoint y: 263, distance: 32.9
click at [532, 263] on div "$0.02" at bounding box center [522, 263] width 44 height 15
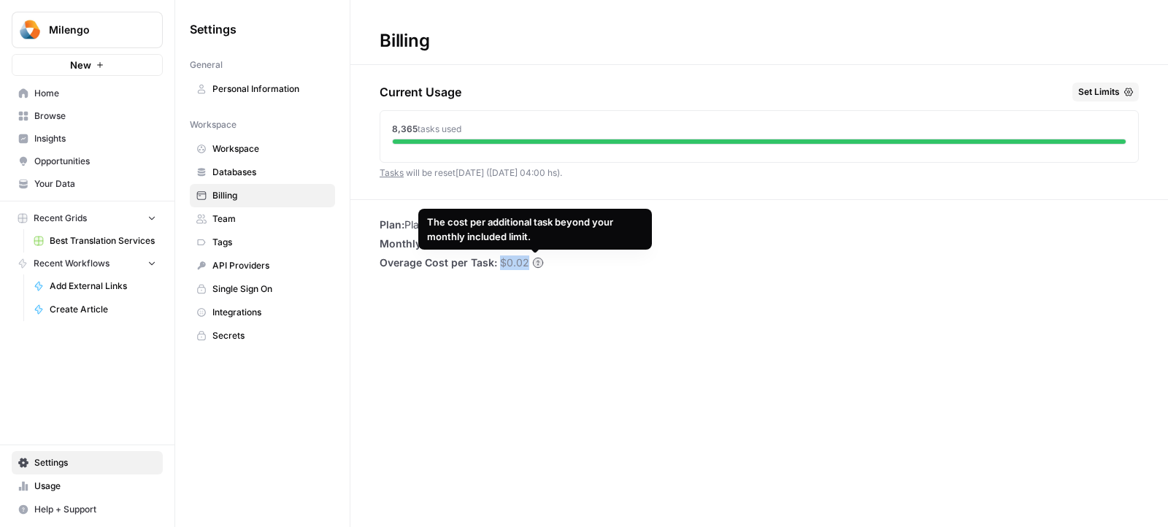
click at [581, 268] on div "Plan: Platform Monthly Included Tasks: 50,000 Overage Cost per Task: $0.02" at bounding box center [760, 244] width 818 height 53
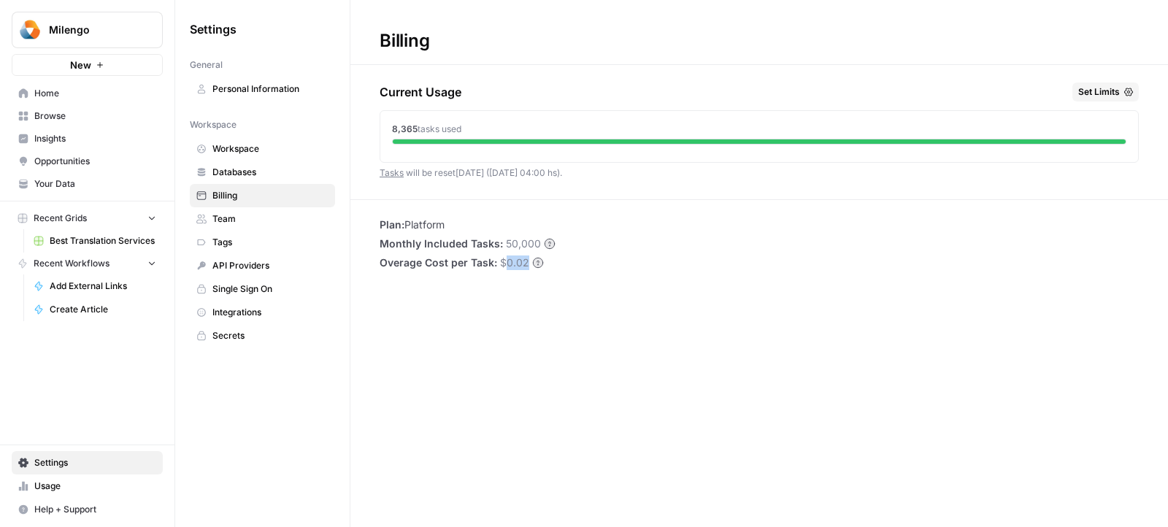
drag, startPoint x: 525, startPoint y: 263, endPoint x: 502, endPoint y: 263, distance: 23.4
click at [502, 263] on span "$0.02" at bounding box center [514, 263] width 29 height 15
click at [471, 263] on span "Overage Cost per Task:" at bounding box center [439, 263] width 118 height 15
drag, startPoint x: 498, startPoint y: 264, endPoint x: 525, endPoint y: 264, distance: 27.0
click at [525, 264] on span "$0.02" at bounding box center [514, 263] width 29 height 15
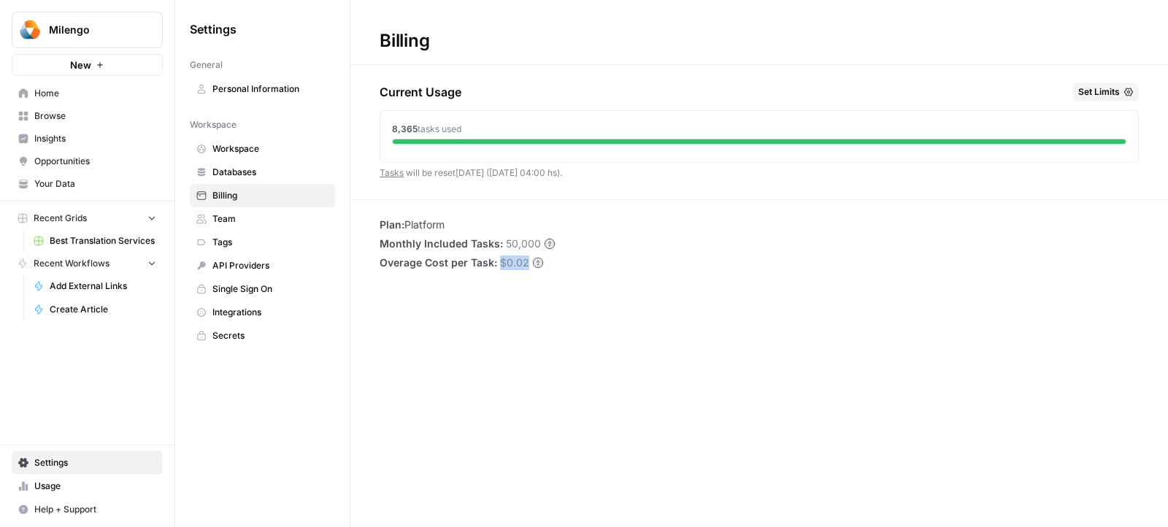
click at [525, 264] on span "$0.02" at bounding box center [514, 263] width 29 height 15
drag, startPoint x: 375, startPoint y: 166, endPoint x: 603, endPoint y: 169, distance: 228.6
click at [603, 169] on div "Current Usage Set Limits 8,365 tasks used Tasks will be reset in 6 days (01 Oct…" at bounding box center [760, 141] width 818 height 117
click at [603, 169] on div "Current Usage Set Limits 8,365 tasks used Tasks will be reset in 6 days (01 Oct…" at bounding box center [759, 141] width 759 height 117
click at [263, 196] on span "Billing" at bounding box center [271, 195] width 116 height 13
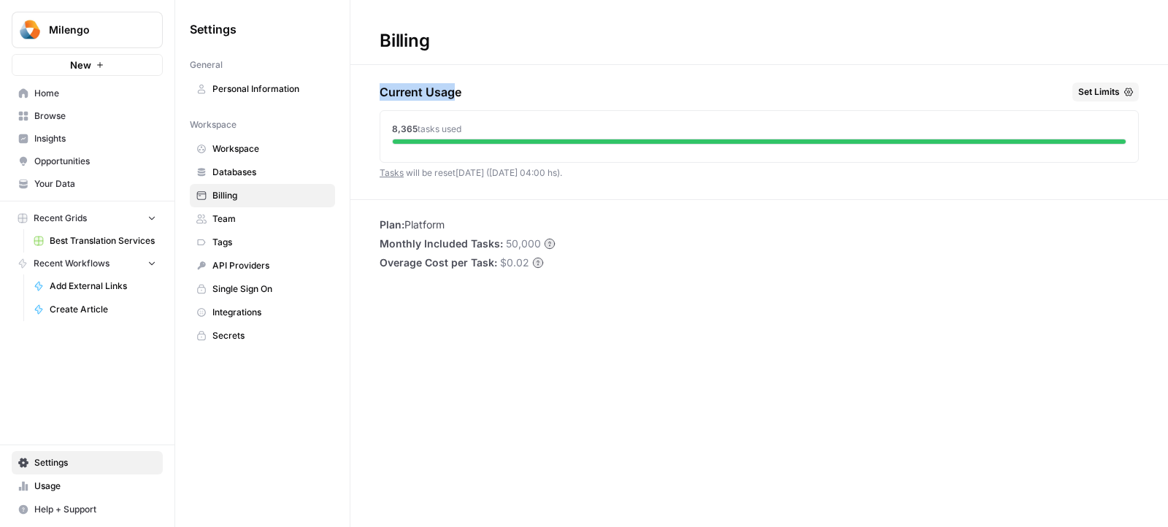
drag, startPoint x: 377, startPoint y: 93, endPoint x: 459, endPoint y: 93, distance: 82.5
click at [459, 93] on div "Current Usage Set Limits 8,365 tasks used Tasks will be reset in 6 days (01 Oct…" at bounding box center [760, 141] width 818 height 117
drag, startPoint x: 388, startPoint y: 131, endPoint x: 486, endPoint y: 131, distance: 97.9
click at [486, 131] on div "8,365 tasks used" at bounding box center [759, 133] width 758 height 45
click at [486, 131] on div "8,365 tasks used" at bounding box center [759, 129] width 735 height 13
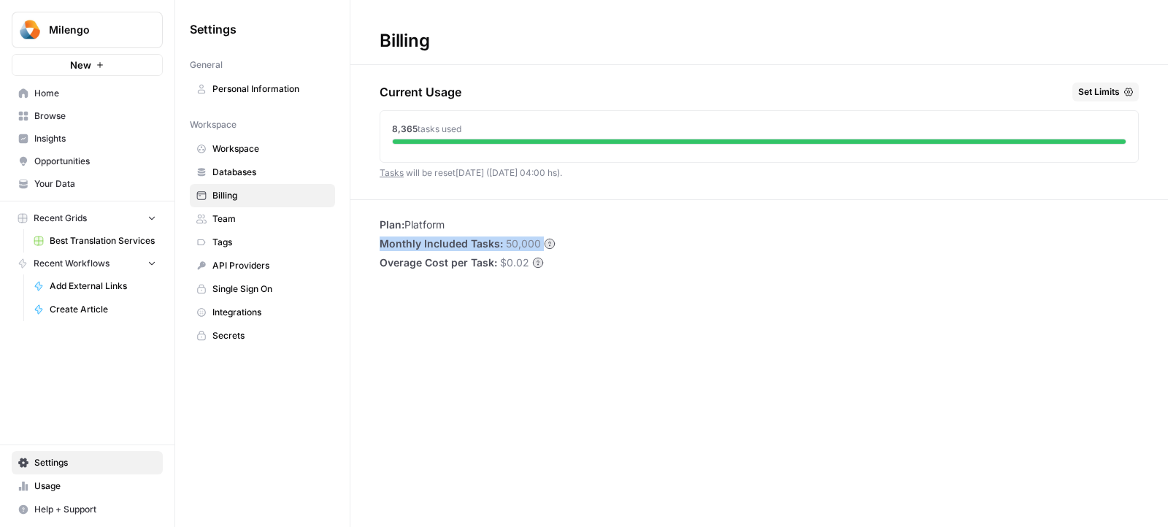
drag, startPoint x: 383, startPoint y: 248, endPoint x: 589, endPoint y: 248, distance: 206.7
click at [589, 248] on div "Plan: Platform Monthly Included Tasks: 50,000 Overage Cost per Task: $0.02" at bounding box center [760, 244] width 818 height 53
drag, startPoint x: 375, startPoint y: 229, endPoint x: 489, endPoint y: 229, distance: 113.2
click at [488, 229] on div "Plan: Platform Monthly Included Tasks: 50,000 Overage Cost per Task: $0.02" at bounding box center [760, 244] width 818 height 53
click at [489, 229] on li "Plan: Platform" at bounding box center [468, 225] width 176 height 15
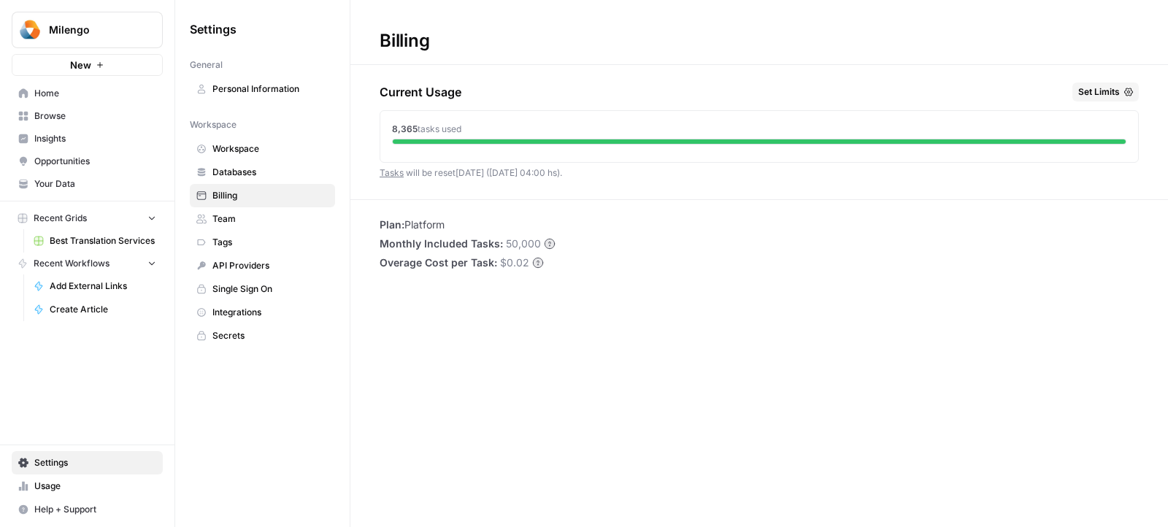
click at [502, 179] on div "Current Usage Set Limits 8,365 tasks used Tasks will be reset in 6 days (01 Oct…" at bounding box center [759, 141] width 759 height 117
drag, startPoint x: 501, startPoint y: 172, endPoint x: 563, endPoint y: 171, distance: 62.1
click at [562, 171] on span "Tasks will be reset in 6 days (01 Oct 04:00 hs) ." at bounding box center [471, 172] width 183 height 11
drag, startPoint x: 579, startPoint y: 173, endPoint x: 505, endPoint y: 173, distance: 73.8
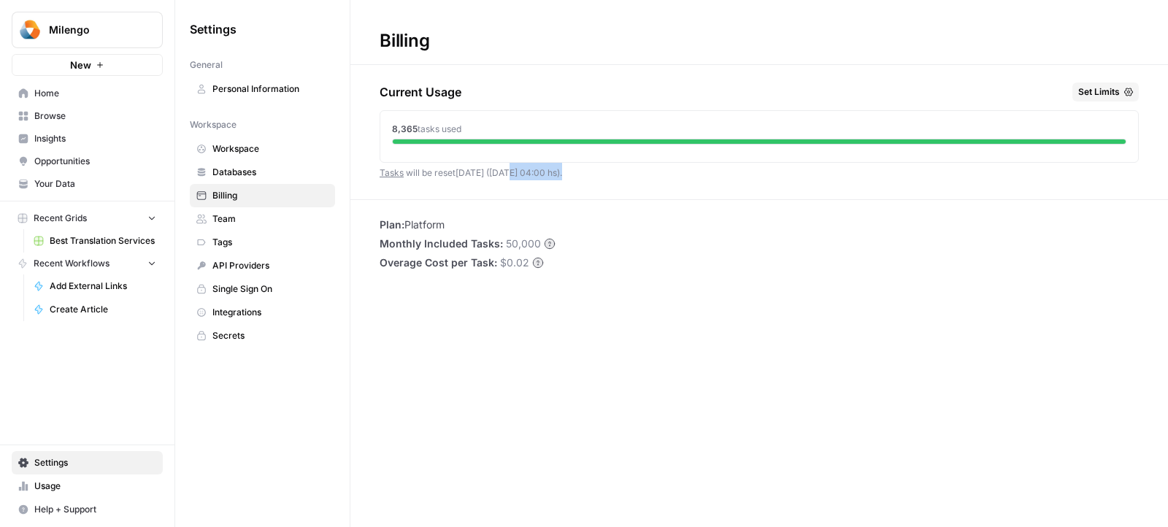
click at [505, 173] on div "Current Usage Set Limits 8,365 tasks used Tasks will be reset in 6 days (01 Oct…" at bounding box center [759, 141] width 759 height 117
drag, startPoint x: 499, startPoint y: 172, endPoint x: 531, endPoint y: 175, distance: 31.5
click at [531, 175] on span "Tasks will be reset in 6 days (01 Oct 04:00 hs) ." at bounding box center [471, 172] width 183 height 11
drag, startPoint x: 497, startPoint y: 171, endPoint x: 584, endPoint y: 171, distance: 86.9
click at [584, 171] on div "Current Usage Set Limits 8,365 tasks used Tasks will be reset in 6 days (01 Oct…" at bounding box center [759, 141] width 759 height 117
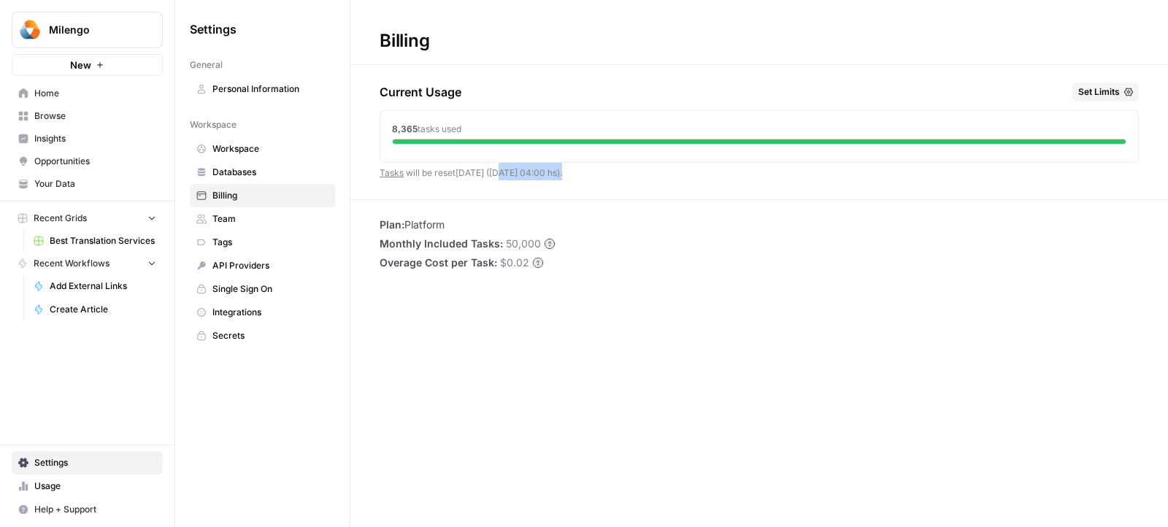
click at [584, 171] on div "Current Usage Set Limits 8,365 tasks used Tasks will be reset in 6 days (01 Oct…" at bounding box center [759, 141] width 759 height 117
drag, startPoint x: 390, startPoint y: 126, endPoint x: 485, endPoint y: 126, distance: 94.9
click at [485, 126] on div "8,365 tasks used" at bounding box center [759, 133] width 758 height 45
click at [485, 126] on div "8,365 tasks used" at bounding box center [759, 129] width 735 height 13
drag, startPoint x: 475, startPoint y: 128, endPoint x: 397, endPoint y: 128, distance: 78.9
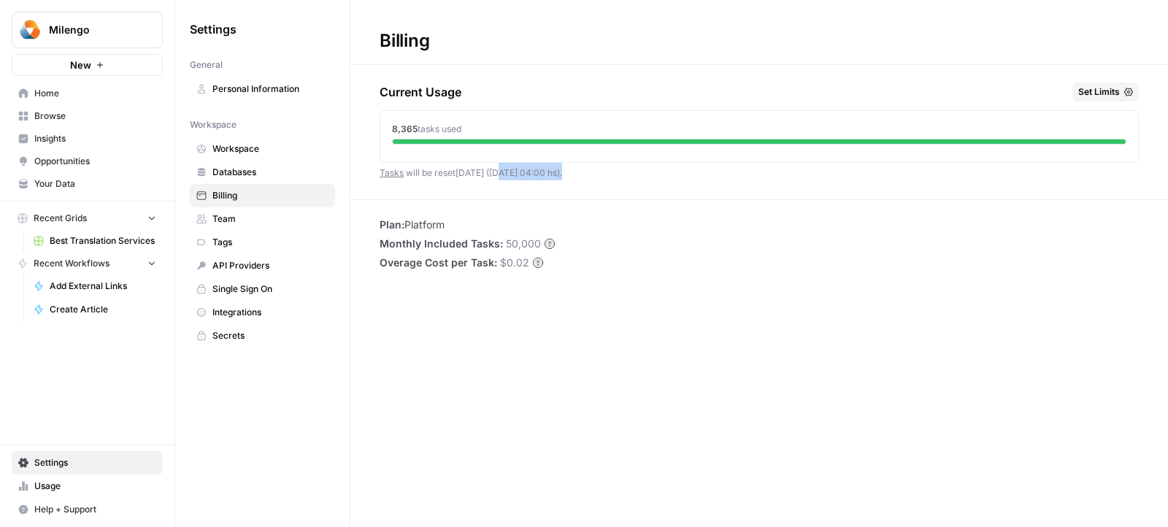
click at [397, 128] on div "8,365 tasks used" at bounding box center [759, 129] width 735 height 13
click at [397, 128] on span "8,365" at bounding box center [405, 128] width 26 height 11
drag, startPoint x: 386, startPoint y: 128, endPoint x: 465, endPoint y: 128, distance: 79.6
click at [465, 128] on div "8,365 tasks used" at bounding box center [759, 133] width 758 height 45
click at [465, 128] on div "8,365 tasks used" at bounding box center [759, 129] width 735 height 13
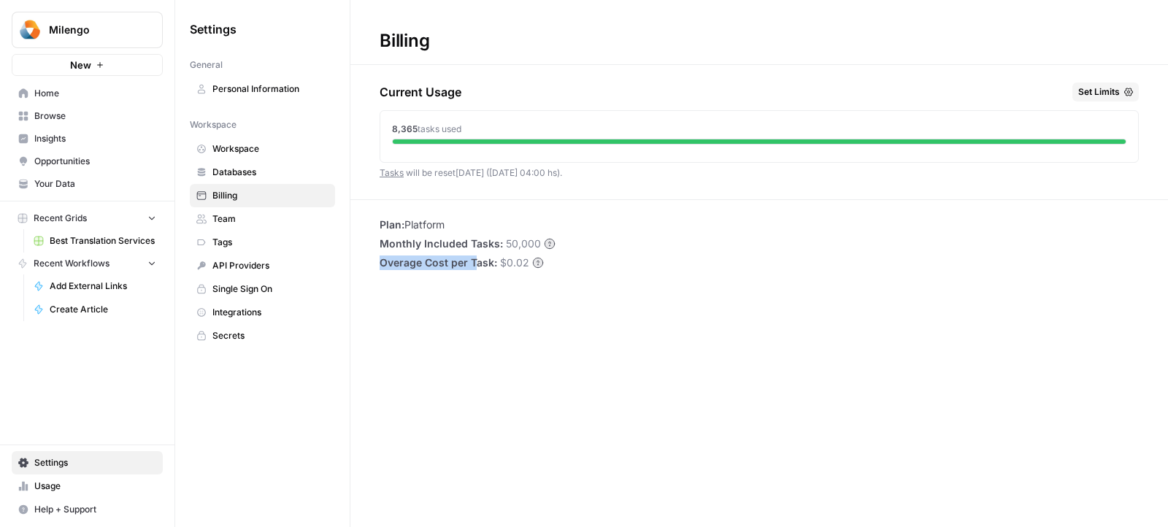
drag, startPoint x: 381, startPoint y: 260, endPoint x: 475, endPoint y: 260, distance: 93.5
click at [475, 260] on span "Overage Cost per Task:" at bounding box center [439, 263] width 118 height 15
click at [496, 261] on li "Overage Cost per Task: $0.02" at bounding box center [468, 263] width 176 height 15
drag, startPoint x: 500, startPoint y: 263, endPoint x: 529, endPoint y: 263, distance: 28.5
click at [529, 263] on div "$0.02" at bounding box center [522, 263] width 44 height 15
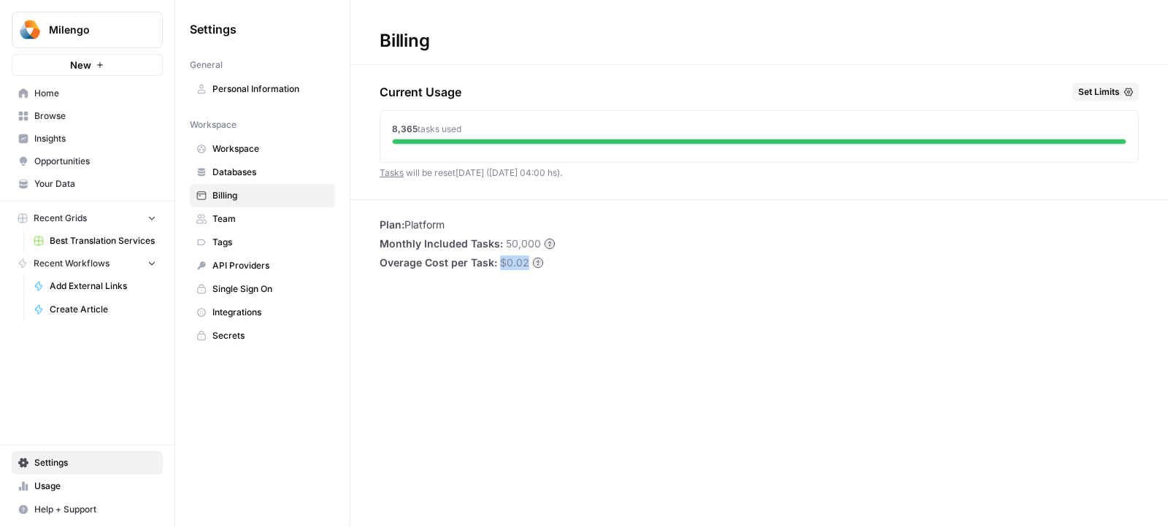
click at [580, 270] on div "Billing Current Usage Set Limits 8,365 tasks used Tasks will be reset [DATE] ([…" at bounding box center [760, 263] width 818 height 527
drag, startPoint x: 524, startPoint y: 263, endPoint x: 496, endPoint y: 262, distance: 27.8
click at [496, 262] on li "Overage Cost per Task: $0.02" at bounding box center [468, 263] width 176 height 15
drag, startPoint x: 500, startPoint y: 264, endPoint x: 540, endPoint y: 264, distance: 39.4
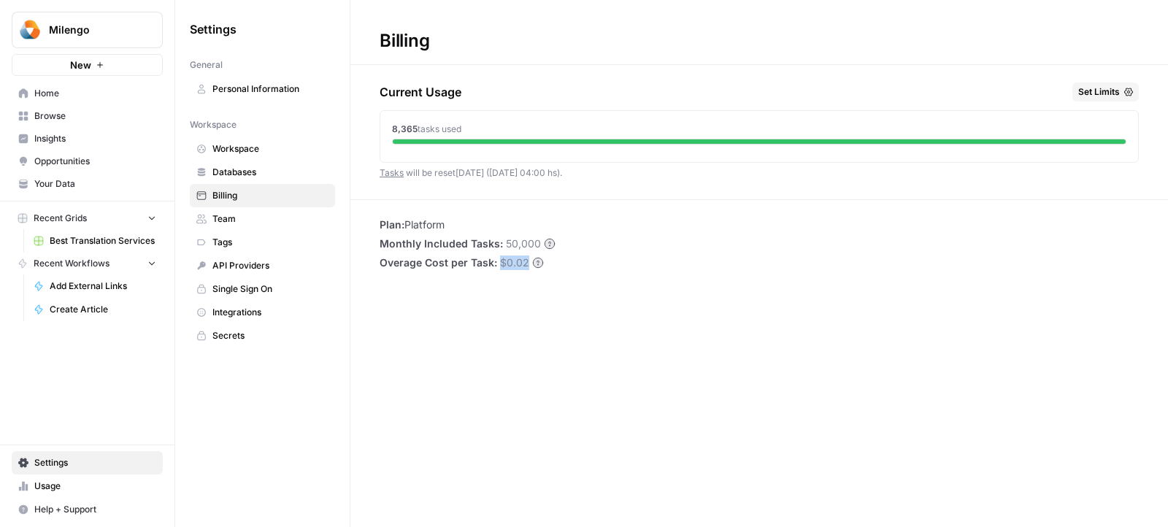
click at [540, 264] on div "$0.02" at bounding box center [522, 263] width 44 height 15
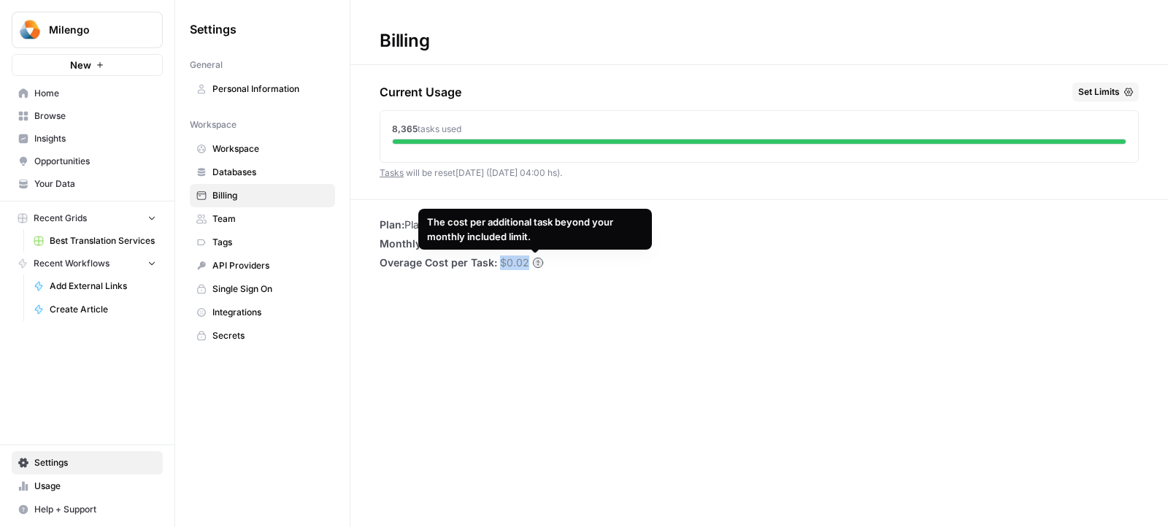
click at [651, 287] on div "Billing Current Usage Set Limits 8,365 tasks used Tasks will be reset [DATE] ([…" at bounding box center [760, 263] width 818 height 527
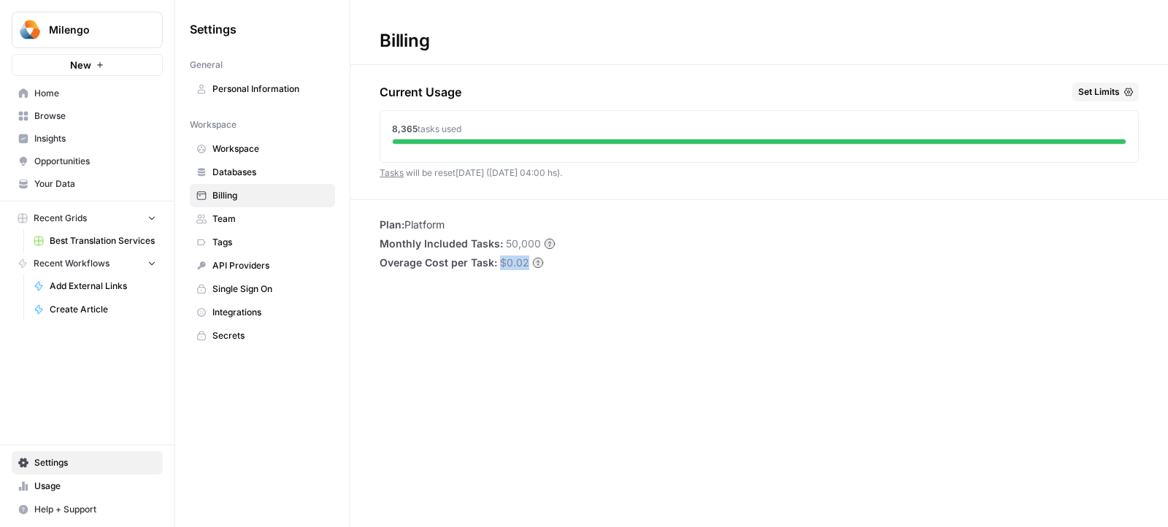
click at [50, 31] on span "Milengo" at bounding box center [93, 30] width 88 height 15
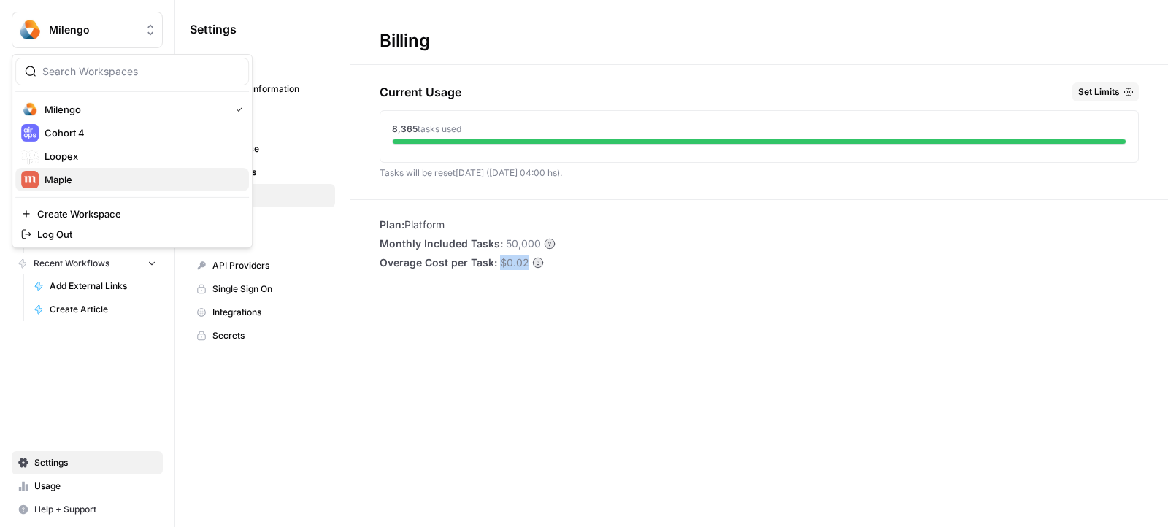
click at [120, 187] on button "Maple" at bounding box center [132, 179] width 234 height 23
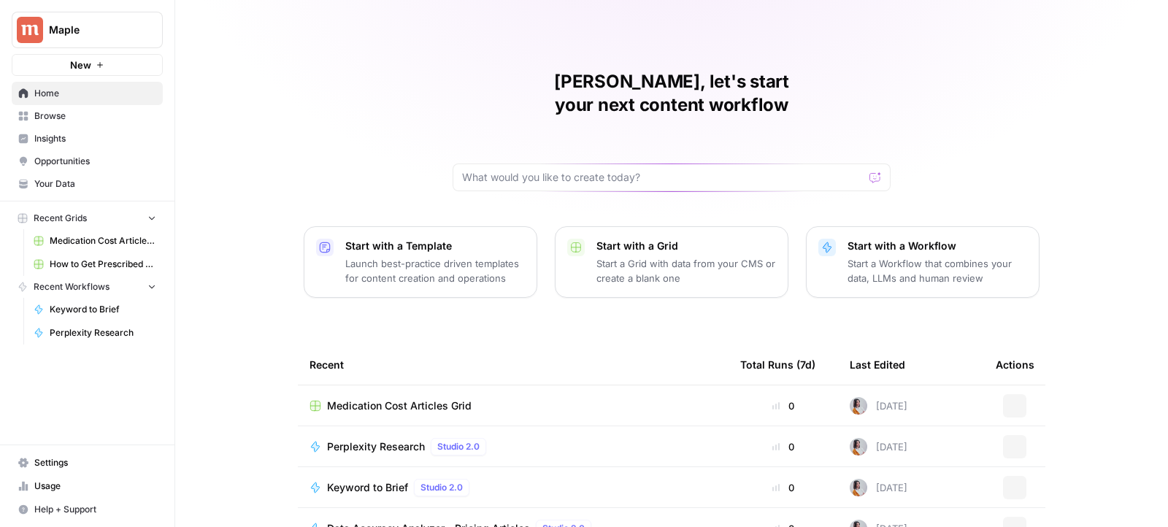
click at [49, 464] on span "Settings" at bounding box center [95, 462] width 122 height 13
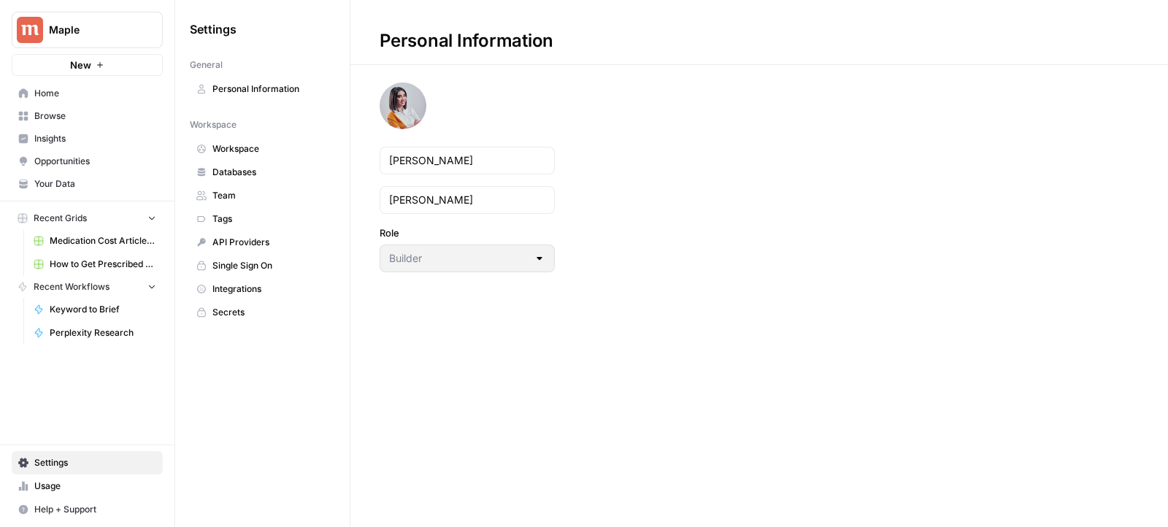
click at [101, 39] on button "Maple" at bounding box center [87, 30] width 151 height 37
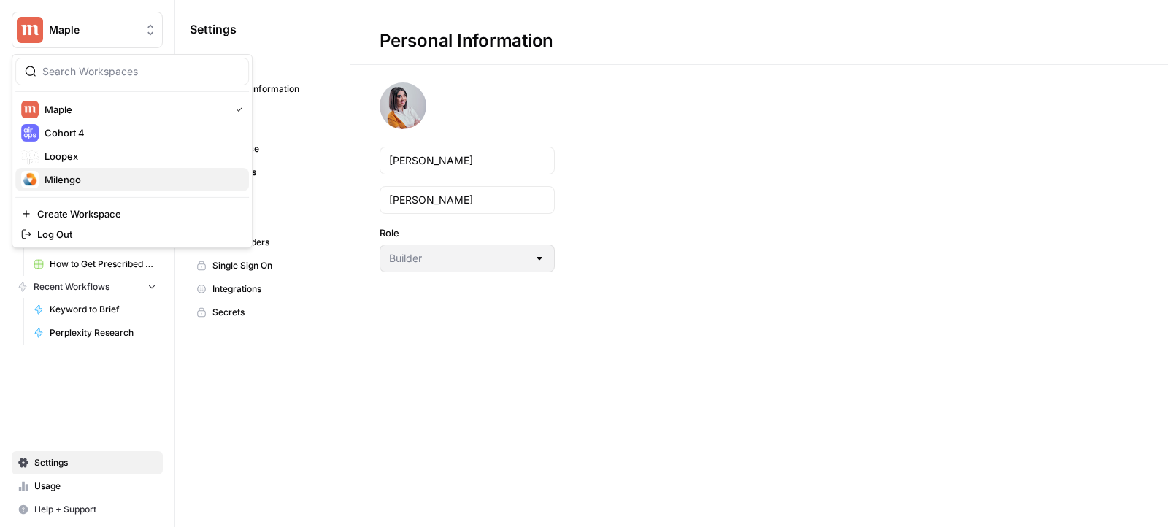
click at [88, 175] on span "Milengo" at bounding box center [141, 179] width 193 height 15
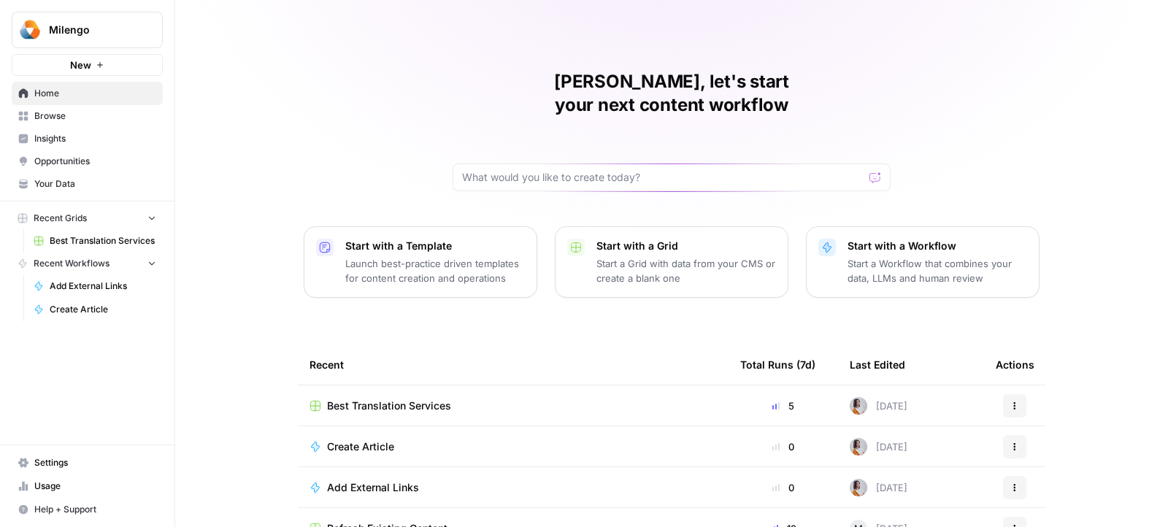
click at [44, 491] on span "Usage" at bounding box center [95, 486] width 122 height 13
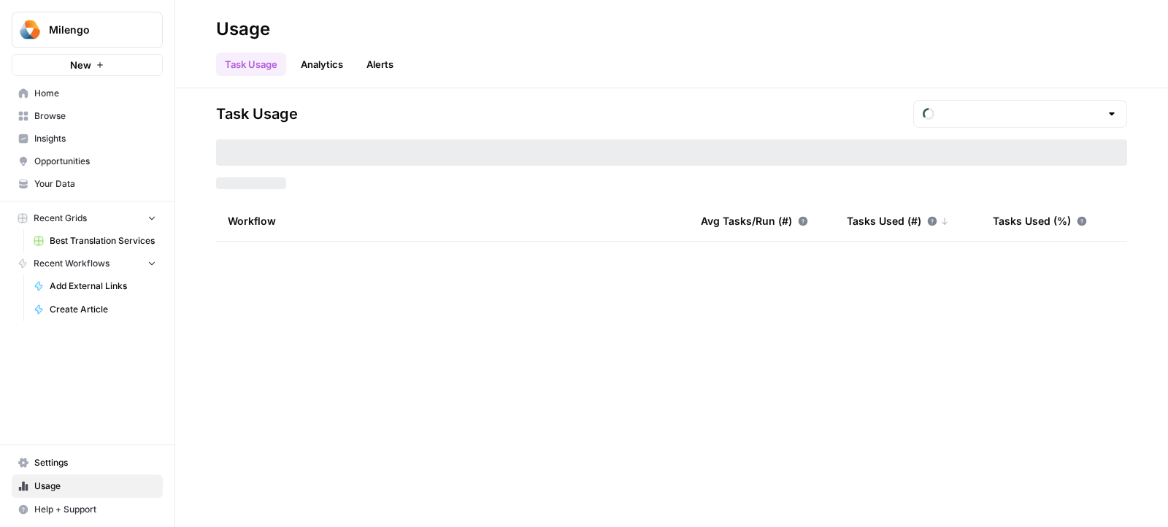
type input "September Tasks"
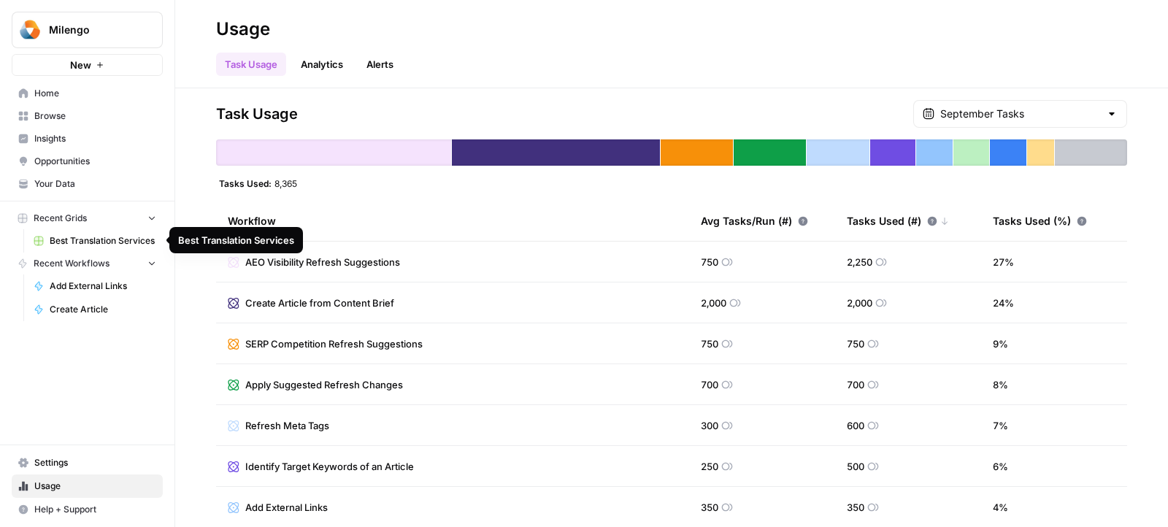
click at [85, 241] on span "Best Translation Services" at bounding box center [103, 240] width 107 height 13
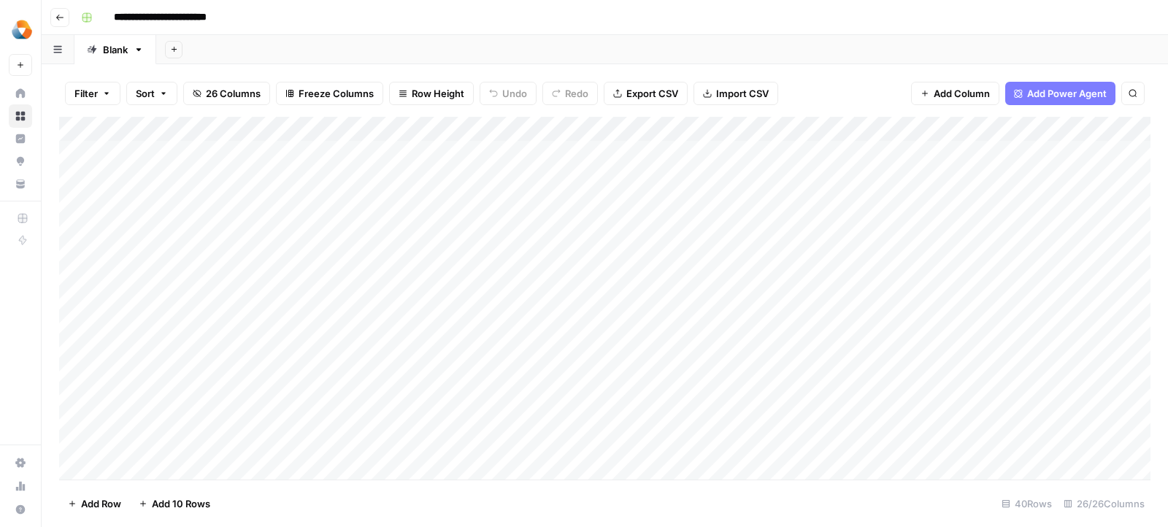
click at [212, 155] on div "Add Column" at bounding box center [605, 299] width 1092 height 364
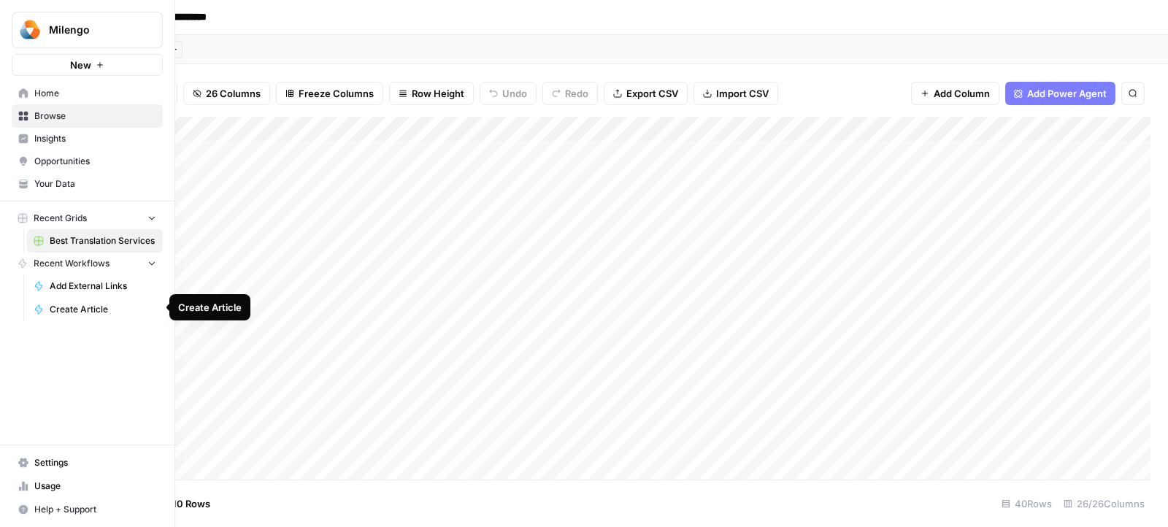
click at [31, 483] on link "Usage" at bounding box center [87, 486] width 151 height 23
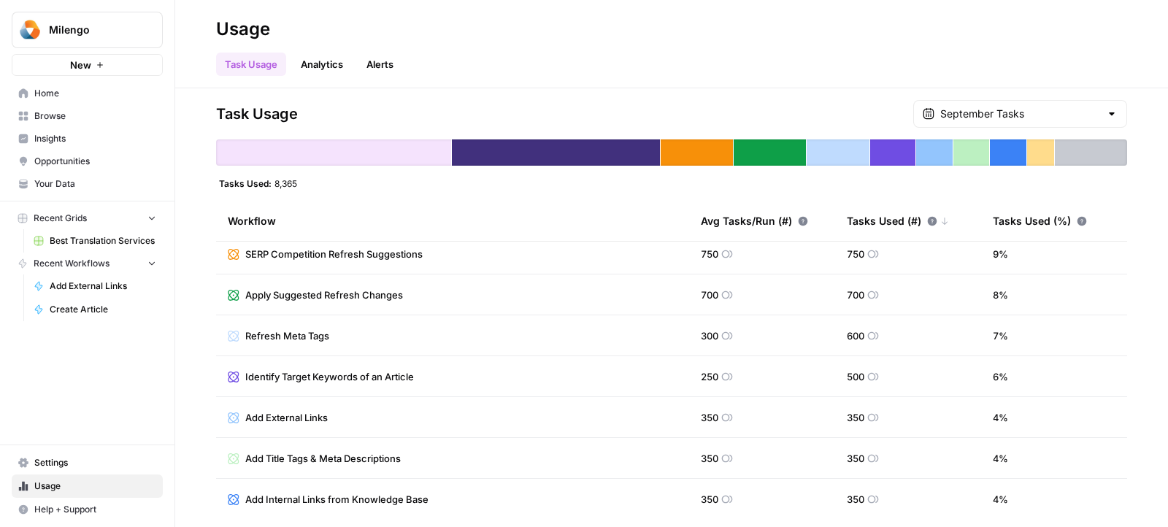
scroll to position [215, 0]
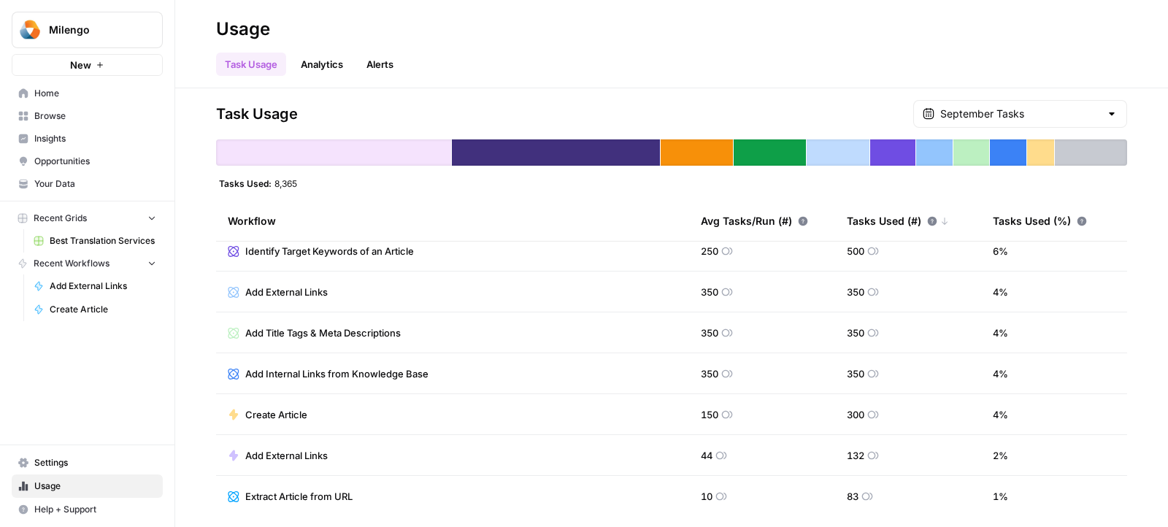
drag, startPoint x: 699, startPoint y: 288, endPoint x: 740, endPoint y: 288, distance: 40.9
click at [740, 288] on td "350" at bounding box center [762, 292] width 146 height 40
click at [283, 414] on span "Create Article" at bounding box center [276, 414] width 62 height 15
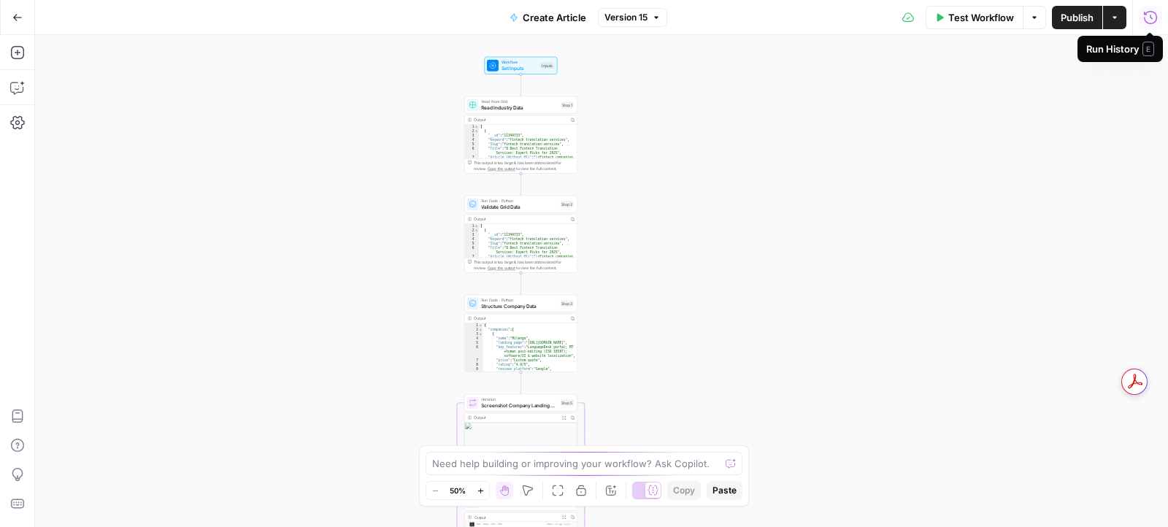
click at [1160, 16] on button "Run History" at bounding box center [1150, 17] width 23 height 23
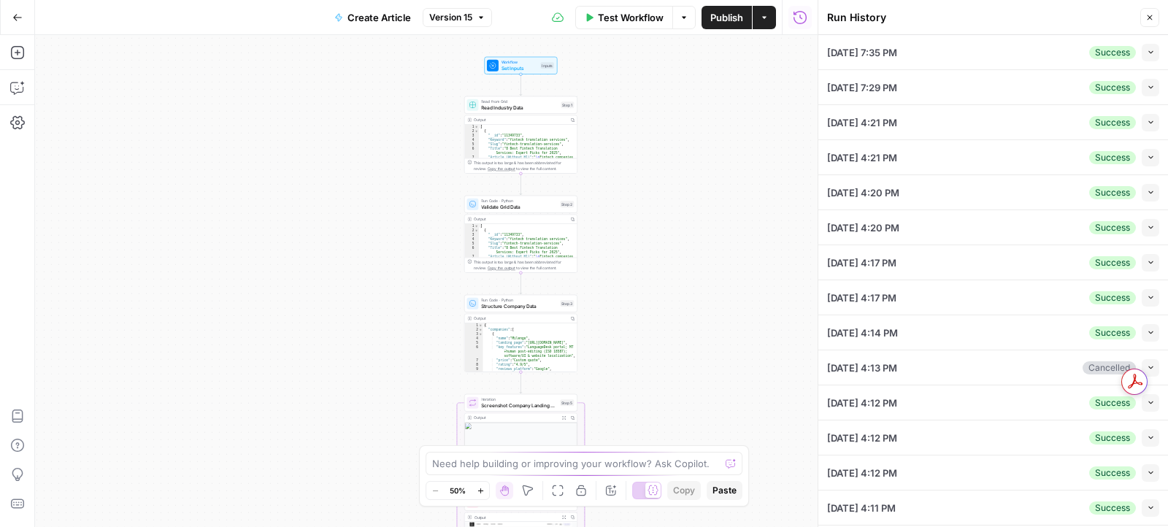
click at [1154, 58] on button "Collapse" at bounding box center [1151, 53] width 18 height 18
click at [1153, 56] on button "Expand" at bounding box center [1151, 53] width 18 height 18
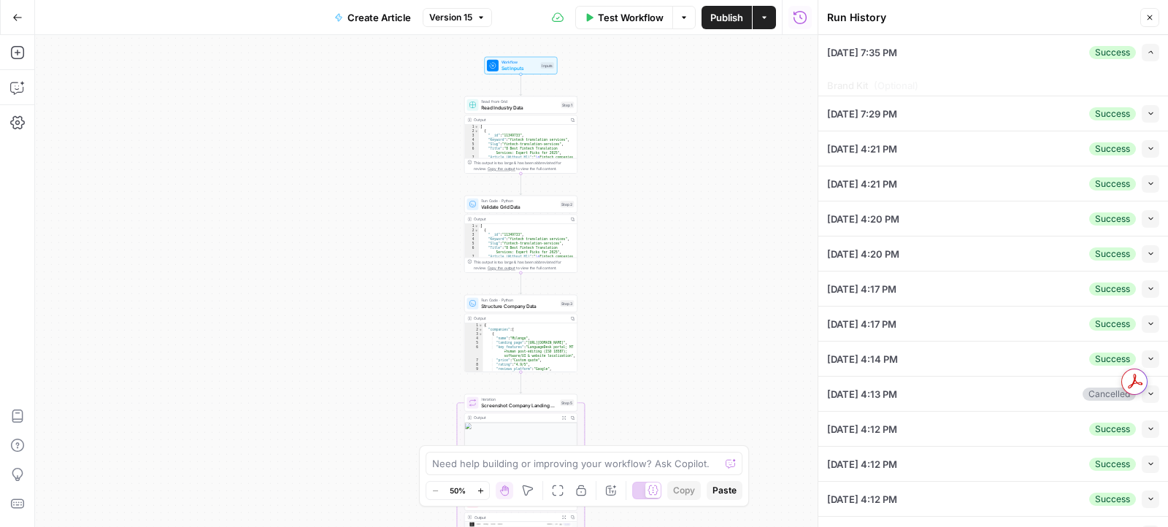
type input "Milengo"
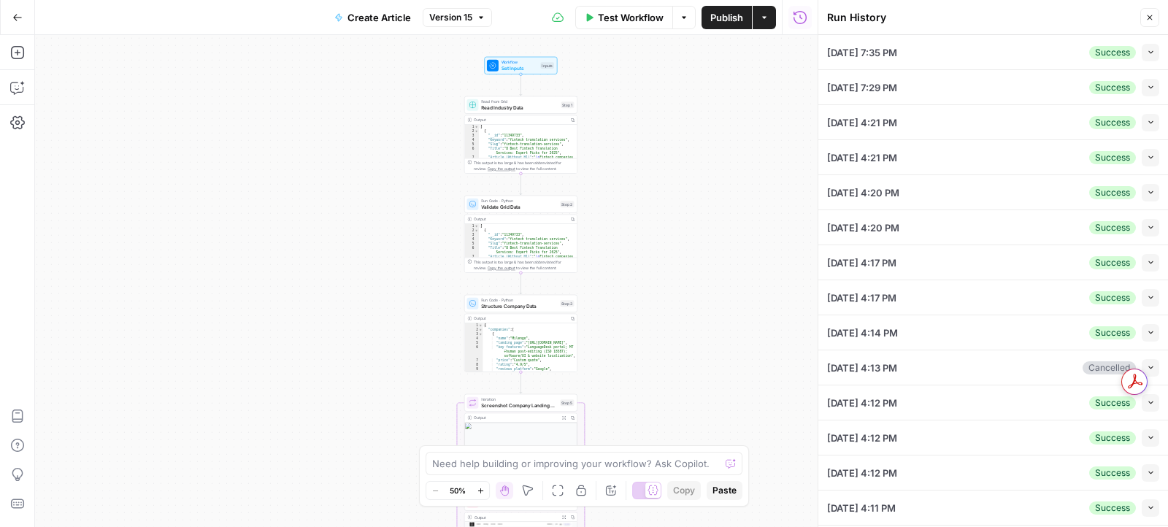
click at [1153, 56] on button "Collapse" at bounding box center [1151, 53] width 18 height 18
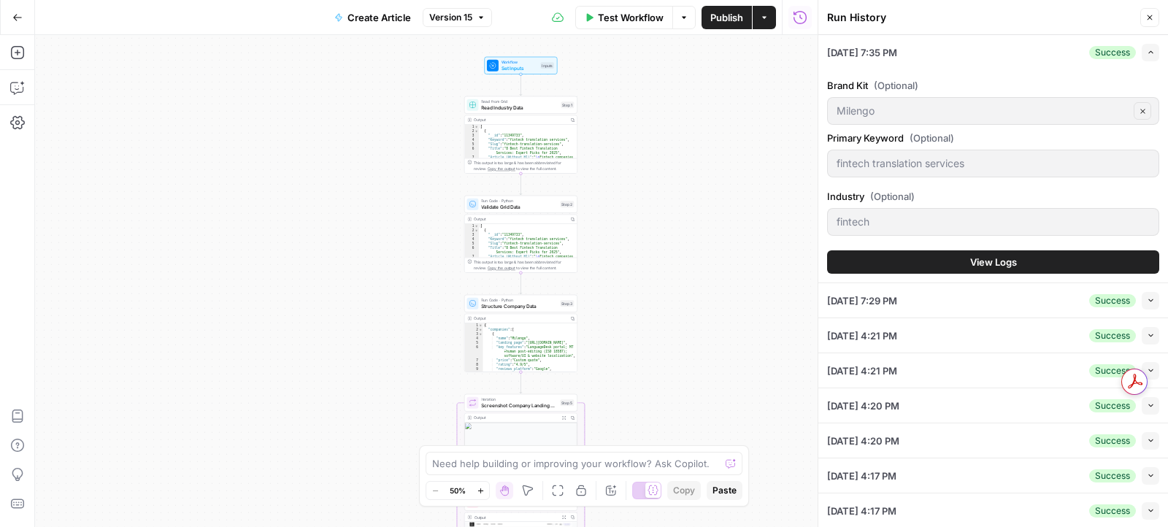
click at [925, 259] on button "View Logs" at bounding box center [993, 261] width 332 height 23
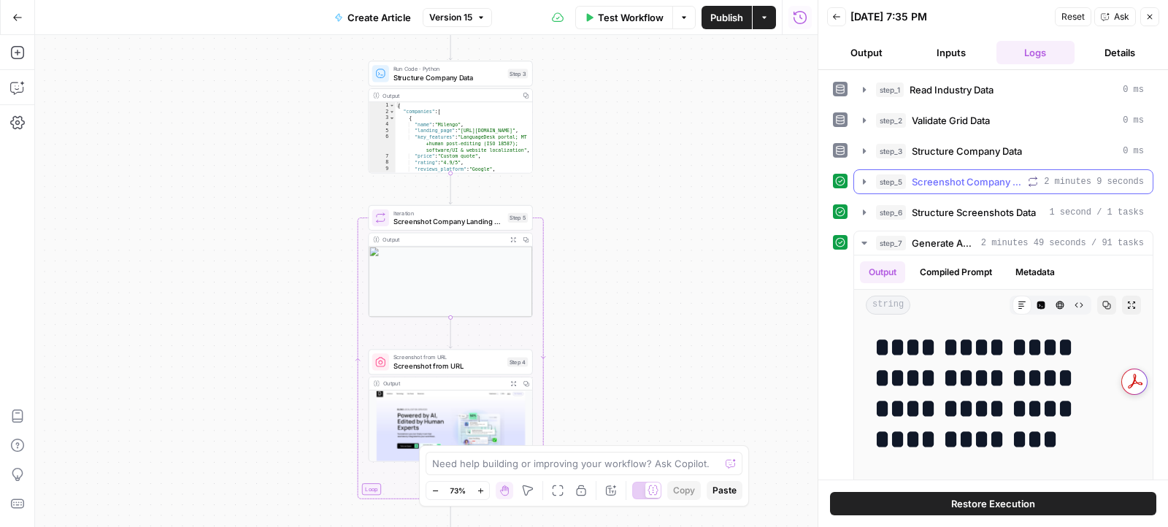
click at [859, 180] on icon "button" at bounding box center [865, 182] width 12 height 12
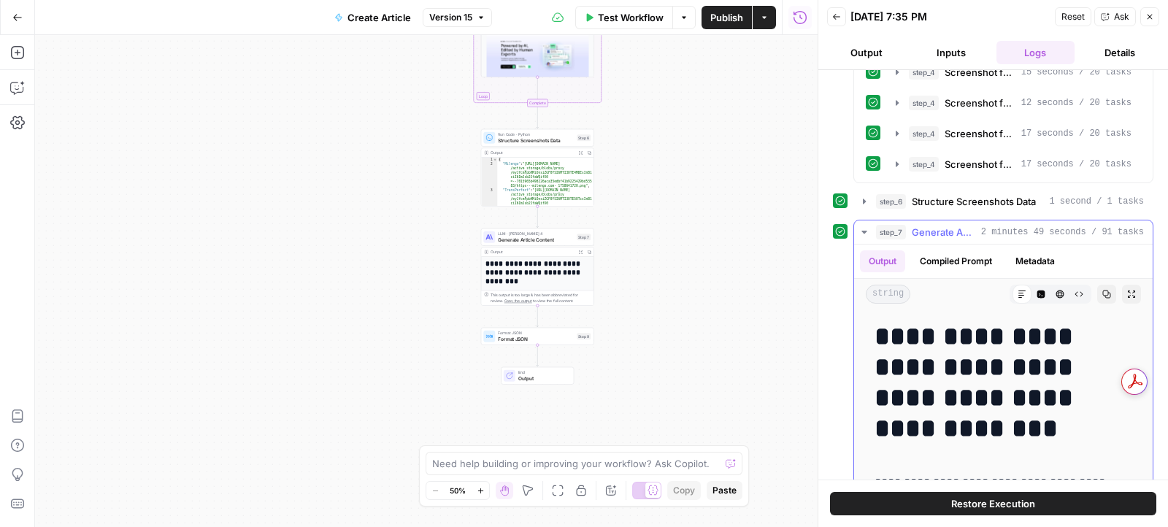
drag, startPoint x: 896, startPoint y: 329, endPoint x: 1025, endPoint y: 378, distance: 137.5
click at [1025, 378] on h1 "**********" at bounding box center [1004, 382] width 259 height 123
click at [16, 7] on button "Go Back" at bounding box center [17, 17] width 26 height 26
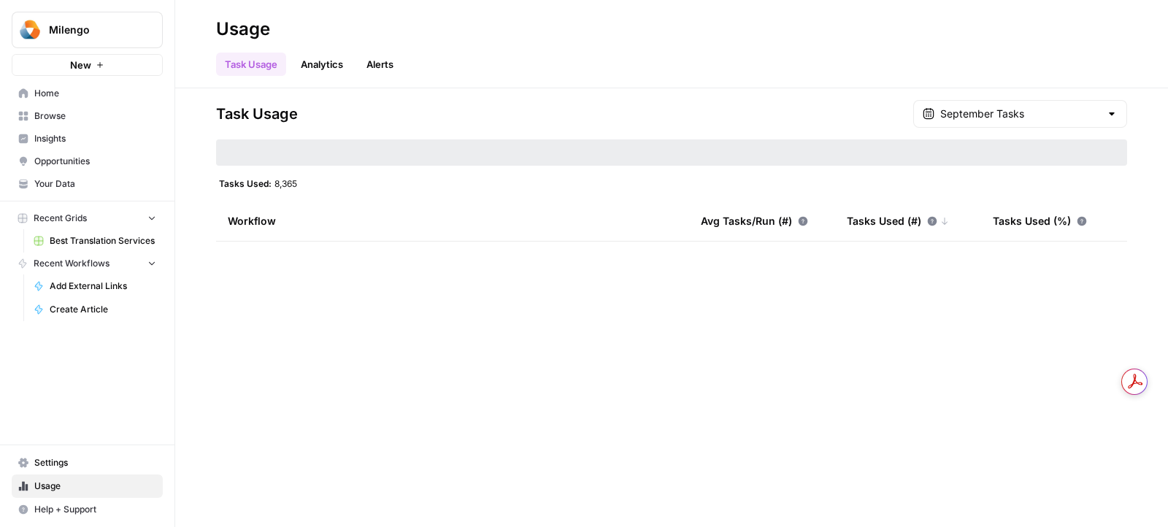
click at [80, 242] on span "Best Translation Services" at bounding box center [103, 240] width 107 height 13
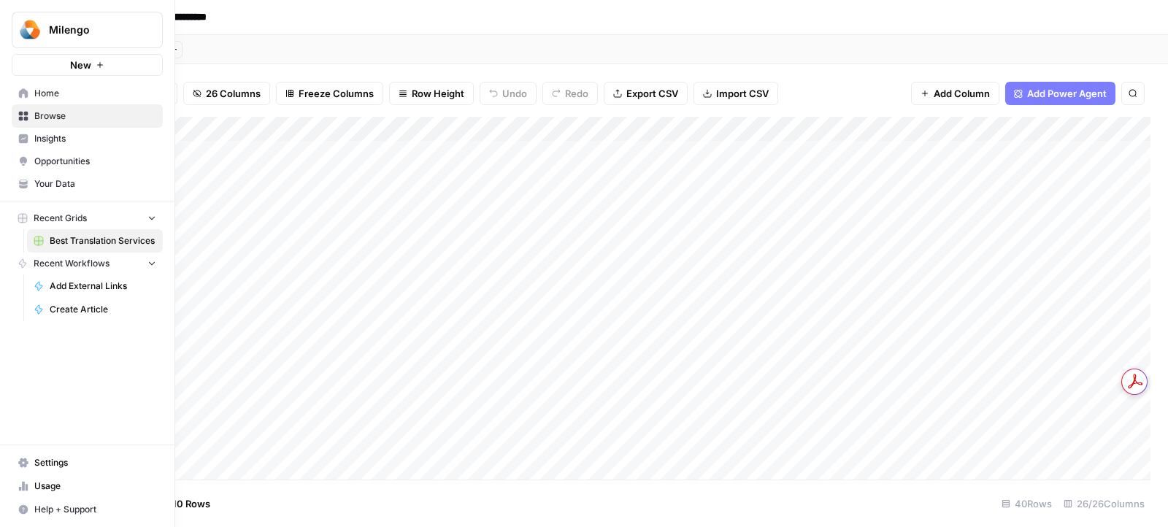
click at [23, 453] on nav "Settings Usage Help + Support" at bounding box center [87, 486] width 175 height 82
click at [23, 467] on icon at bounding box center [23, 462] width 10 height 9
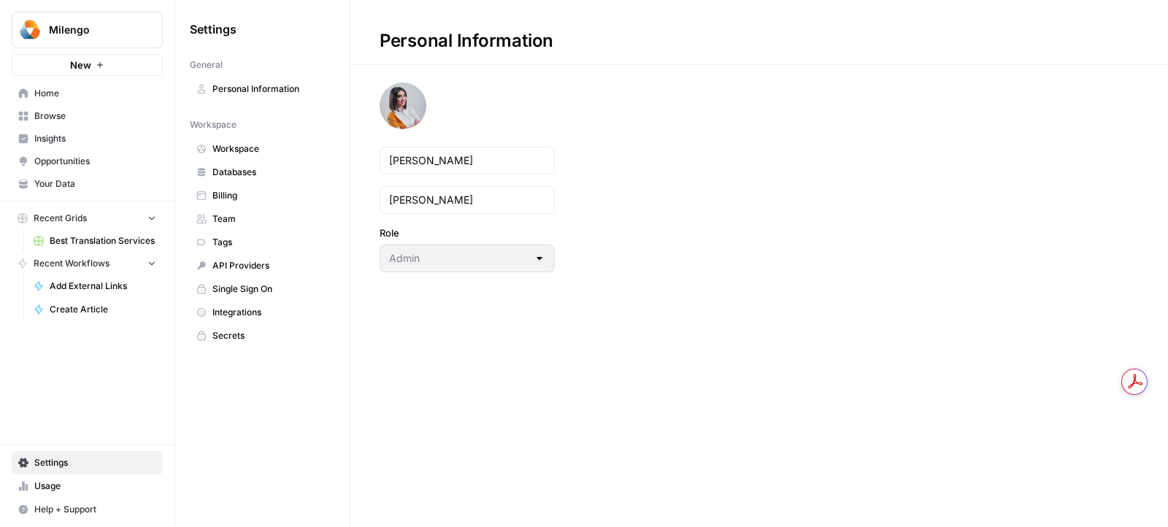
click at [235, 196] on span "Billing" at bounding box center [271, 195] width 116 height 13
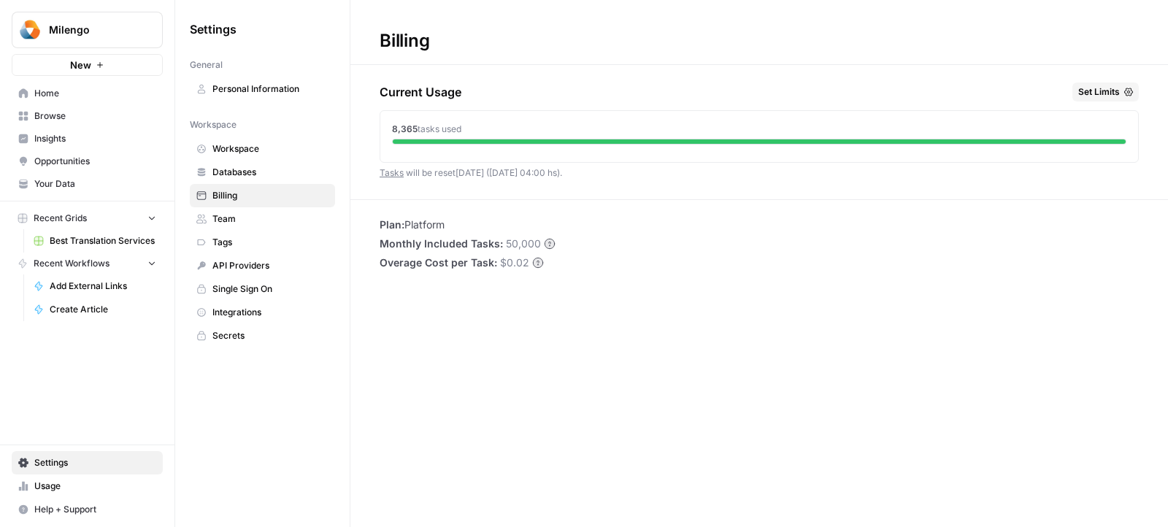
drag, startPoint x: 394, startPoint y: 129, endPoint x: 501, endPoint y: 129, distance: 107.3
click at [500, 129] on div "8,365 tasks used" at bounding box center [759, 129] width 735 height 13
click at [501, 129] on div "8,365 tasks used" at bounding box center [759, 129] width 735 height 13
drag, startPoint x: 394, startPoint y: 130, endPoint x: 472, endPoint y: 130, distance: 78.1
click at [472, 130] on div "8,365 tasks used" at bounding box center [759, 129] width 735 height 13
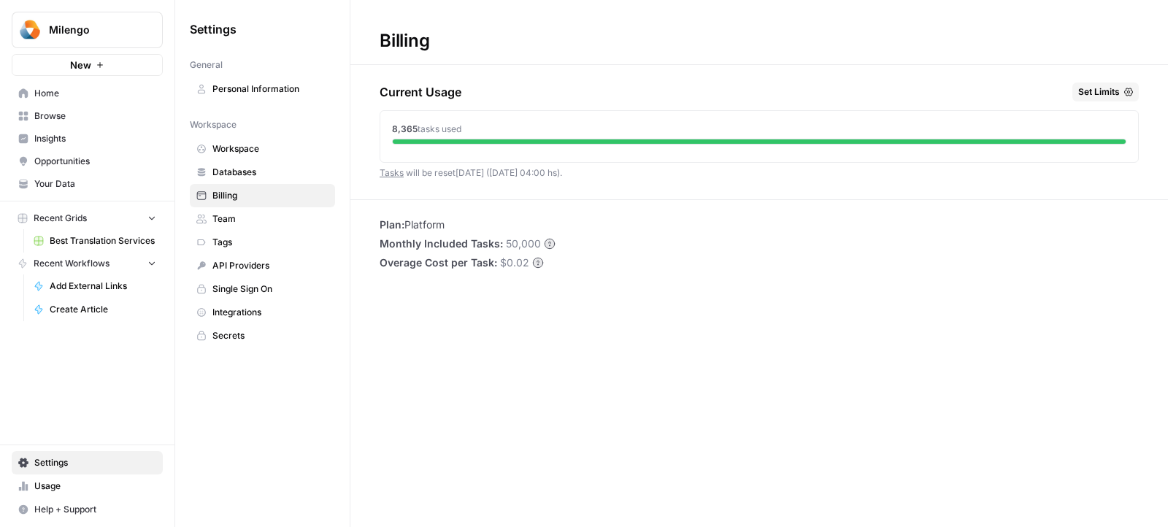
click at [413, 131] on span "8,365" at bounding box center [405, 128] width 26 height 11
drag, startPoint x: 416, startPoint y: 131, endPoint x: 391, endPoint y: 131, distance: 24.8
click at [392, 131] on span "8,365 tasks used" at bounding box center [426, 129] width 69 height 13
click at [434, 127] on span "tasks used" at bounding box center [440, 128] width 44 height 11
drag, startPoint x: 416, startPoint y: 127, endPoint x: 380, endPoint y: 127, distance: 36.5
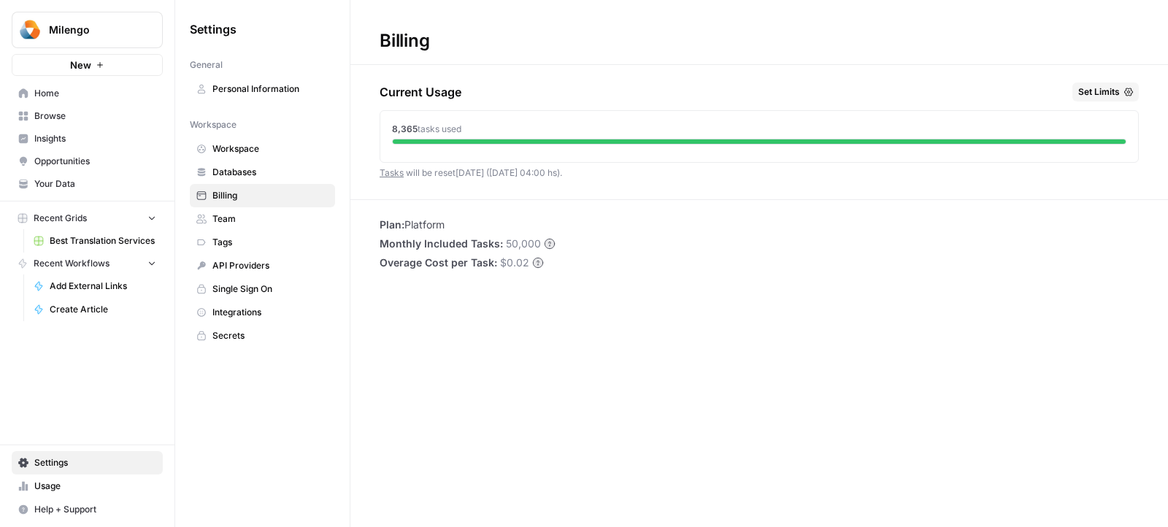
click at [380, 127] on div "8,365 tasks used" at bounding box center [759, 133] width 758 height 45
click at [418, 129] on span "tasks used" at bounding box center [440, 128] width 44 height 11
click at [77, 245] on span "Best Translation Services" at bounding box center [103, 240] width 107 height 13
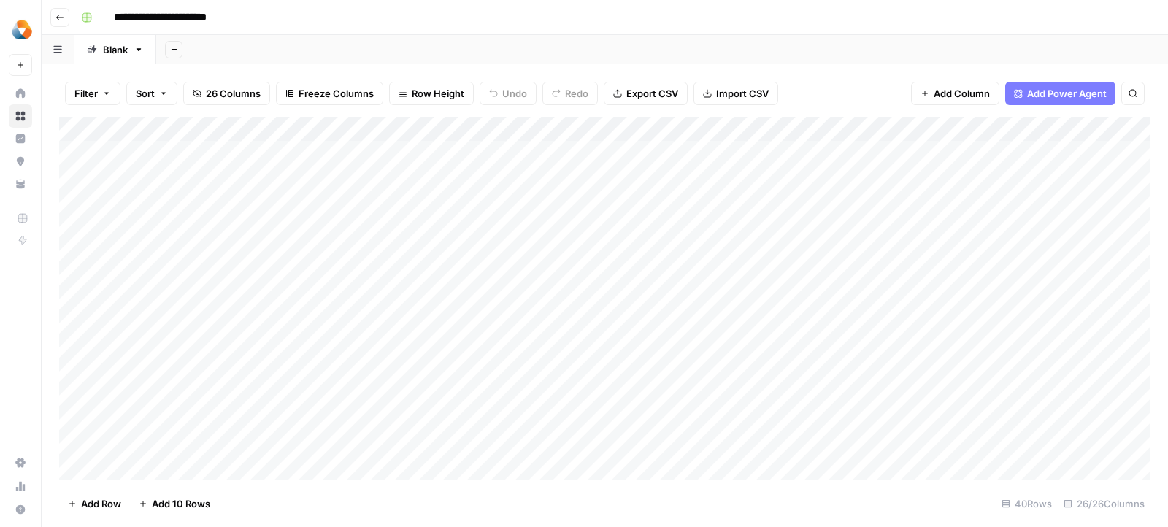
click at [24, 95] on icon at bounding box center [20, 92] width 9 height 9
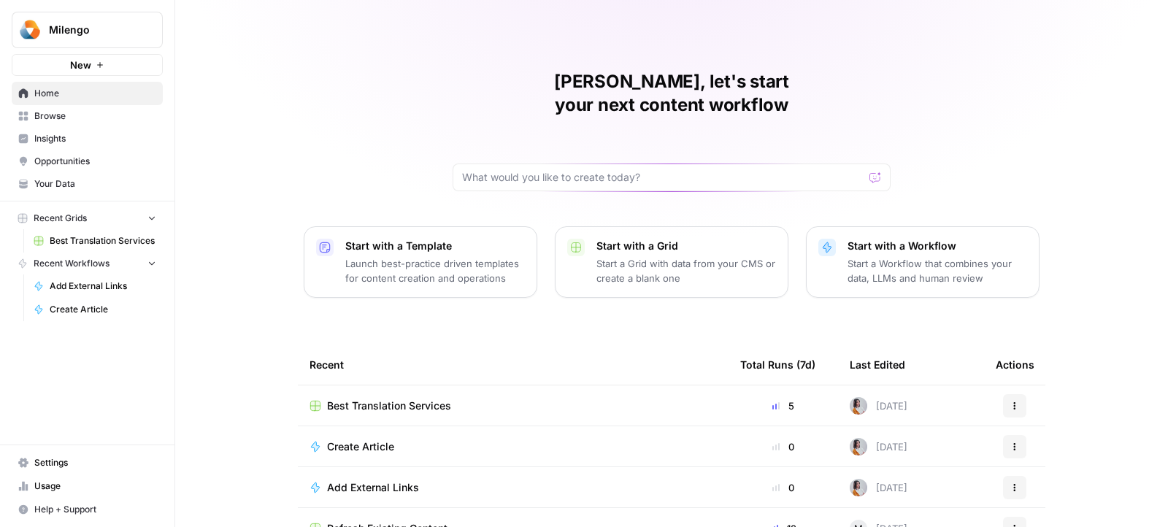
click at [63, 483] on span "Usage" at bounding box center [95, 486] width 122 height 13
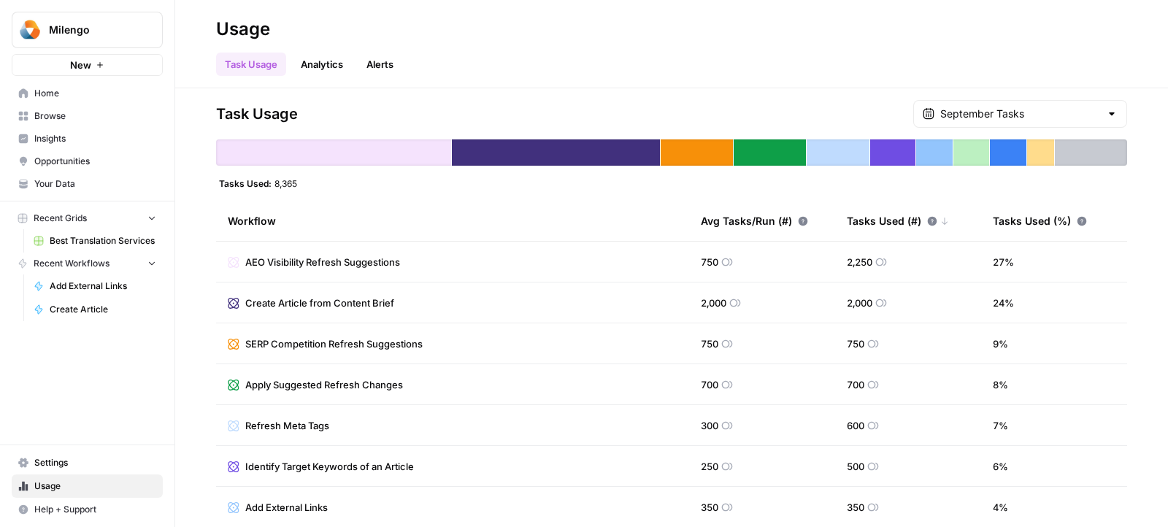
click at [115, 468] on span "Settings" at bounding box center [95, 462] width 122 height 13
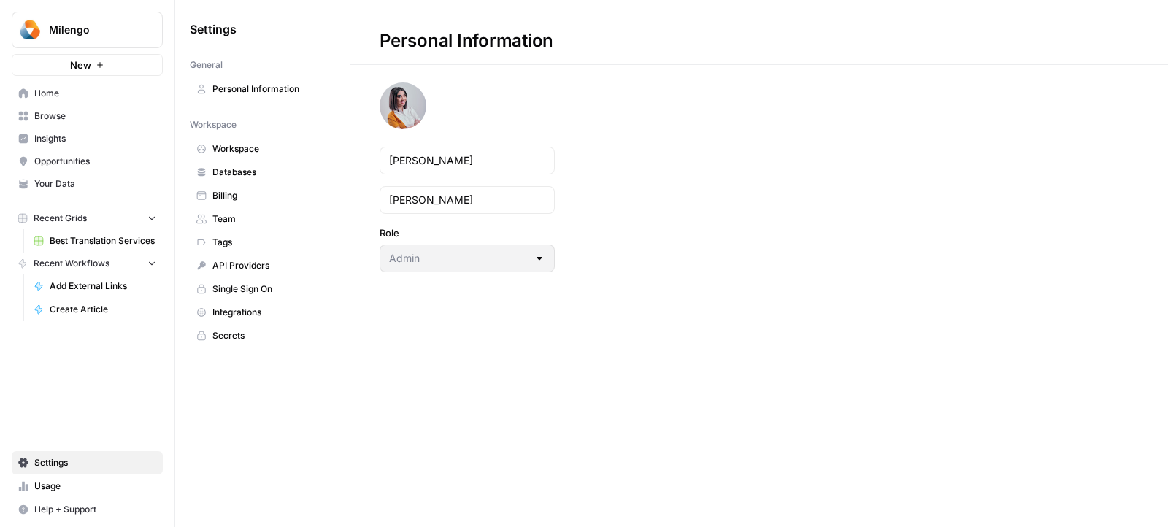
click at [275, 200] on link "Billing" at bounding box center [262, 195] width 145 height 23
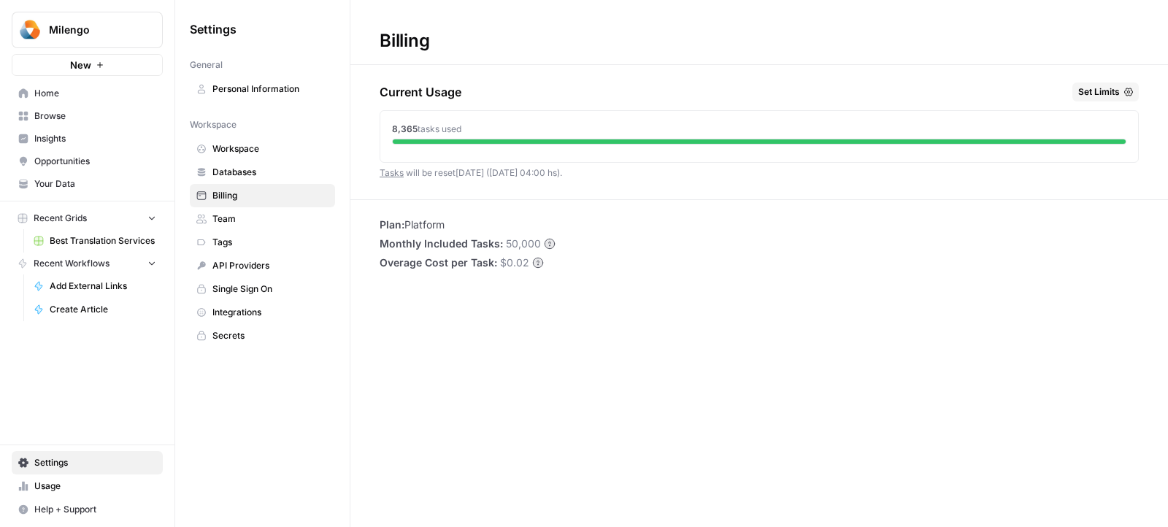
drag, startPoint x: 385, startPoint y: 133, endPoint x: 489, endPoint y: 132, distance: 104.4
click at [489, 132] on div "8,365 tasks used" at bounding box center [759, 133] width 758 height 45
click at [489, 132] on div "8,365 tasks used" at bounding box center [759, 129] width 735 height 13
click at [592, 331] on div "Billing Current Usage Set Limits 8,365 tasks used Tasks will be reset in 6 days…" at bounding box center [760, 263] width 818 height 527
click at [1119, 91] on span "Set Limits" at bounding box center [1100, 91] width 42 height 13
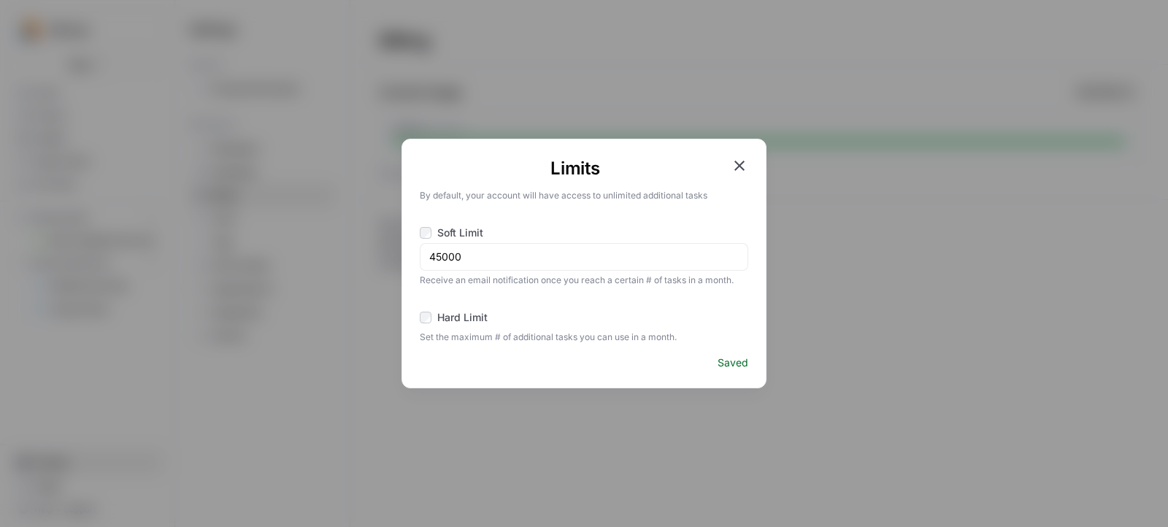
click at [736, 167] on icon "button" at bounding box center [740, 166] width 18 height 18
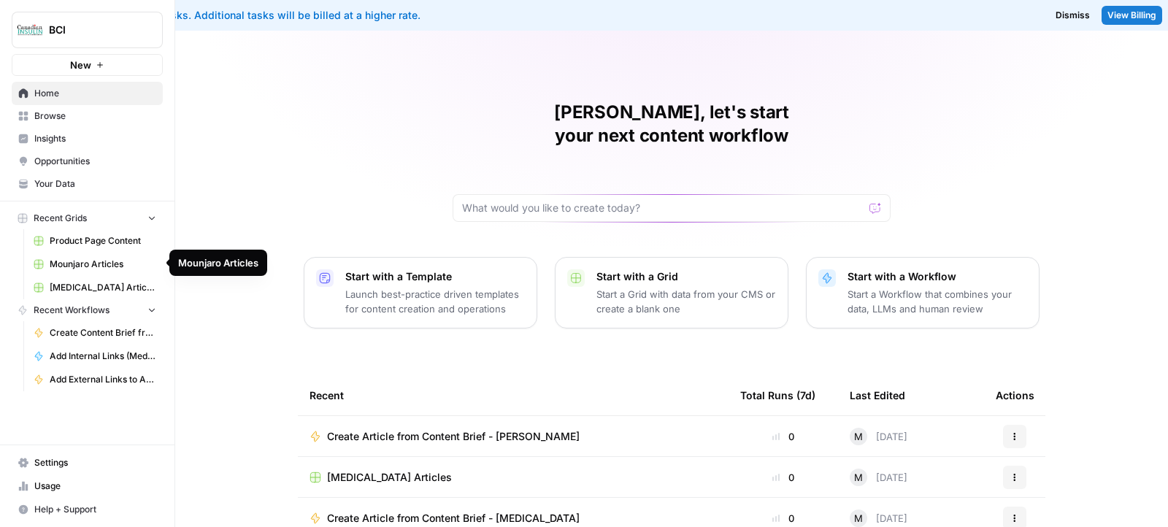
click at [86, 258] on span "Mounjaro Articles" at bounding box center [103, 264] width 107 height 13
